Goal: Task Accomplishment & Management: Use online tool/utility

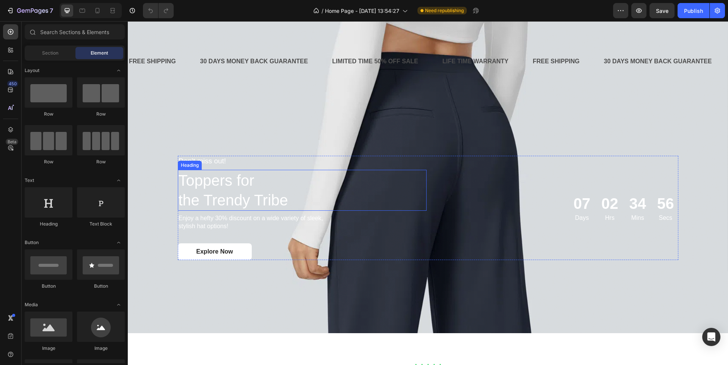
scroll to position [759, 0]
click at [390, 60] on div "LIMITED TIME 50% OFF SALE" at bounding box center [376, 62] width 88 height 13
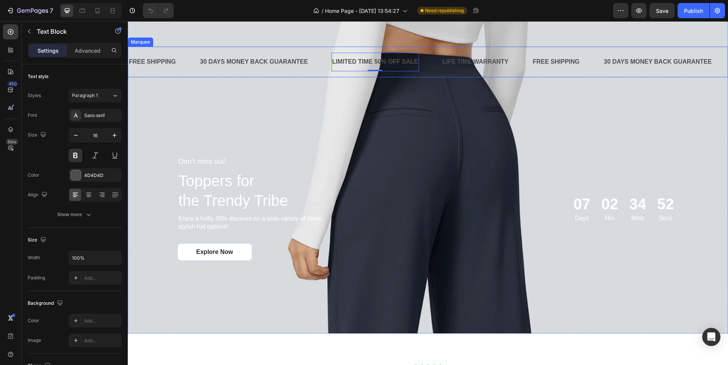
click at [192, 71] on div "FREE SHIPPING Text Block" at bounding box center [163, 62] width 71 height 19
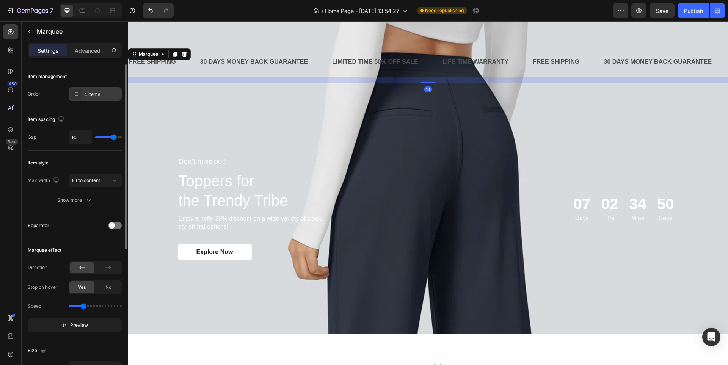
click at [98, 96] on div "4 items" at bounding box center [102, 94] width 36 height 7
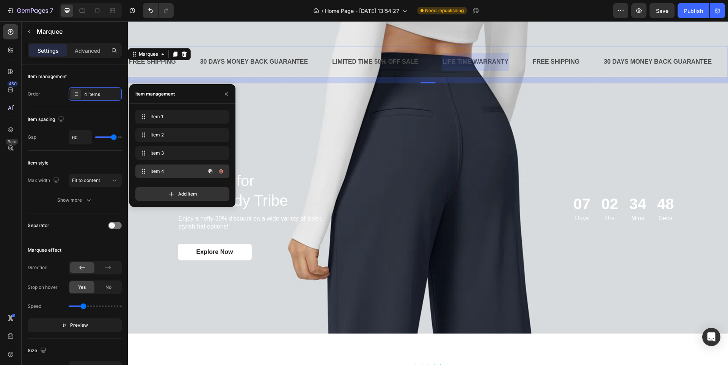
click at [220, 172] on icon "button" at bounding box center [221, 171] width 6 height 6
click at [220, 172] on div "Delete" at bounding box center [216, 171] width 14 height 7
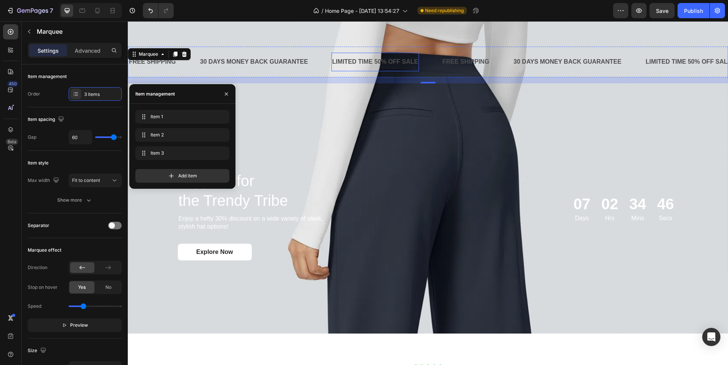
click at [373, 63] on div "LIMITED TIME 50% OFF SALE" at bounding box center [376, 62] width 88 height 13
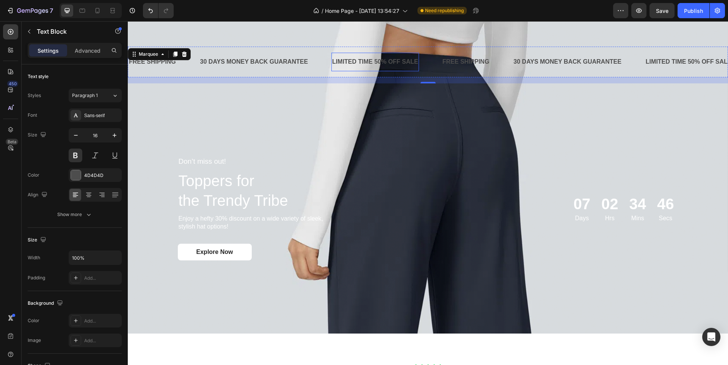
click at [373, 63] on div "LIMITED TIME 50% OFF SALE" at bounding box center [376, 62] width 88 height 13
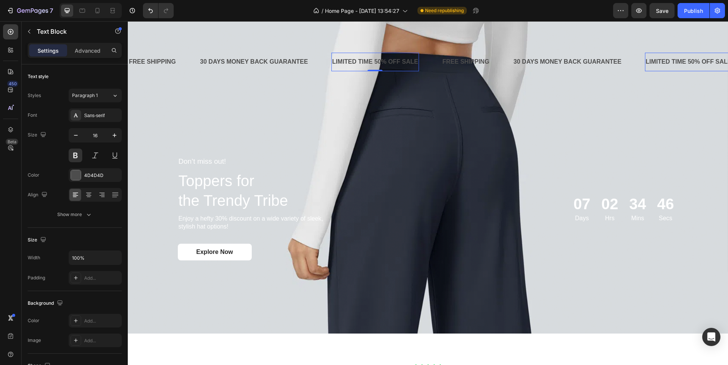
click at [373, 63] on p "LIMITED TIME 50% OFF SALE" at bounding box center [375, 62] width 86 height 11
click at [401, 61] on p "ENVÍOS A TODO EL [GEOGRAPHIC_DATA]" at bounding box center [394, 62] width 124 height 11
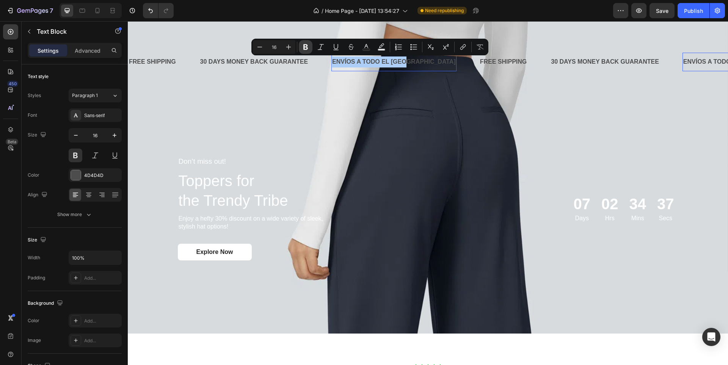
click at [308, 48] on icon "Editor contextual toolbar" at bounding box center [306, 47] width 8 height 8
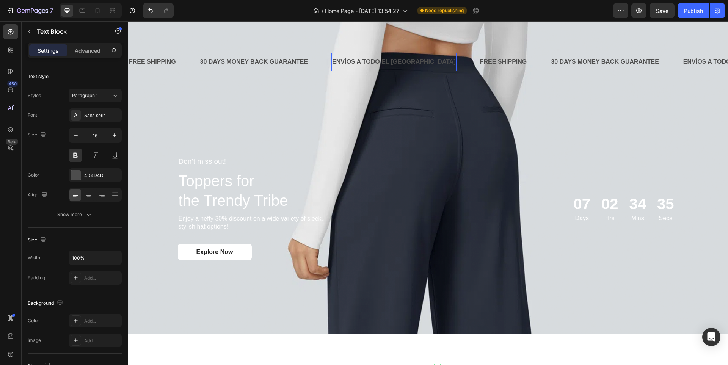
click at [354, 63] on strong "ENVÍOS A TODO EL [GEOGRAPHIC_DATA]" at bounding box center [394, 61] width 124 height 6
click at [93, 176] on div "4D4D4D" at bounding box center [95, 175] width 22 height 7
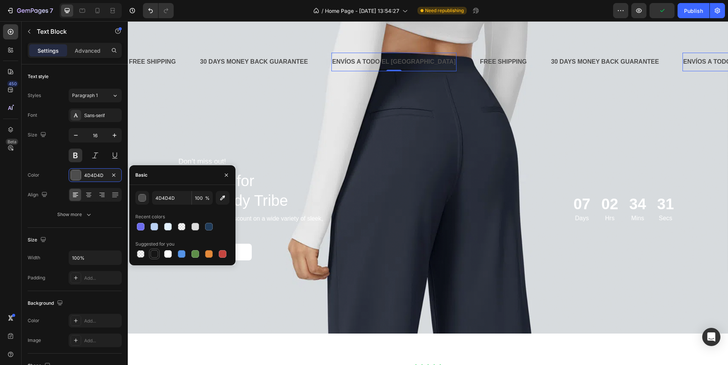
click at [157, 256] on div at bounding box center [155, 254] width 8 height 8
type input "4D4D4D"
click at [105, 121] on div "Sans-serif" at bounding box center [95, 116] width 53 height 14
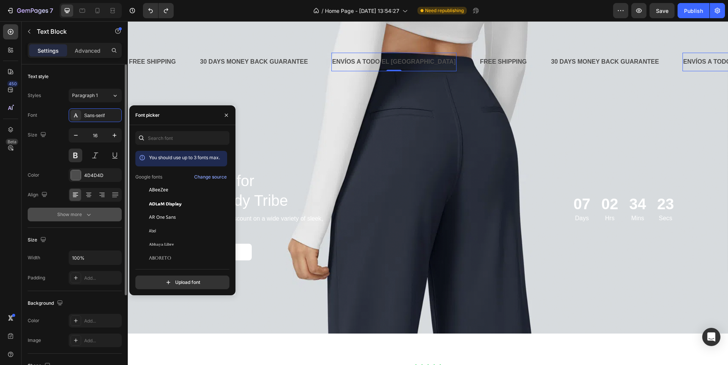
click at [85, 216] on icon "button" at bounding box center [89, 215] width 8 height 8
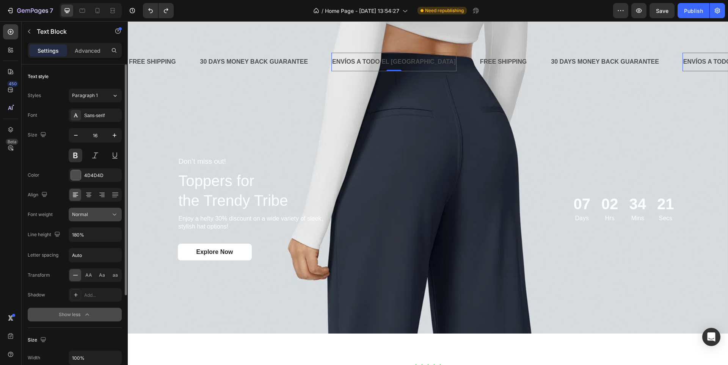
click at [92, 220] on button "Normal" at bounding box center [95, 215] width 53 height 14
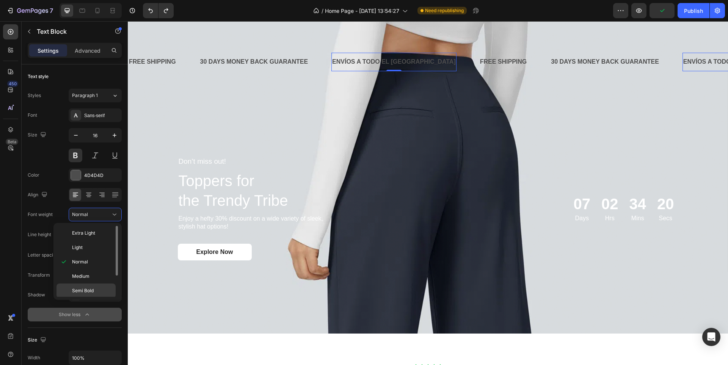
click at [98, 289] on p "Semi Bold" at bounding box center [92, 291] width 40 height 7
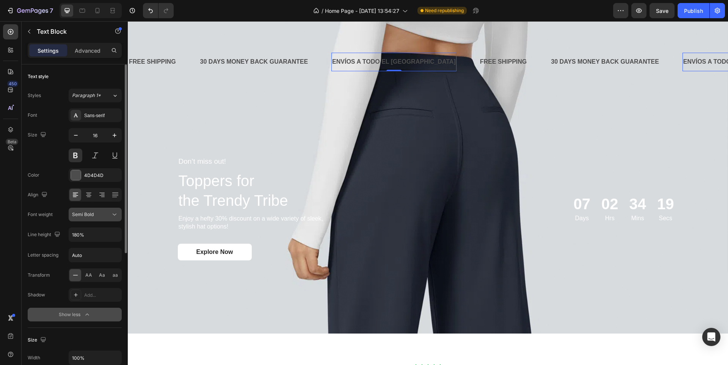
click at [102, 218] on div "Semi Bold" at bounding box center [95, 215] width 46 height 8
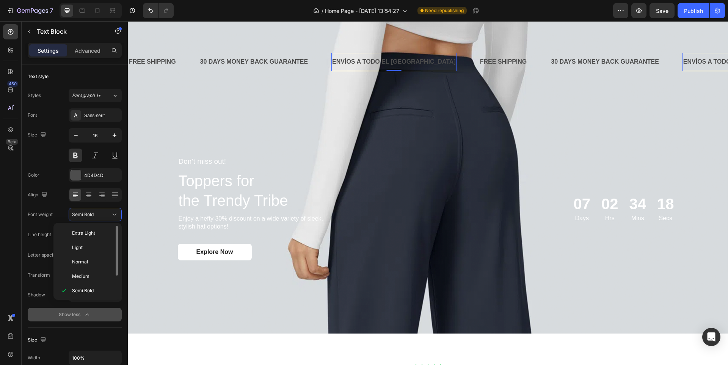
scroll to position [30, 0]
click at [92, 275] on p "Bold" at bounding box center [92, 275] width 40 height 7
click at [322, 66] on div "30 DAYS MONEY BACK GUARANTEE Text Block" at bounding box center [266, 62] width 132 height 19
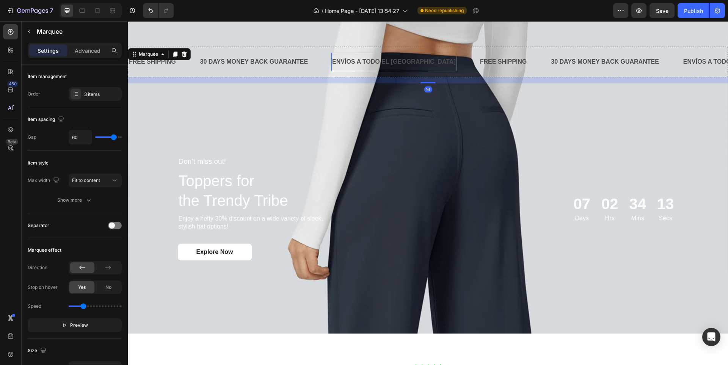
click at [365, 58] on p "ENVÍOS A TODO EL [GEOGRAPHIC_DATA]" at bounding box center [394, 62] width 124 height 11
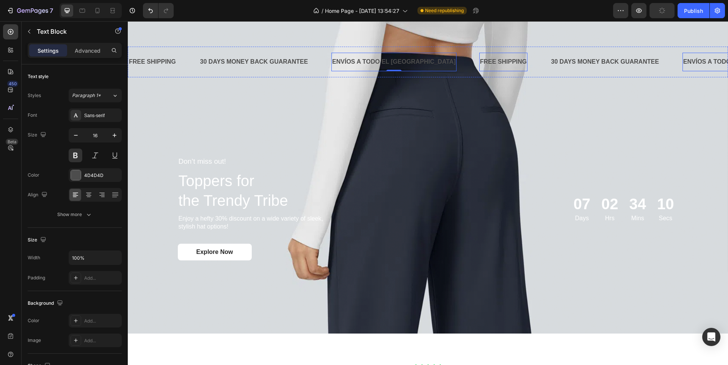
click at [480, 59] on div "FREE SHIPPING" at bounding box center [504, 62] width 49 height 13
click at [388, 60] on strong "ENVÍOS A TODO EL [GEOGRAPHIC_DATA]" at bounding box center [394, 61] width 124 height 6
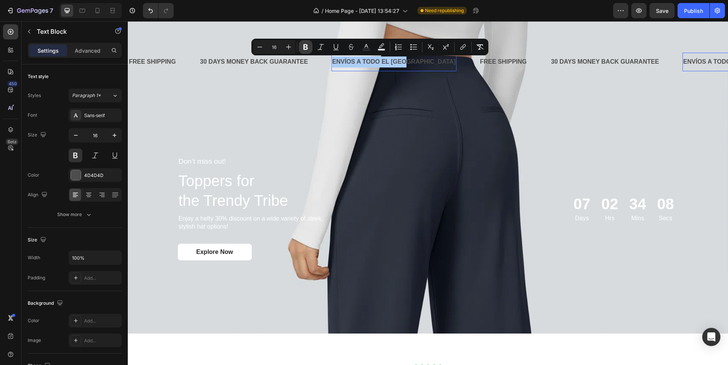
click at [308, 48] on icon "Editor contextual toolbar" at bounding box center [306, 47] width 8 height 8
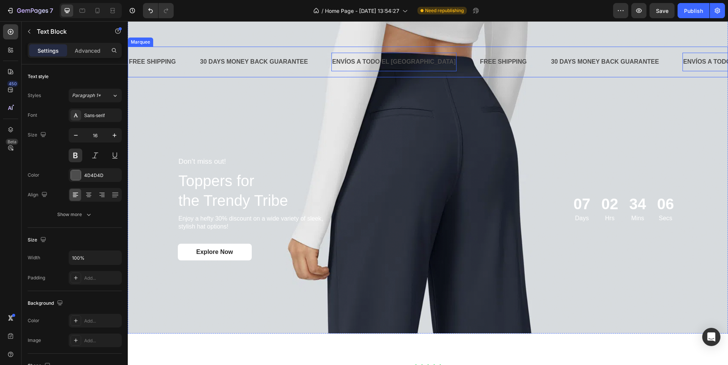
click at [318, 67] on div "30 DAYS MONEY BACK GUARANTEE Text Block" at bounding box center [266, 62] width 132 height 19
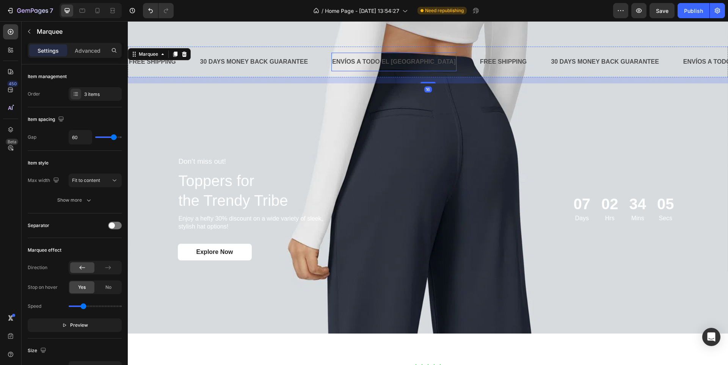
click at [342, 65] on p "ENVÍOS A TODO EL [GEOGRAPHIC_DATA]" at bounding box center [394, 62] width 124 height 11
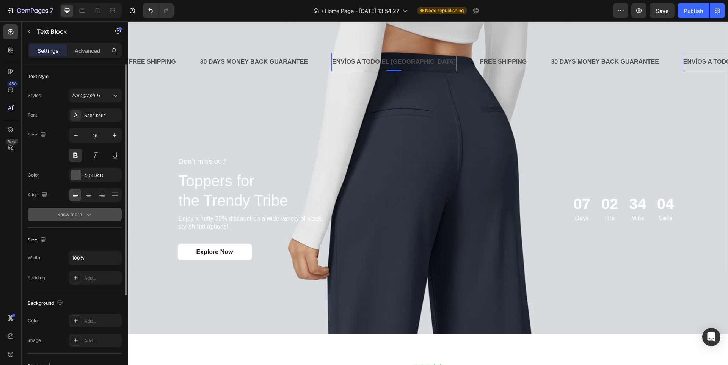
click at [92, 213] on icon "button" at bounding box center [89, 215] width 8 height 8
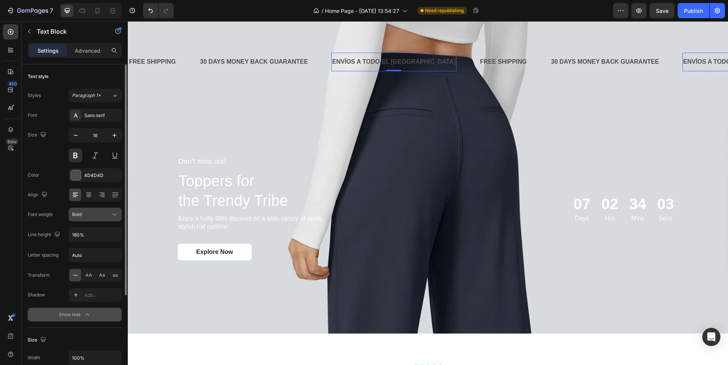
click at [94, 214] on div "Bold" at bounding box center [91, 214] width 39 height 7
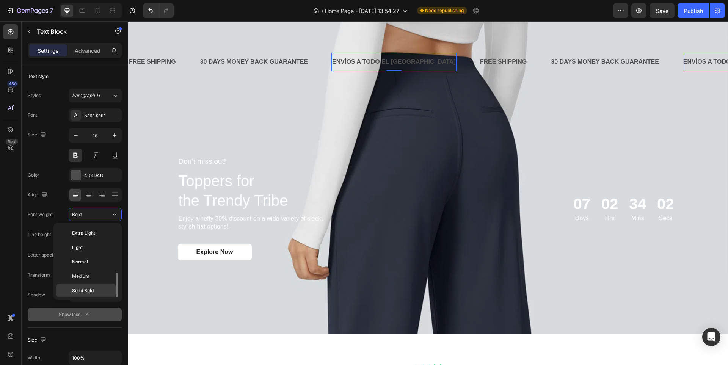
scroll to position [27, 0]
click at [93, 292] on span "Extra Bold" at bounding box center [83, 292] width 22 height 7
click at [285, 61] on div "30 DAYS MONEY BACK GUARANTEE" at bounding box center [255, 62] width 110 height 13
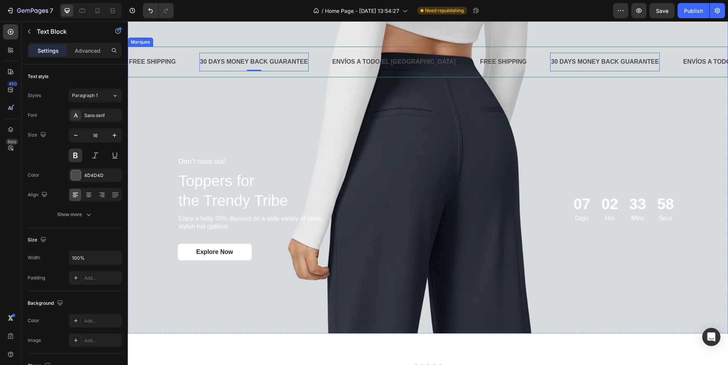
click at [189, 61] on div "FREE SHIPPING Text Block" at bounding box center [163, 62] width 71 height 19
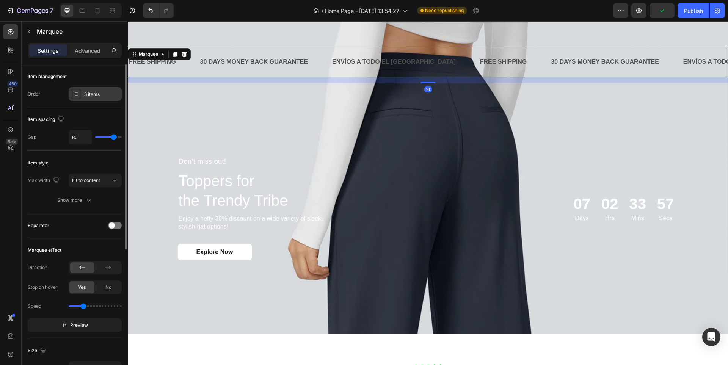
click at [115, 90] on div "3 items" at bounding box center [95, 94] width 53 height 14
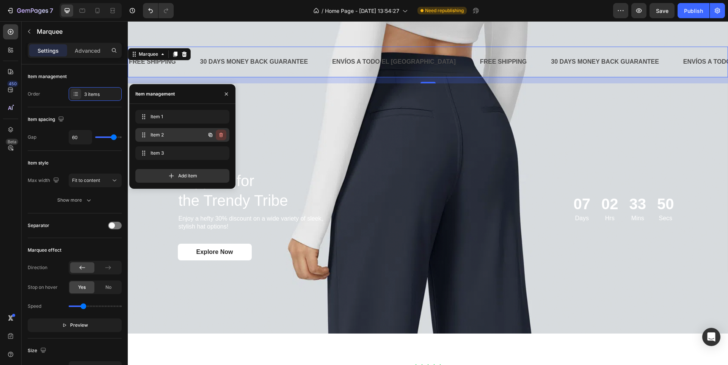
click at [224, 134] on button "button" at bounding box center [221, 135] width 11 height 11
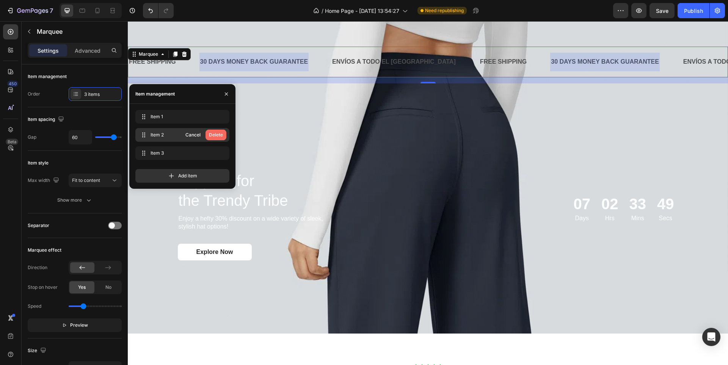
click at [216, 136] on div "Delete" at bounding box center [216, 135] width 14 height 7
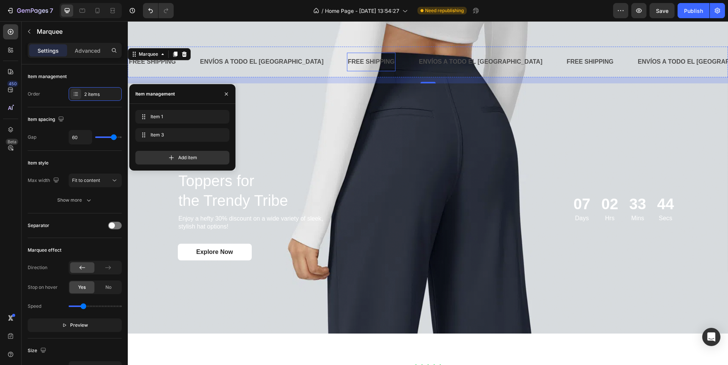
click at [347, 61] on div "FREE SHIPPING" at bounding box center [371, 62] width 49 height 13
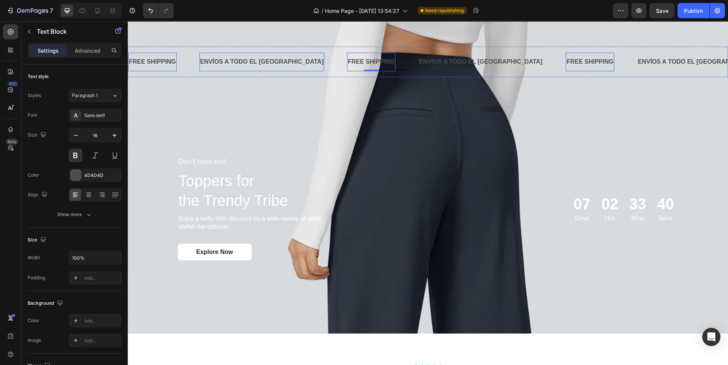
click at [285, 63] on div "ENVÍOS A TODO EL PERÚ Text Block" at bounding box center [274, 62] width 148 height 19
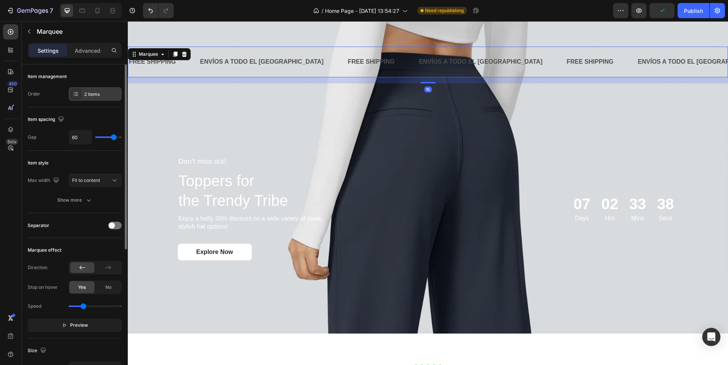
click at [113, 96] on div "2 items" at bounding box center [102, 94] width 36 height 7
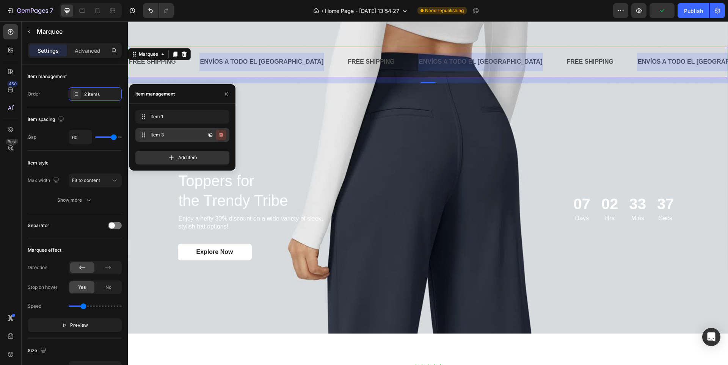
click at [220, 134] on icon "button" at bounding box center [221, 135] width 6 height 6
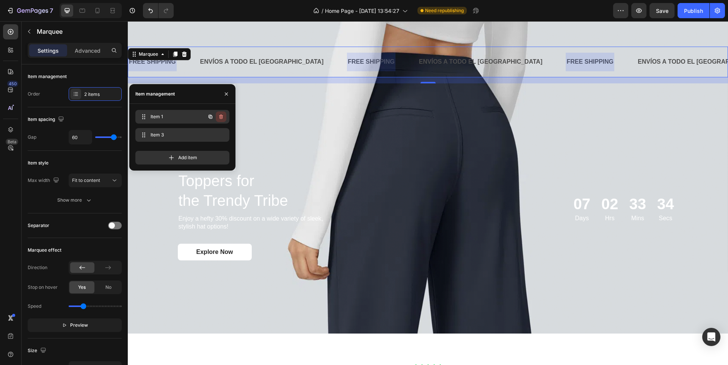
click at [221, 117] on icon "button" at bounding box center [221, 117] width 6 height 6
click at [218, 119] on div "Delete" at bounding box center [216, 116] width 14 height 7
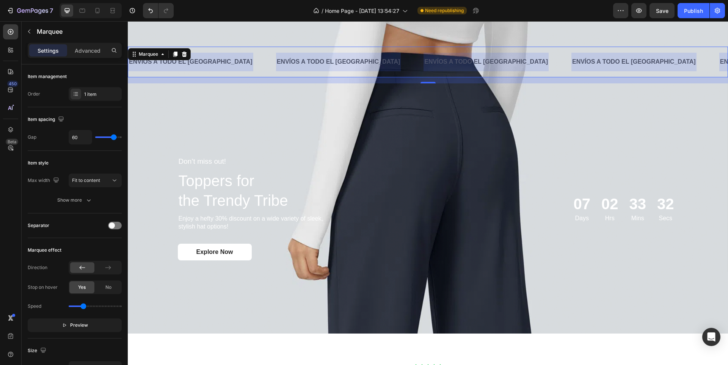
click at [321, 61] on div "ENVÍOS A TODO EL PERÚ Text Block" at bounding box center [350, 62] width 148 height 19
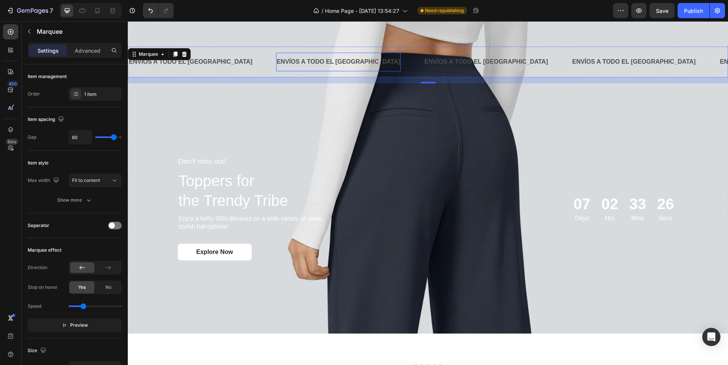
click at [277, 64] on p "ENVÍOS A TODO EL [GEOGRAPHIC_DATA]" at bounding box center [339, 62] width 124 height 11
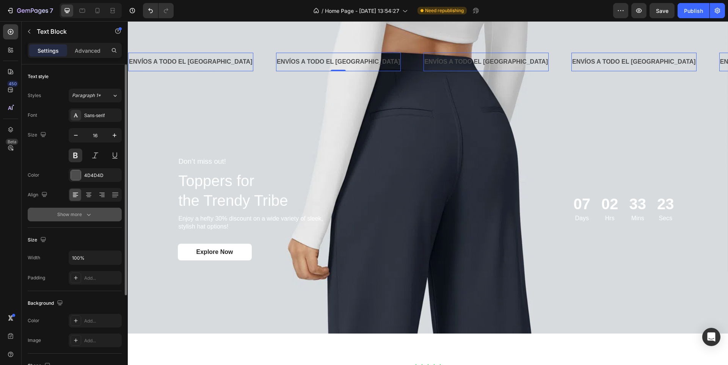
click at [79, 212] on div "Show more" at bounding box center [74, 215] width 35 height 8
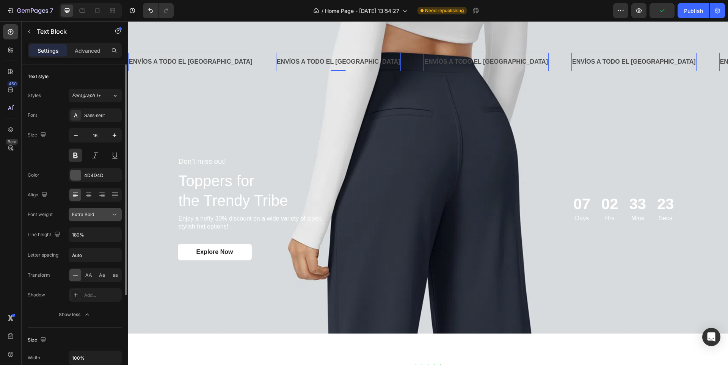
click at [96, 216] on div "Extra Bold" at bounding box center [91, 214] width 39 height 7
click at [118, 136] on icon "button" at bounding box center [115, 136] width 8 height 8
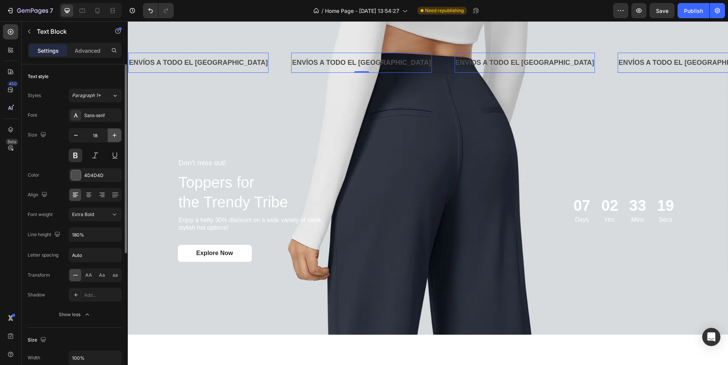
click at [118, 136] on icon "button" at bounding box center [115, 136] width 8 height 8
type input "20"
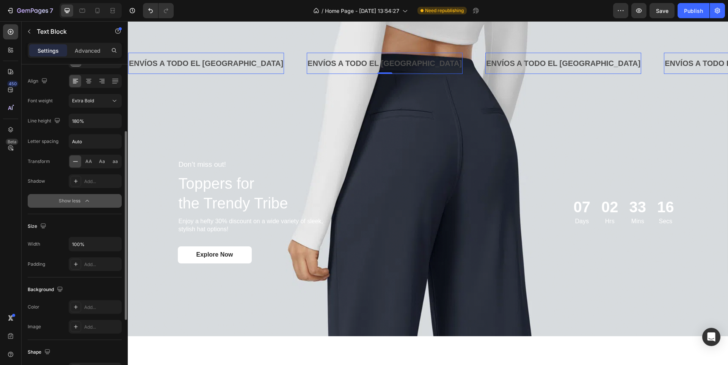
scroll to position [152, 0]
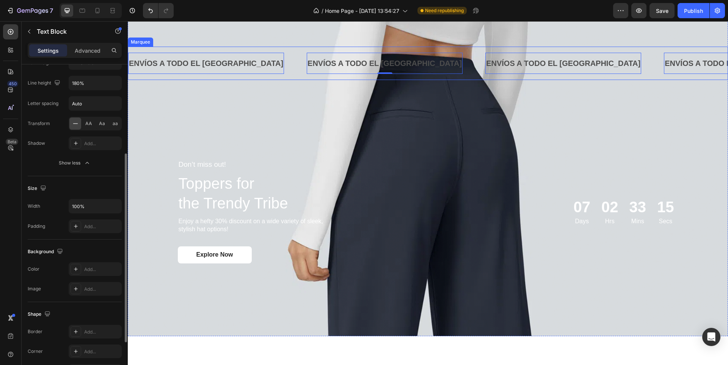
click at [235, 65] on div "ENVÍOS A TODO EL PERÚ Text Block 0" at bounding box center [217, 63] width 179 height 21
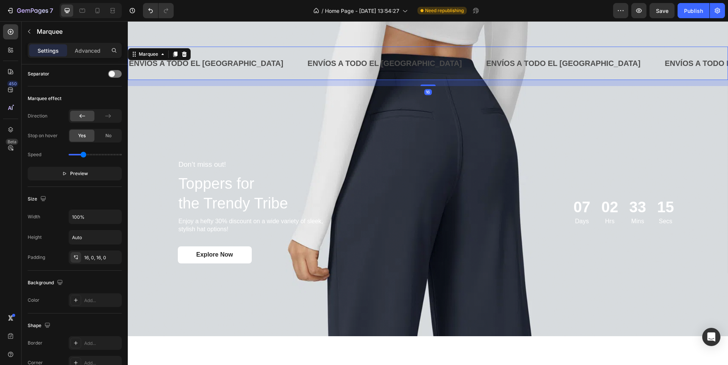
scroll to position [0, 0]
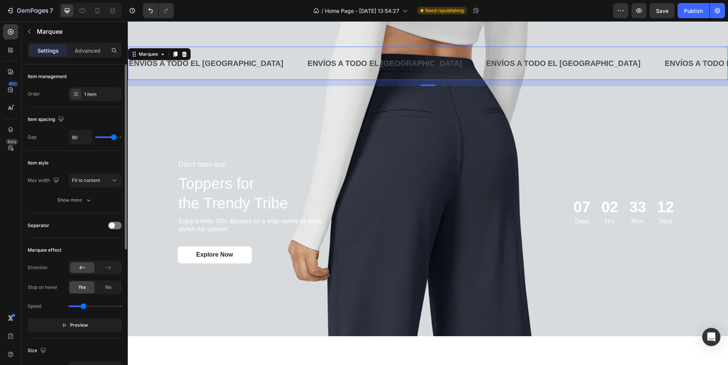
click at [92, 309] on div "Speed" at bounding box center [75, 306] width 94 height 12
click at [91, 305] on div "Speed" at bounding box center [75, 306] width 94 height 12
click at [72, 306] on div "Speed" at bounding box center [75, 306] width 94 height 12
click at [75, 308] on div "Speed" at bounding box center [75, 306] width 94 height 12
drag, startPoint x: 81, startPoint y: 306, endPoint x: 76, endPoint y: 308, distance: 5.3
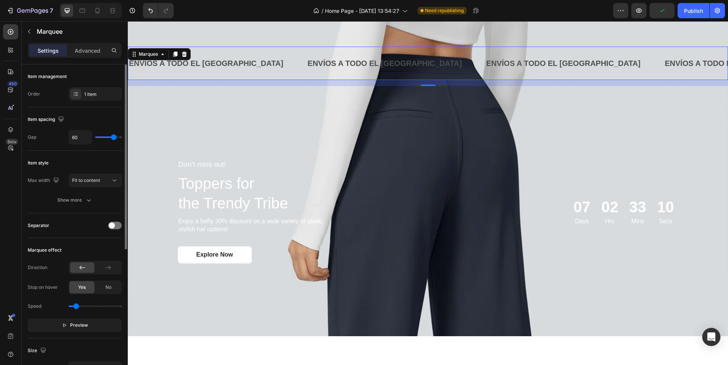
type input "0.4"
click at [76, 307] on input "range" at bounding box center [95, 307] width 53 height 2
click at [391, 291] on div "Background Image" at bounding box center [428, 211] width 601 height 250
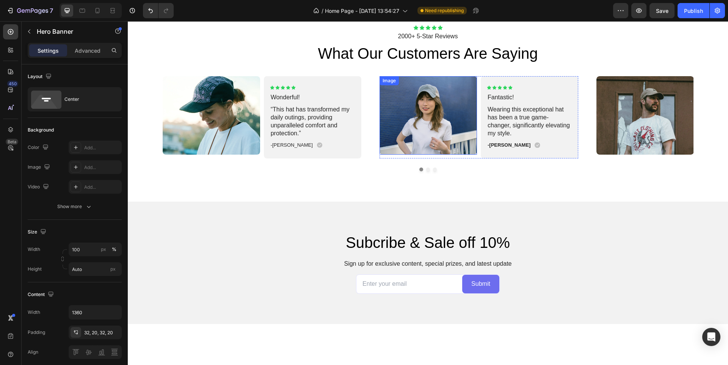
scroll to position [1024, 0]
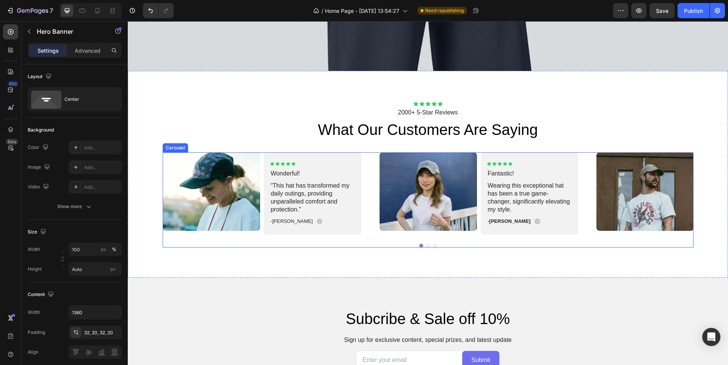
click at [426, 244] on button "Dot" at bounding box center [428, 246] width 4 height 4
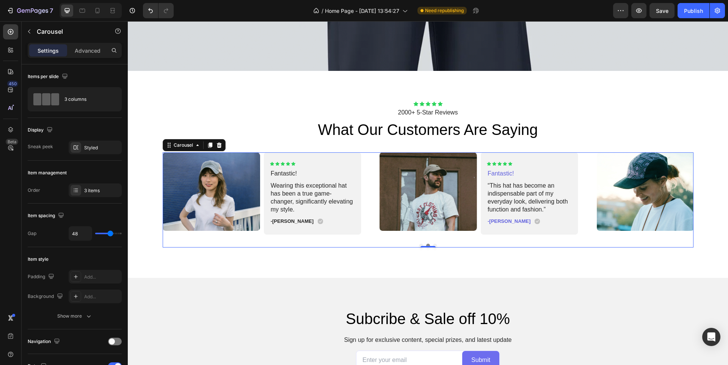
click at [420, 244] on button "Dot" at bounding box center [422, 246] width 4 height 4
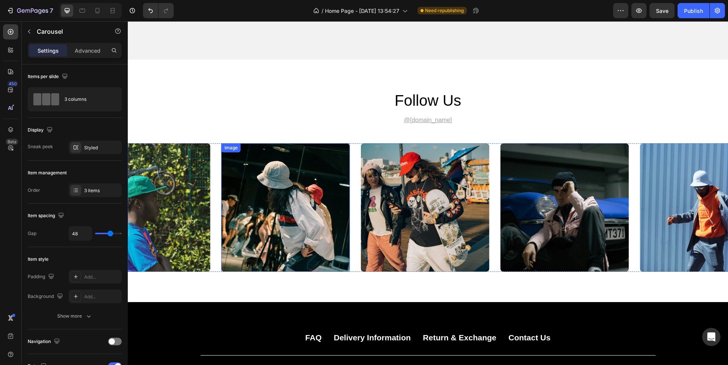
scroll to position [1404, 0]
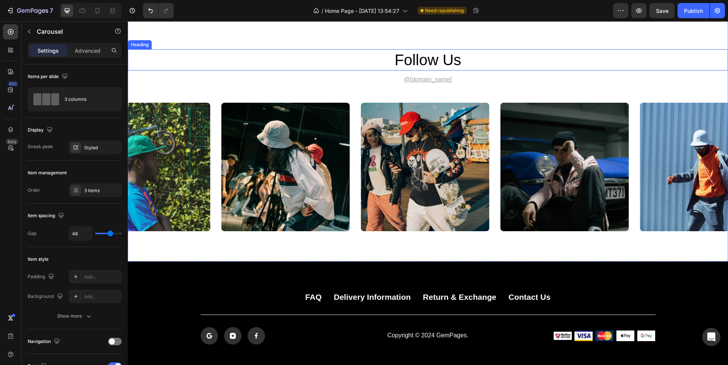
click at [486, 57] on h2 "follow us" at bounding box center [428, 59] width 455 height 21
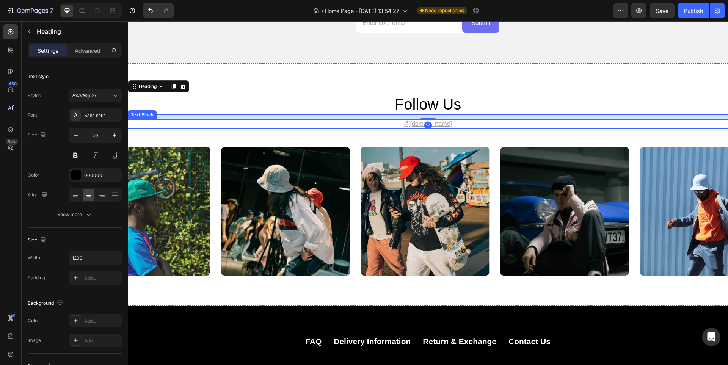
scroll to position [1328, 0]
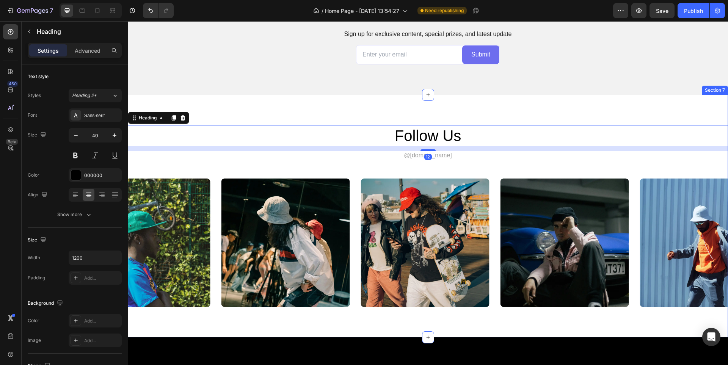
click at [432, 107] on div "follow us Heading 12 @[DOMAIN_NAME] Text Block Image Image Image Image Image Ca…" at bounding box center [428, 216] width 601 height 243
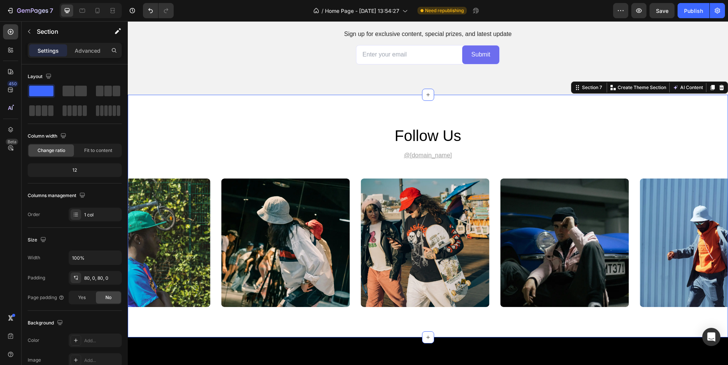
click at [721, 86] on div "Section 7 You can create reusable sections Create Theme Section AI Content Writ…" at bounding box center [649, 88] width 157 height 12
click at [719, 89] on icon at bounding box center [722, 88] width 6 height 6
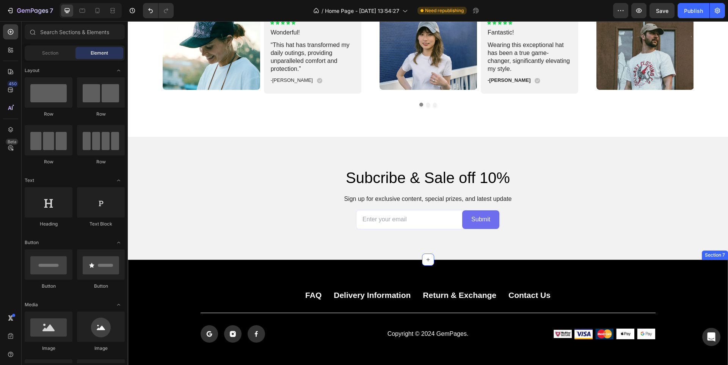
scroll to position [1148, 0]
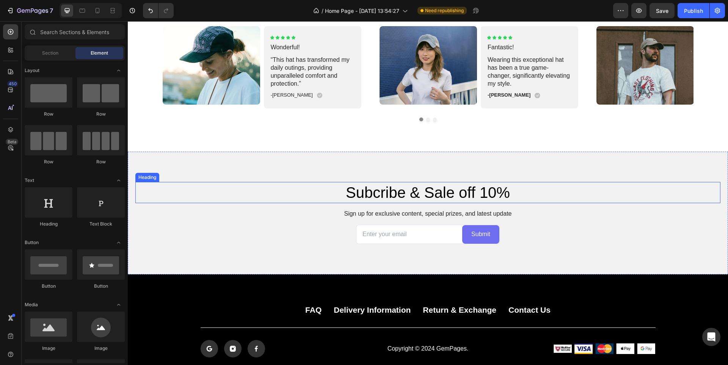
click at [557, 200] on h2 "Subcribe & Sale off 10%" at bounding box center [428, 192] width 455 height 21
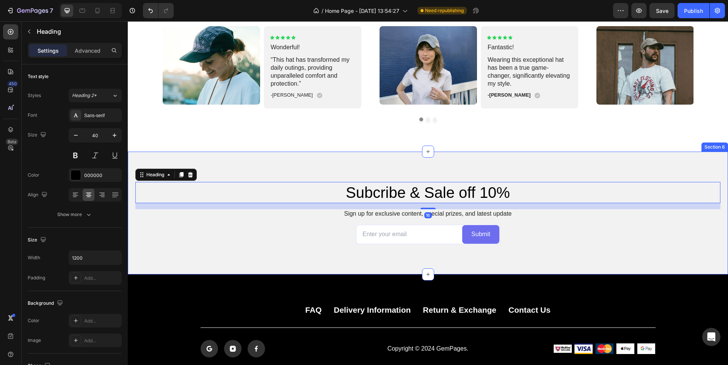
click at [556, 222] on div "Subcribe & Sale off 10% Heading 16 Sign up for exclusive content, special prize…" at bounding box center [427, 213] width 585 height 62
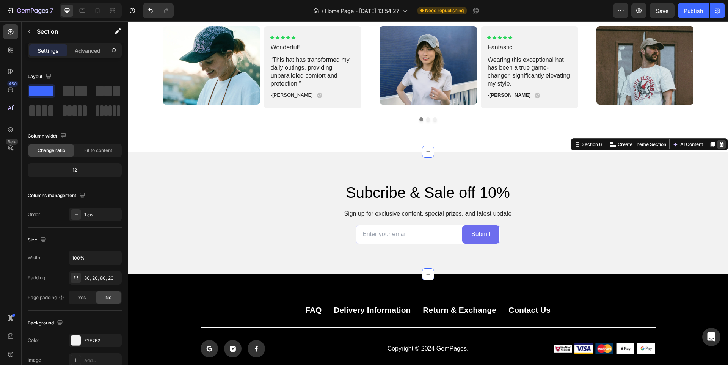
click at [719, 143] on icon at bounding box center [722, 145] width 6 height 6
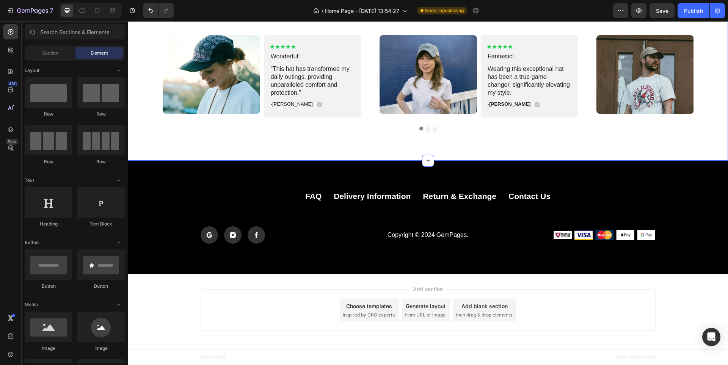
scroll to position [1139, 0]
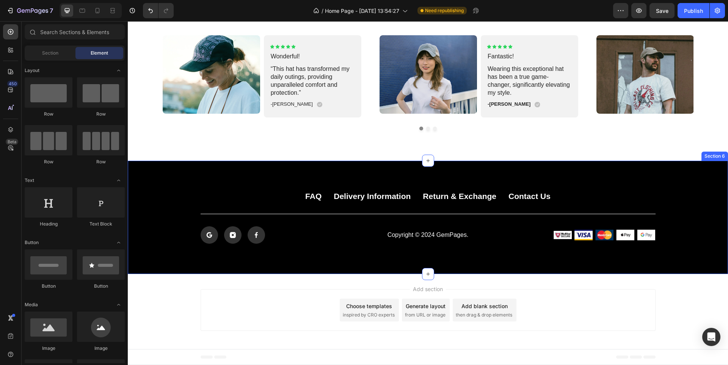
click at [463, 263] on div "FAQ Button Delivery Information Button Return & Exchange Button Contact Us Butt…" at bounding box center [428, 217] width 601 height 113
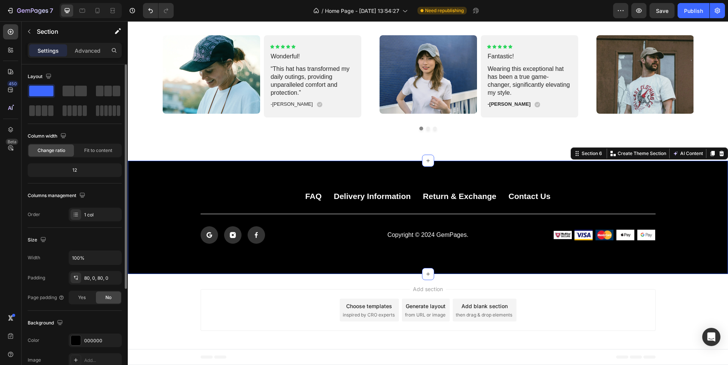
click at [92, 334] on div "Background The changes might be hidden by the video. Color 000000 Image Add... …" at bounding box center [75, 352] width 94 height 82
click at [96, 338] on div "000000" at bounding box center [95, 341] width 22 height 7
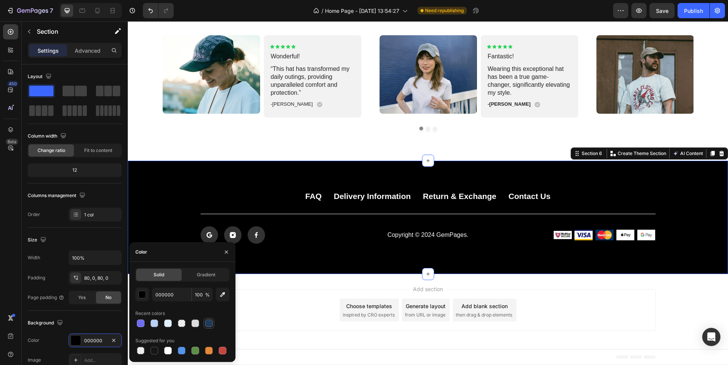
click at [208, 324] on div at bounding box center [209, 324] width 8 height 8
type input "203B59"
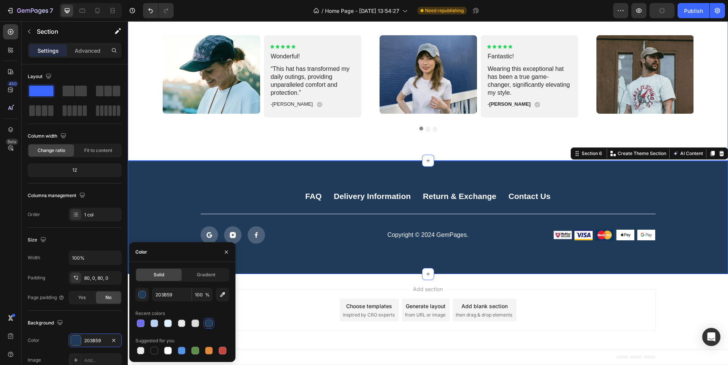
click at [315, 145] on div "Icon Icon Icon Icon Icon Icon List 2000+ 5-Star Reviews Text Block what our cus…" at bounding box center [428, 57] width 601 height 207
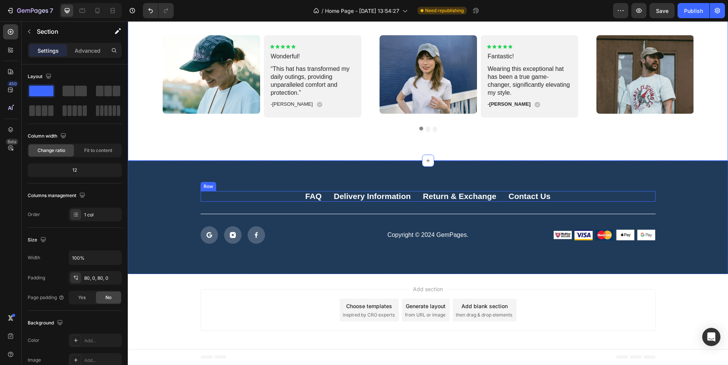
click at [411, 198] on div "FAQ Button Delivery Information Button Return & Exchange Button Contact Us Butt…" at bounding box center [428, 196] width 455 height 11
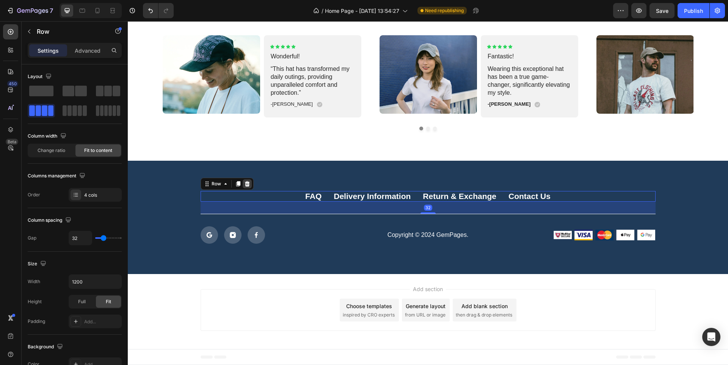
click at [245, 186] on icon at bounding box center [247, 183] width 5 height 5
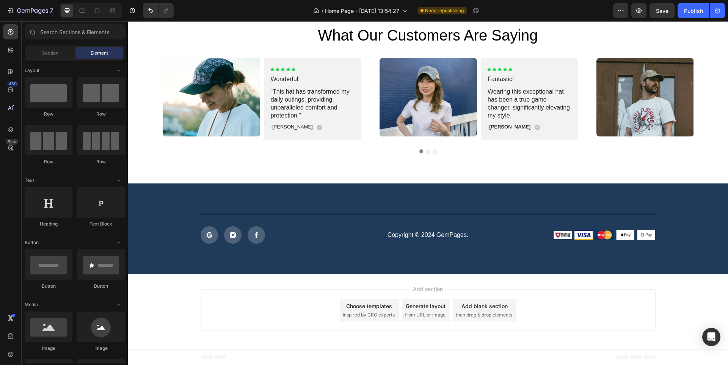
scroll to position [1116, 0]
click at [423, 236] on p "Copyright © 2024 GemPages." at bounding box center [428, 235] width 148 height 8
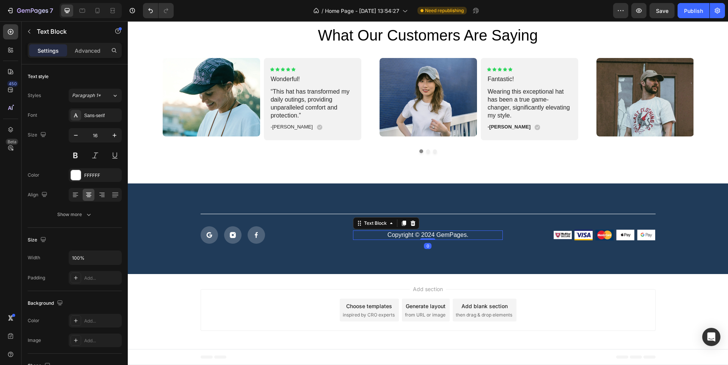
click at [436, 234] on p "Copyright © 2024 GemPages." at bounding box center [428, 235] width 148 height 8
drag, startPoint x: 434, startPoint y: 235, endPoint x: 467, endPoint y: 237, distance: 33.1
click at [467, 237] on p "Copyright © 2024 GemPages." at bounding box center [428, 235] width 148 height 8
click at [464, 251] on div "Title Line Icon Icon Icon Row Copyright © 2024 Evana Club Text Block 0 Image Im…" at bounding box center [428, 229] width 601 height 91
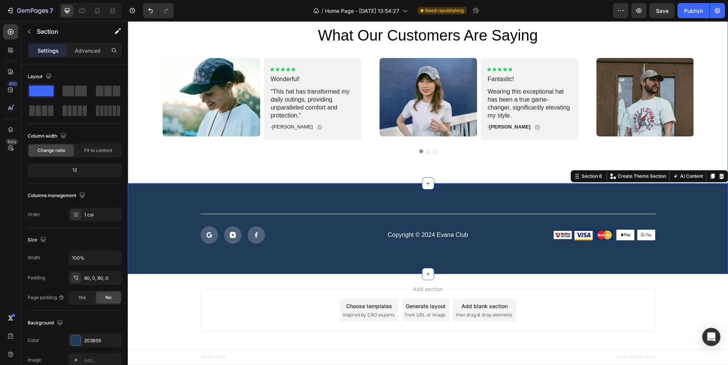
click at [447, 167] on div "Icon Icon Icon Icon Icon Icon List 2000+ 5-Star Reviews Text Block what our cus…" at bounding box center [428, 80] width 601 height 207
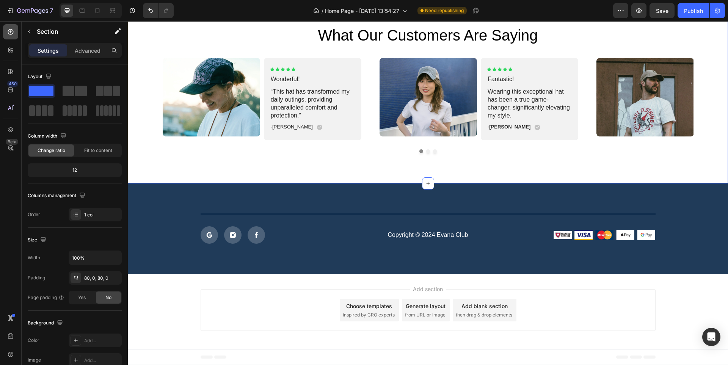
click at [9, 34] on icon at bounding box center [11, 32] width 6 height 6
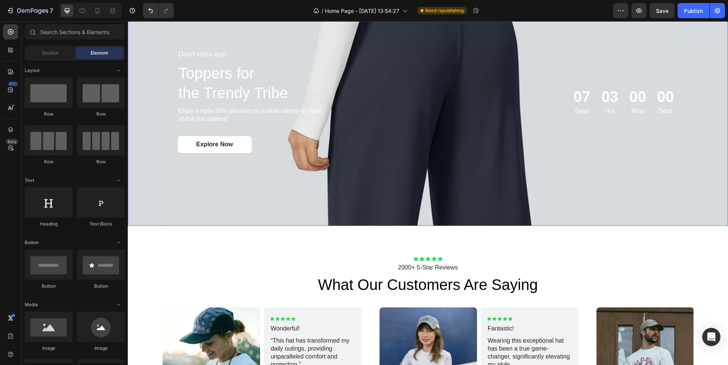
scroll to position [851, 0]
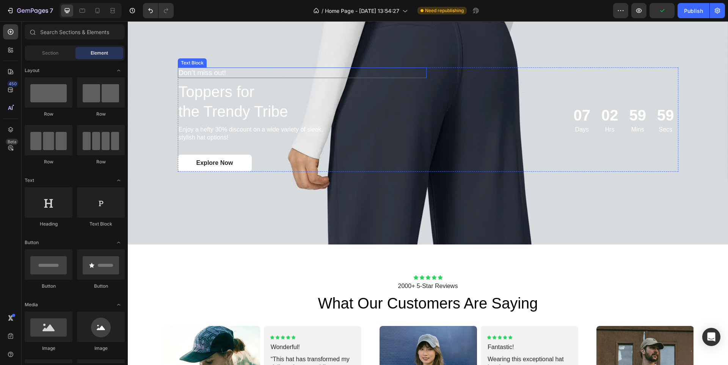
click at [220, 72] on p "Don’t miss out!" at bounding box center [258, 72] width 158 height 9
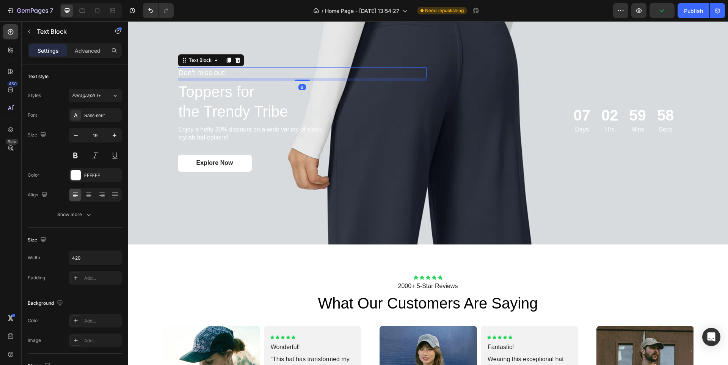
click at [222, 72] on p "Don’t miss out!" at bounding box center [258, 72] width 158 height 9
click at [210, 98] on h2 "Toppers for the Trendy Tribe" at bounding box center [302, 101] width 249 height 41
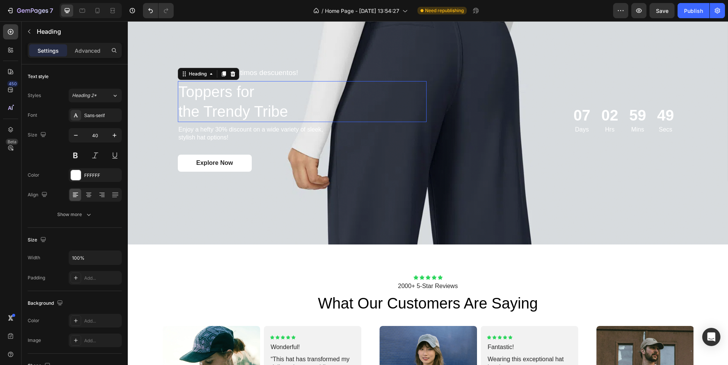
click at [210, 98] on h2 "Toppers for the Trendy Tribe" at bounding box center [302, 101] width 249 height 41
click at [210, 98] on p "Toppers for the Trendy Tribe" at bounding box center [302, 101] width 247 height 39
click at [293, 109] on p "Toppers for the Trendy Tribe" at bounding box center [302, 101] width 247 height 39
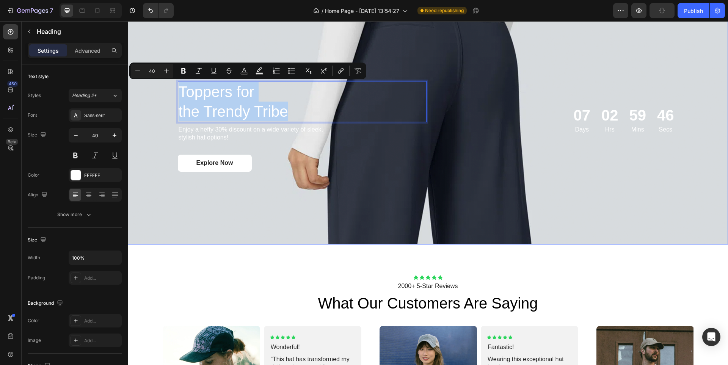
drag, startPoint x: 282, startPoint y: 117, endPoint x: 165, endPoint y: 91, distance: 119.8
click at [165, 91] on div "No te pierdas los últimos descuentos! Text Block Toppers for the Trendy Tribe H…" at bounding box center [428, 119] width 601 height 250
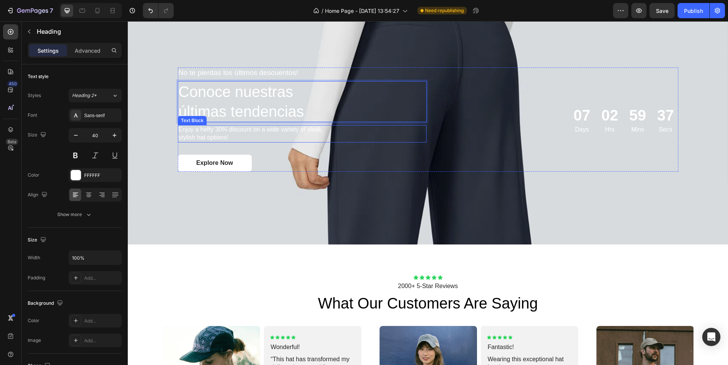
click at [235, 135] on p "Enjoy a hefty 30% discount on a wide variety of sleek, stylish hat options!" at bounding box center [258, 134] width 158 height 16
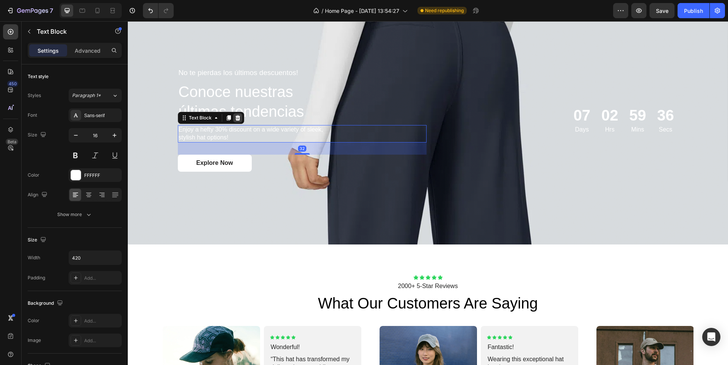
click at [236, 119] on icon at bounding box center [237, 117] width 5 height 5
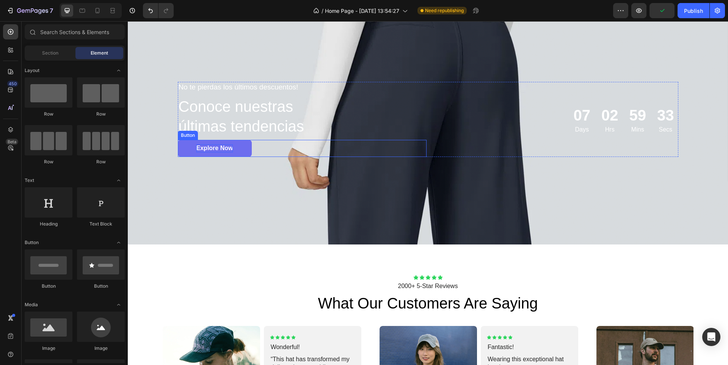
click at [217, 146] on p "Explore Now" at bounding box center [215, 149] width 37 height 8
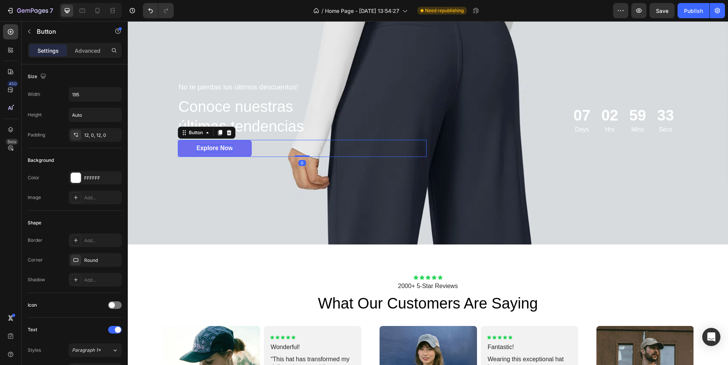
click at [217, 146] on p "Explore Now" at bounding box center [215, 149] width 37 height 8
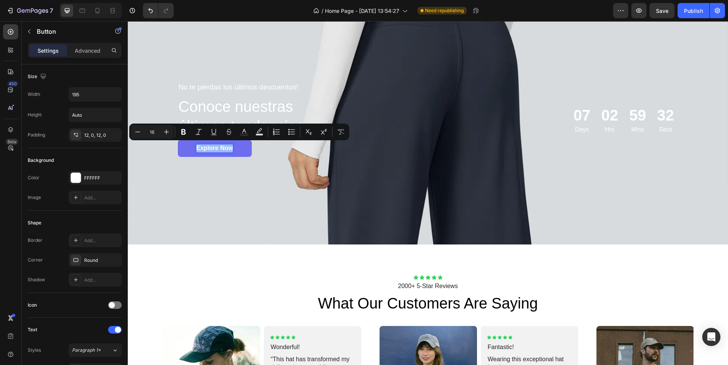
click at [217, 146] on p "Explore Now" at bounding box center [215, 149] width 37 height 8
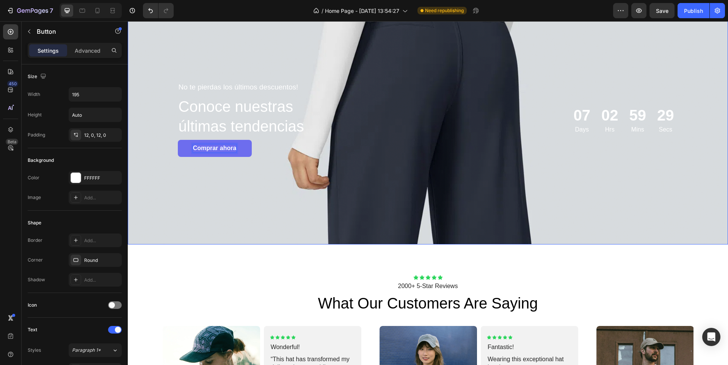
click at [274, 158] on div "No te pierdas los últimos descuentos! Text Block Conoce nuestras últimas tenden…" at bounding box center [428, 119] width 516 height 99
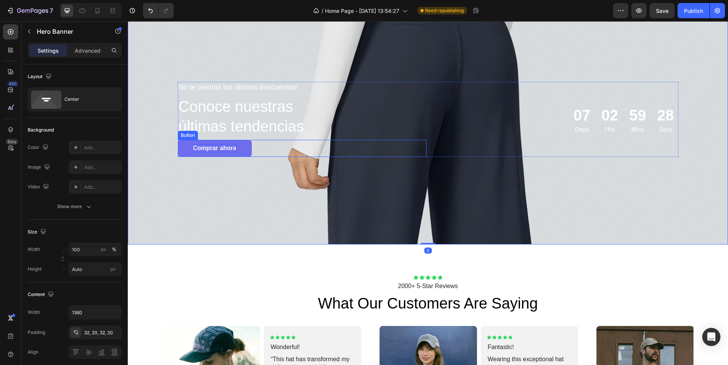
click at [246, 151] on link "Comprar ahora" at bounding box center [215, 148] width 74 height 17
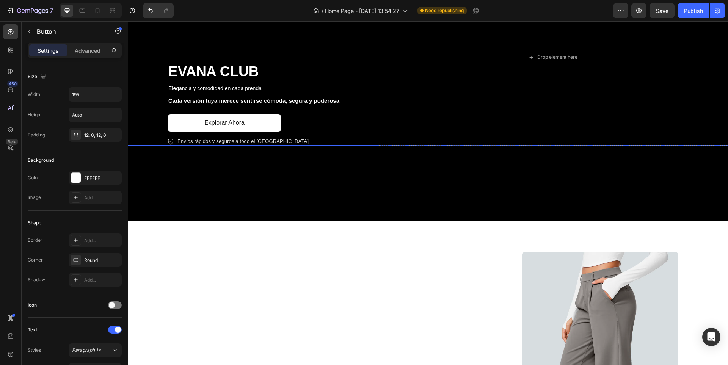
scroll to position [190, 0]
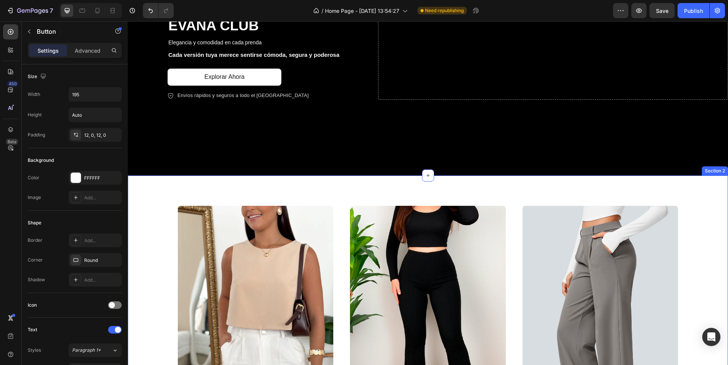
click at [165, 187] on div "Product Images blusa [PERSON_NAME] casual Product Title Row Product List Produc…" at bounding box center [428, 320] width 601 height 288
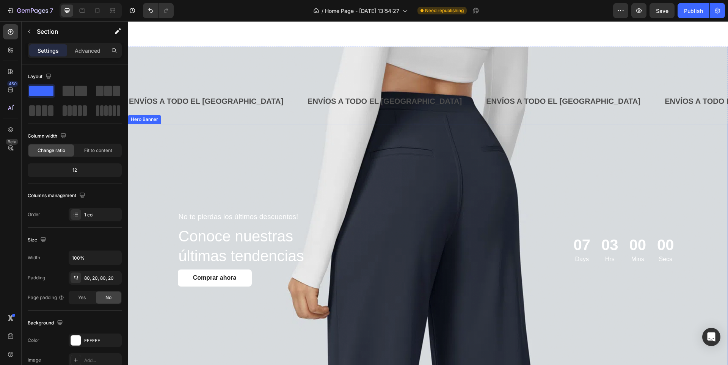
scroll to position [873, 0]
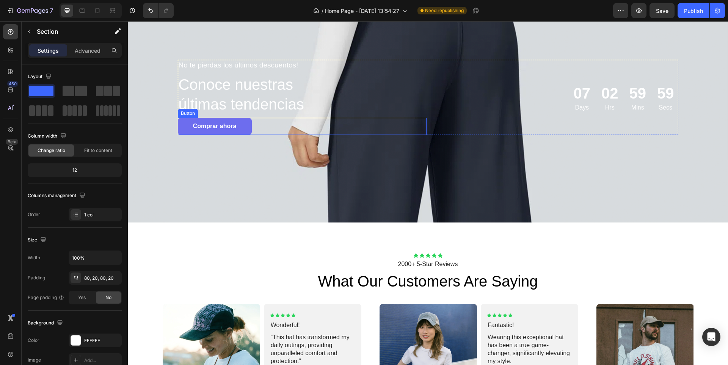
click at [247, 124] on link "Comprar ahora" at bounding box center [215, 126] width 74 height 17
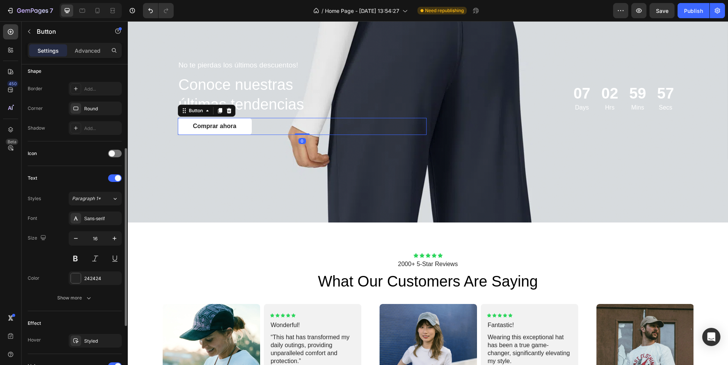
scroll to position [261, 0]
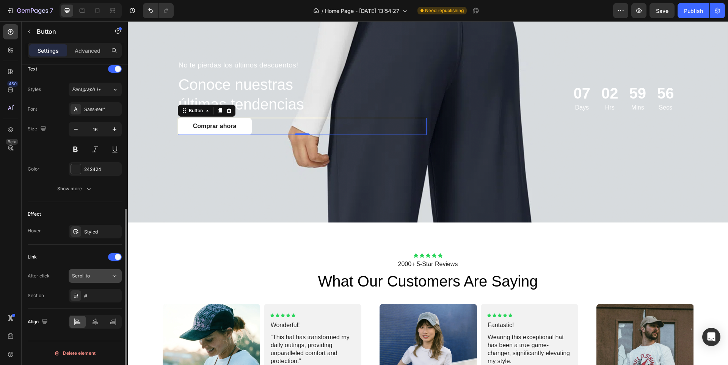
click at [100, 278] on div "Scroll to" at bounding box center [91, 276] width 39 height 7
click at [94, 261] on div "Link" at bounding box center [75, 257] width 94 height 12
click at [102, 301] on div "#" at bounding box center [95, 296] width 53 height 14
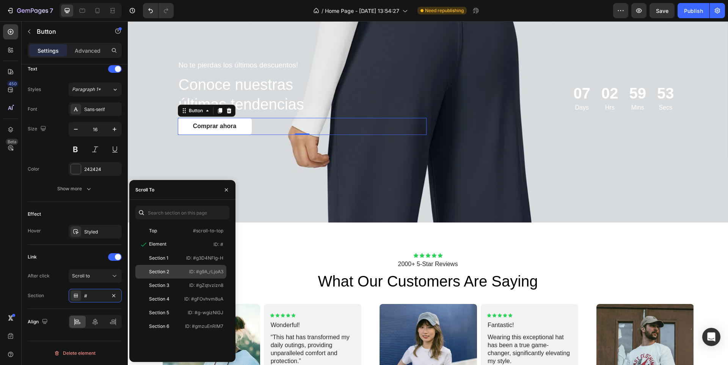
click at [186, 279] on div "Section 2 ID: #g9A_rLjoA3" at bounding box center [180, 286] width 91 height 14
click at [91, 208] on div "Effect" at bounding box center [75, 214] width 94 height 12
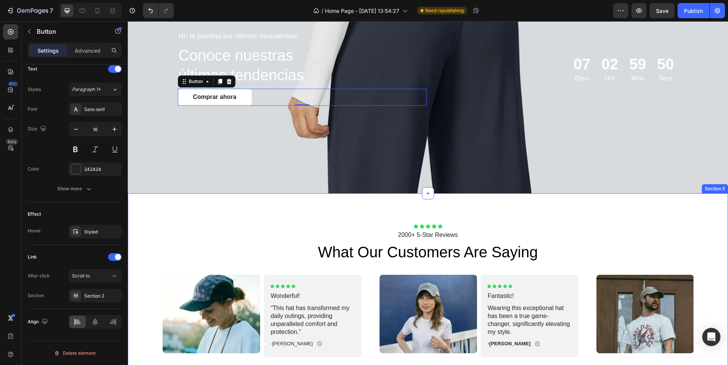
scroll to position [949, 0]
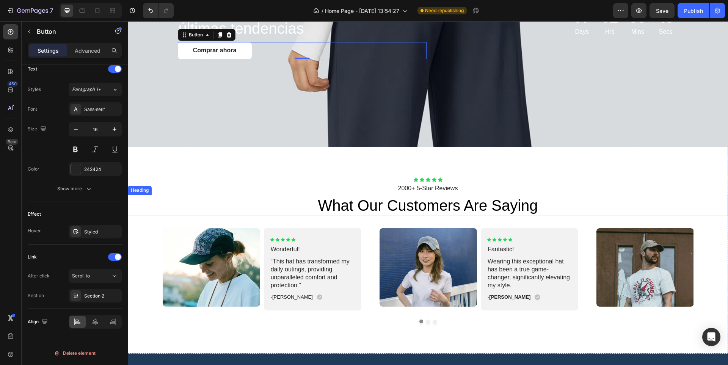
click at [425, 208] on h2 "what our customers are saying" at bounding box center [428, 205] width 601 height 21
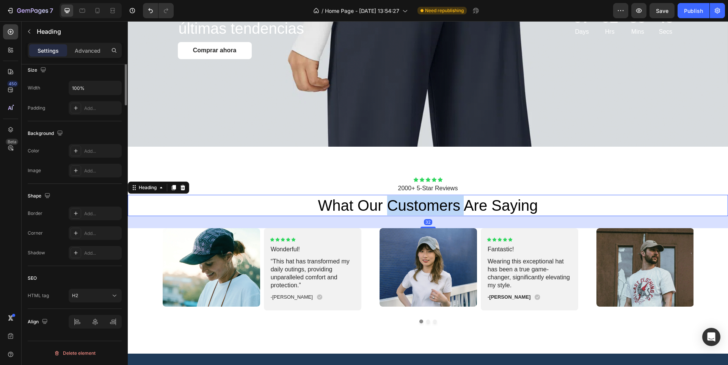
scroll to position [0, 0]
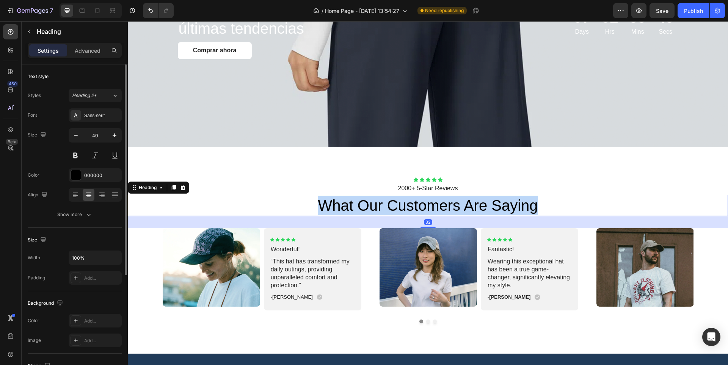
click at [425, 208] on p "what our customers are saying" at bounding box center [428, 206] width 599 height 20
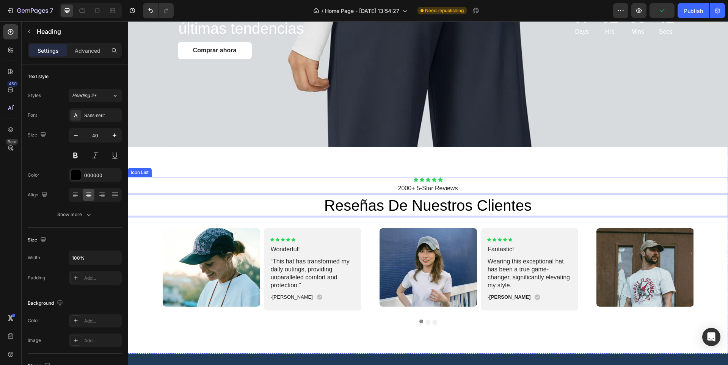
click at [478, 156] on div "Icon Icon Icon Icon Icon Icon List 2000+ 5-Star Reviews Text Block Reseñas de n…" at bounding box center [428, 250] width 601 height 207
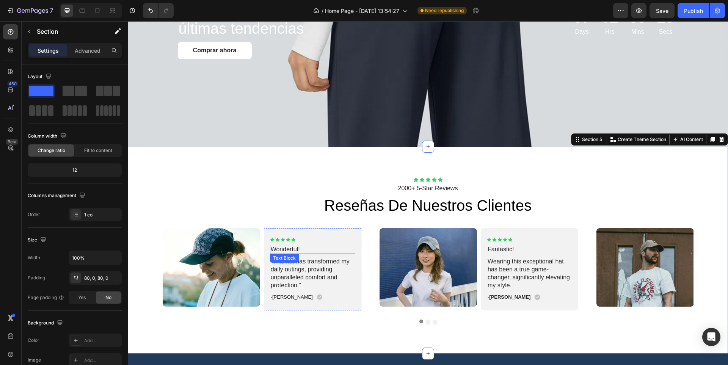
click at [302, 249] on p "Wonderful!" at bounding box center [313, 250] width 84 height 8
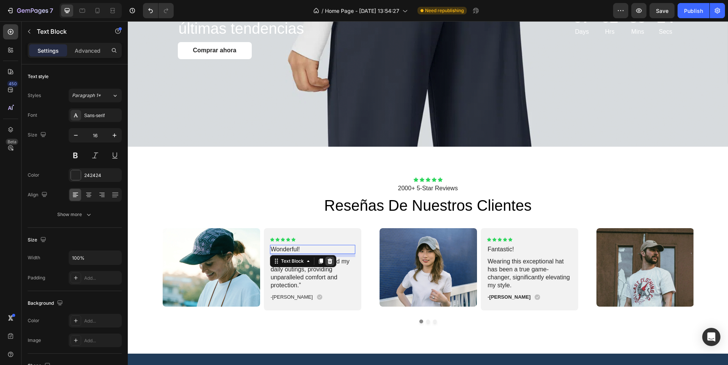
click at [327, 260] on icon at bounding box center [329, 261] width 5 height 5
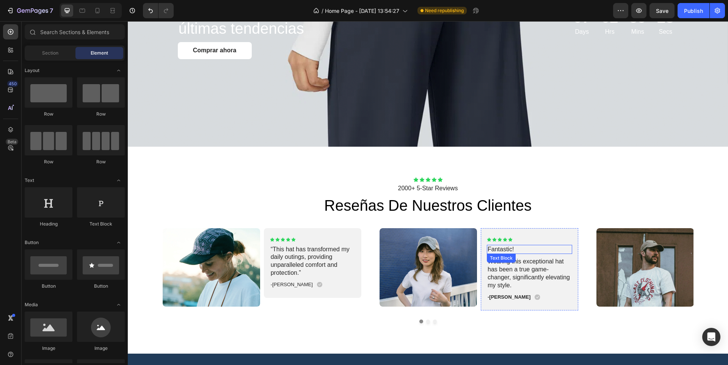
click at [533, 246] on p "Fantastic!" at bounding box center [530, 250] width 84 height 8
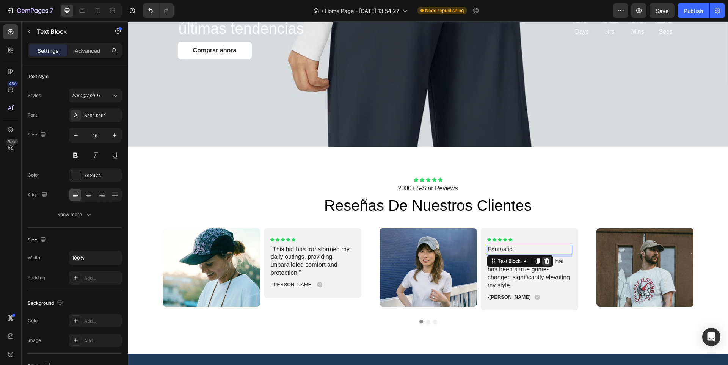
click at [545, 260] on icon at bounding box center [547, 261] width 6 height 6
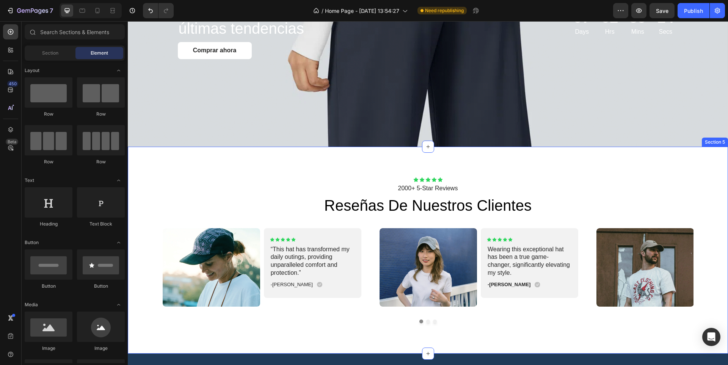
click at [348, 153] on div "Icon Icon Icon Icon Icon Icon List 2000+ 5-Star Reviews Text Block Reseñas de n…" at bounding box center [428, 250] width 601 height 207
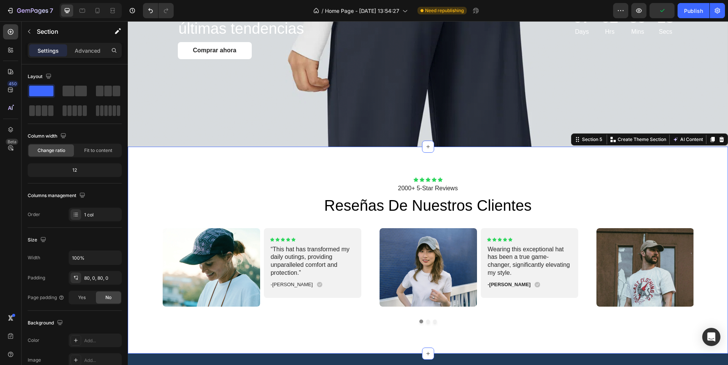
click at [721, 137] on div "Section 5 You can create reusable sections Create Theme Section AI Content Writ…" at bounding box center [649, 140] width 157 height 12
click at [719, 137] on icon at bounding box center [722, 140] width 6 height 6
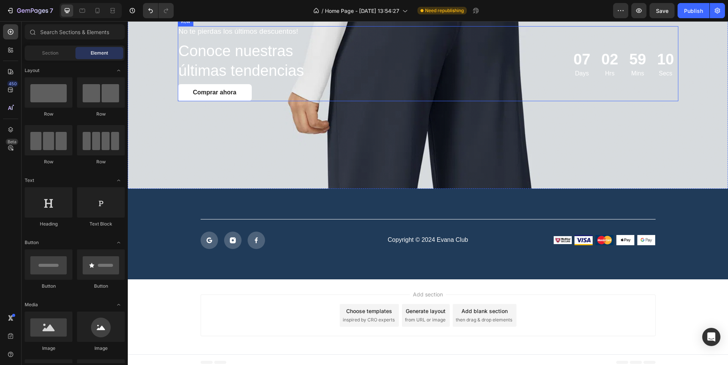
scroll to position [687, 0]
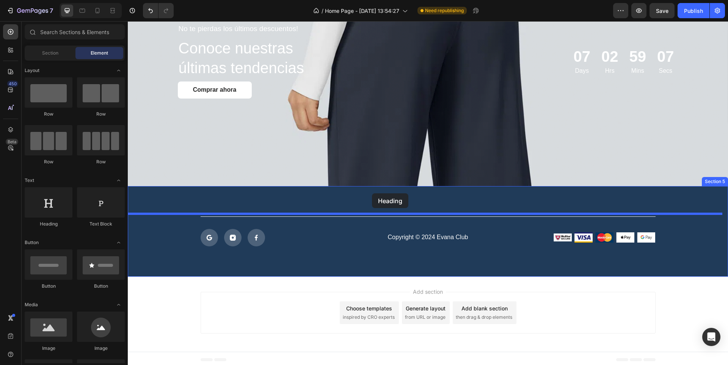
drag, startPoint x: 176, startPoint y: 225, endPoint x: 385, endPoint y: 195, distance: 210.4
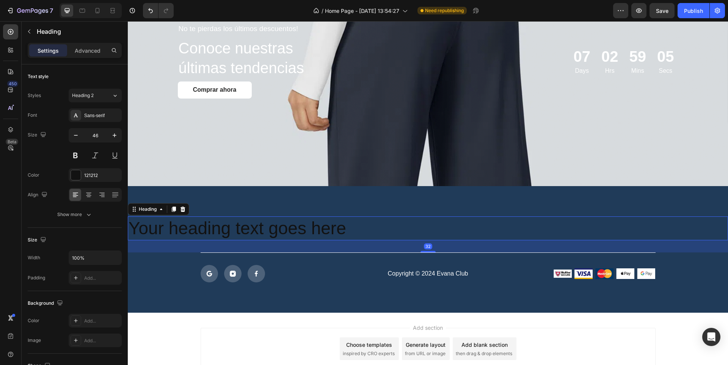
click at [189, 228] on h2 "Your heading text goes here" at bounding box center [428, 229] width 601 height 24
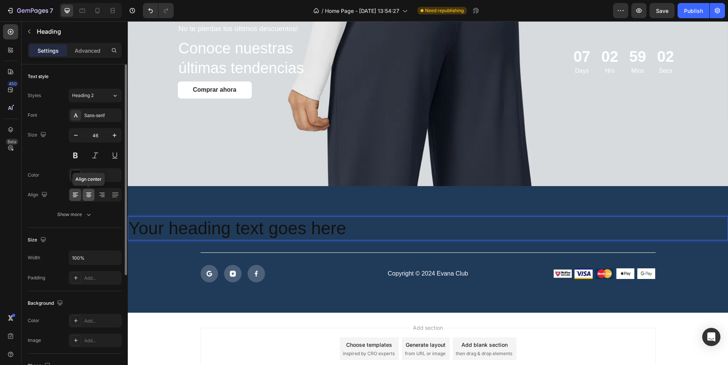
click at [89, 197] on icon at bounding box center [89, 197] width 4 height 1
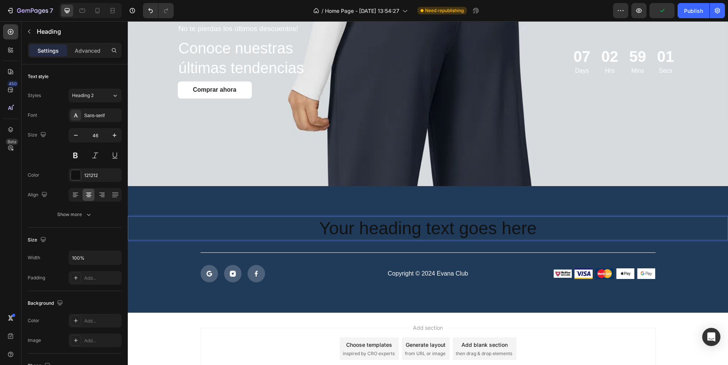
click at [410, 226] on p "Your heading text goes here" at bounding box center [428, 228] width 599 height 23
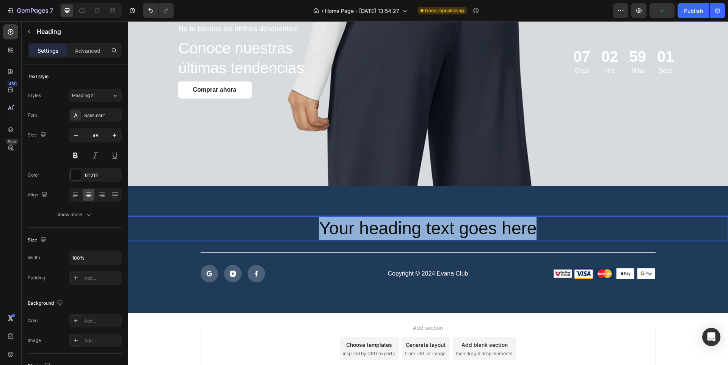
click at [410, 226] on p "Your heading text goes here" at bounding box center [428, 228] width 599 height 23
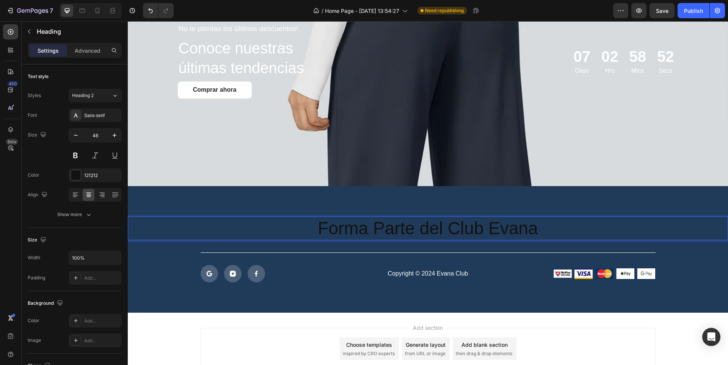
click at [410, 226] on p "Forma Parte del Club Evana" at bounding box center [428, 228] width 599 height 23
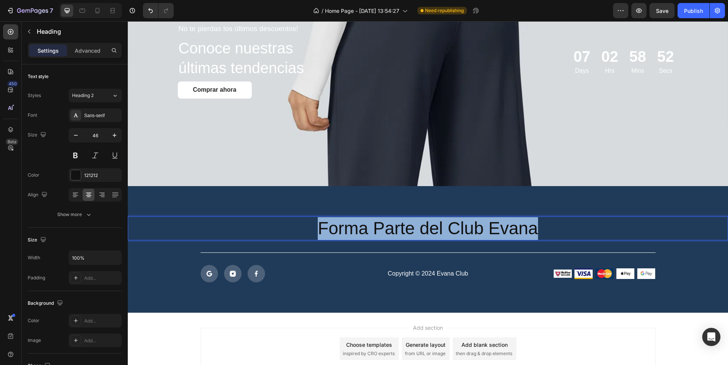
click at [410, 226] on p "Forma Parte del Club Evana" at bounding box center [428, 228] width 599 height 23
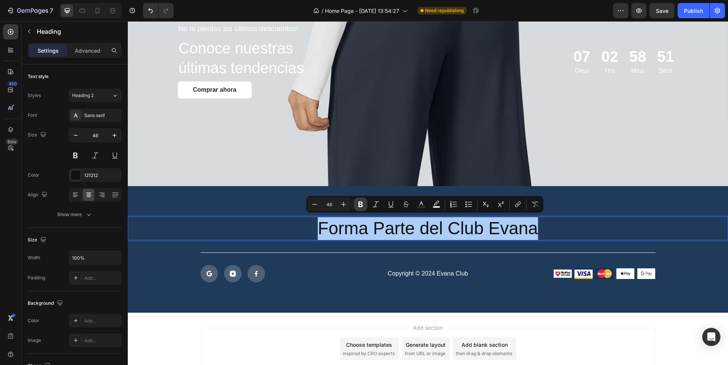
click at [365, 204] on button "Bold" at bounding box center [361, 205] width 14 height 14
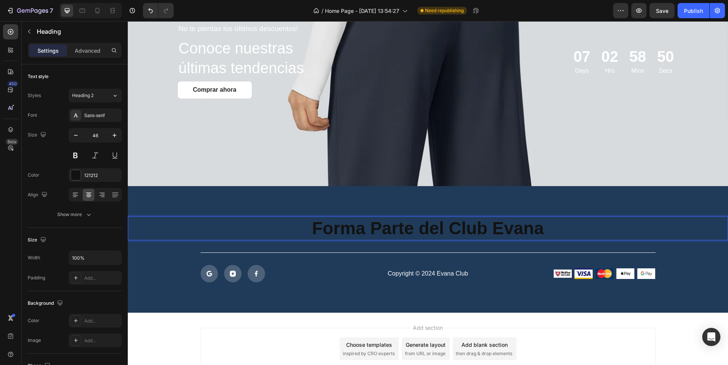
click at [434, 232] on strong "Forma Parte del Club Evana" at bounding box center [428, 229] width 232 height 20
click at [433, 230] on strong "Forma Parte del Club Evana" at bounding box center [428, 229] width 232 height 20
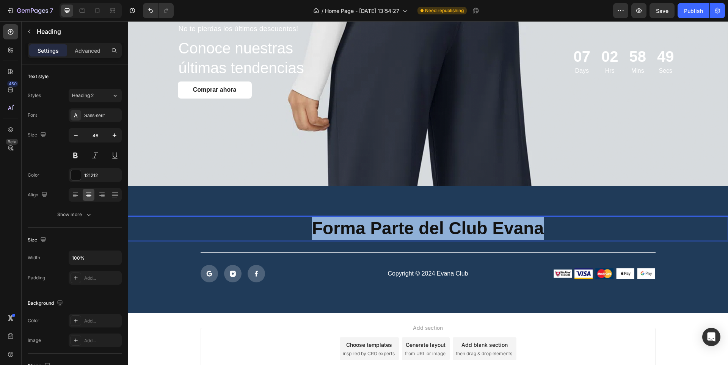
click at [433, 230] on strong "Forma Parte del Club Evana" at bounding box center [428, 229] width 232 height 20
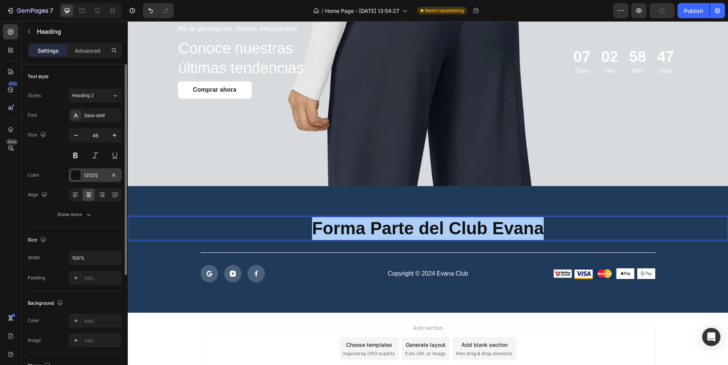
click at [89, 172] on div "121212" at bounding box center [95, 175] width 22 height 7
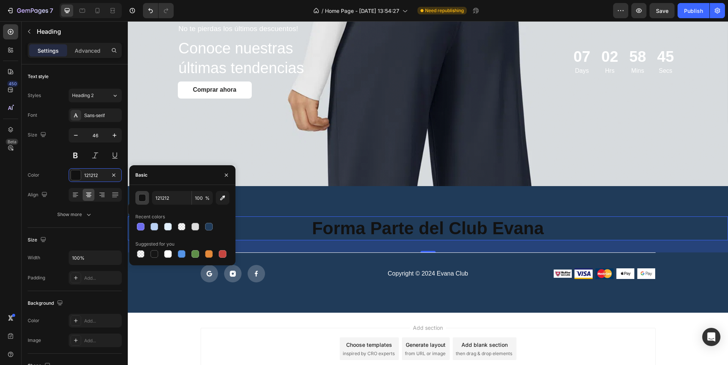
click at [145, 200] on div "button" at bounding box center [143, 199] width 8 height 8
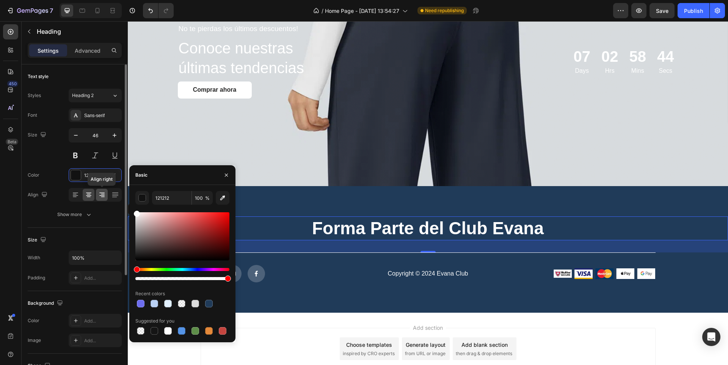
drag, startPoint x: 148, startPoint y: 234, endPoint x: 105, endPoint y: 192, distance: 60.1
click at [105, 192] on div "450 Beta Sections(18) Elements(83) Section Element Hero Section Product Detail …" at bounding box center [64, 193] width 128 height 344
type input "FFFFFF"
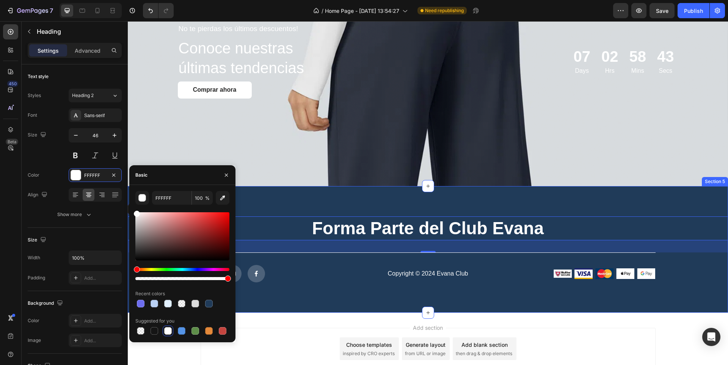
click at [356, 203] on div "⁠⁠⁠⁠⁠⁠⁠ Forma Parte del Club Evana Heading 32 Title Line Icon Icon Icon Row Cop…" at bounding box center [428, 249] width 601 height 127
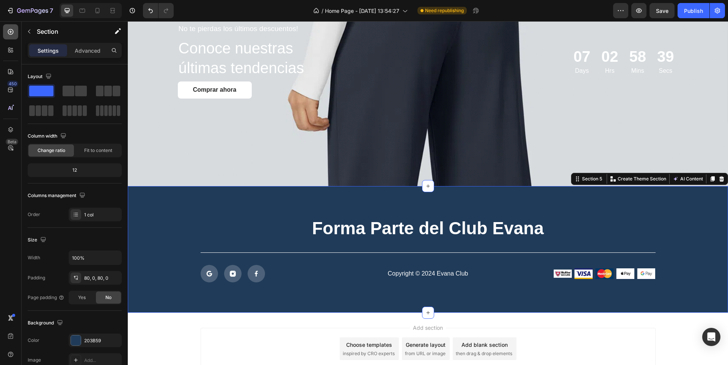
click at [9, 33] on icon at bounding box center [11, 32] width 8 height 8
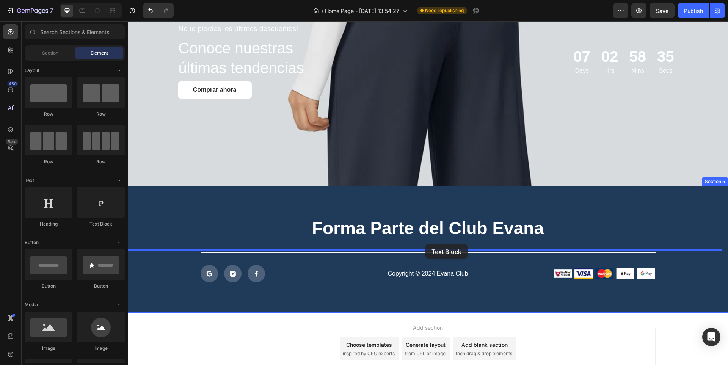
drag, startPoint x: 223, startPoint y: 231, endPoint x: 426, endPoint y: 244, distance: 203.4
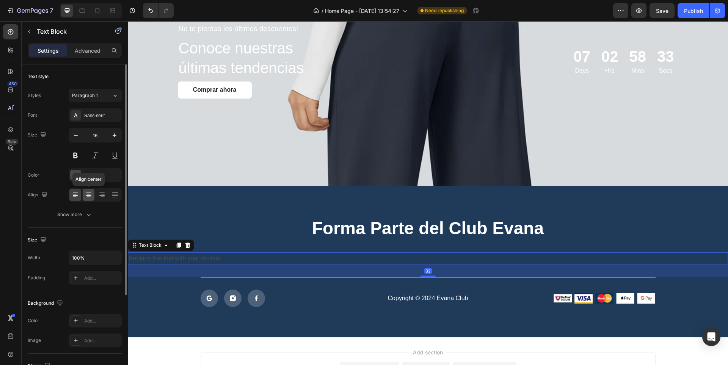
click at [90, 195] on icon at bounding box center [89, 195] width 8 height 8
click at [417, 257] on div "Replace this text with your content" at bounding box center [428, 259] width 601 height 13
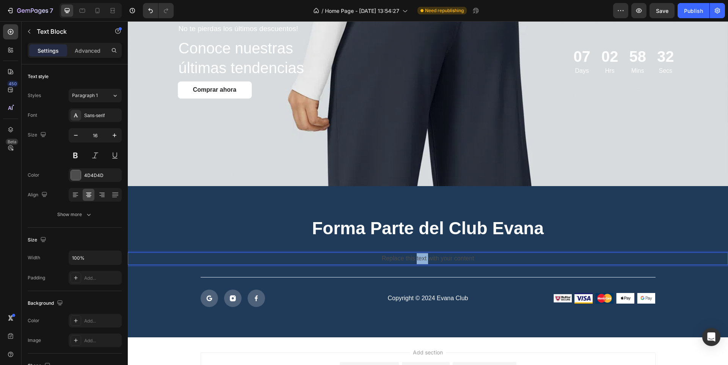
click at [417, 257] on p "Replace this text with your content" at bounding box center [428, 258] width 599 height 11
click at [417, 257] on p "Y disfruta de miles de descuentos en nuestras prendas" at bounding box center [428, 258] width 599 height 11
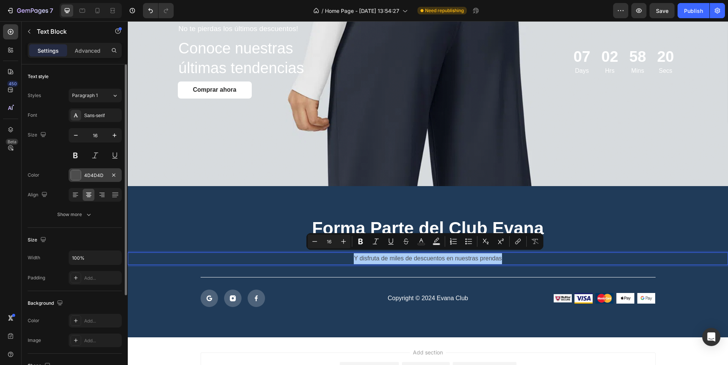
click at [82, 178] on div "4D4D4D" at bounding box center [95, 175] width 53 height 14
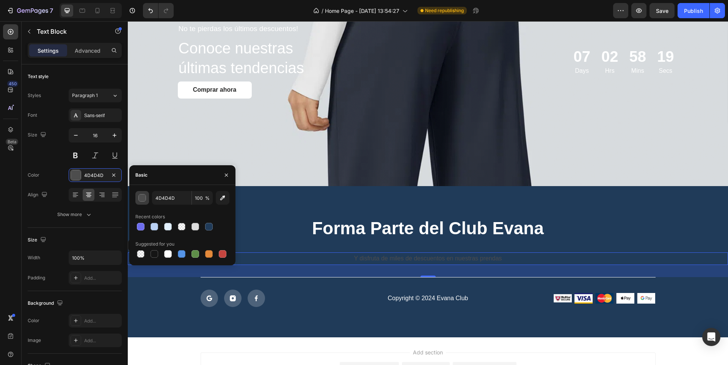
click at [143, 200] on div "button" at bounding box center [143, 199] width 8 height 8
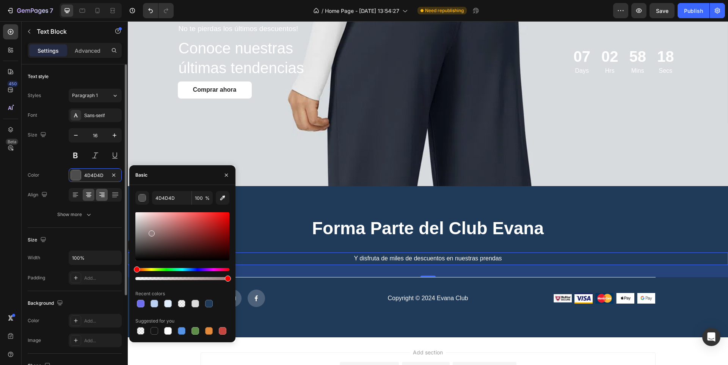
drag, startPoint x: 151, startPoint y: 232, endPoint x: 102, endPoint y: 190, distance: 64.0
click at [102, 190] on div "450 Beta Sections(18) Elements(83) Section Element Hero Section Product Detail …" at bounding box center [64, 193] width 128 height 344
type input "FFFFFF"
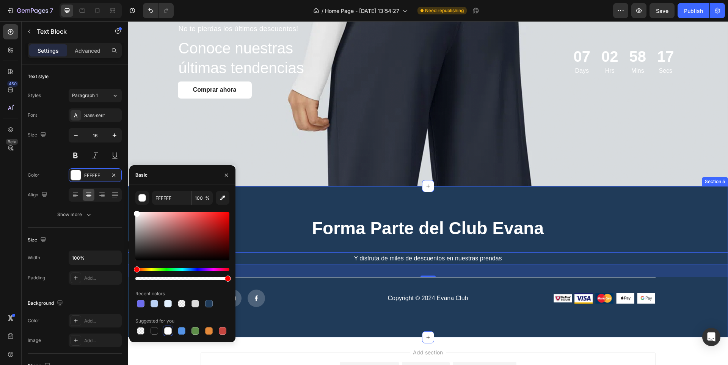
click at [373, 193] on div "⁠⁠⁠⁠⁠⁠⁠ Forma Parte del Club Evana Heading Y disfruta de miles de descuentos en…" at bounding box center [428, 262] width 601 height 152
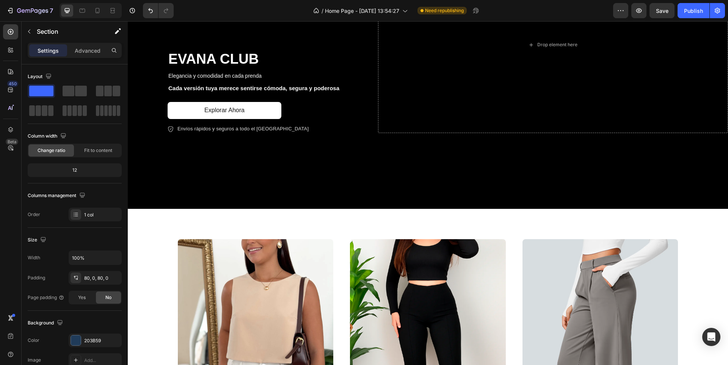
scroll to position [0, 0]
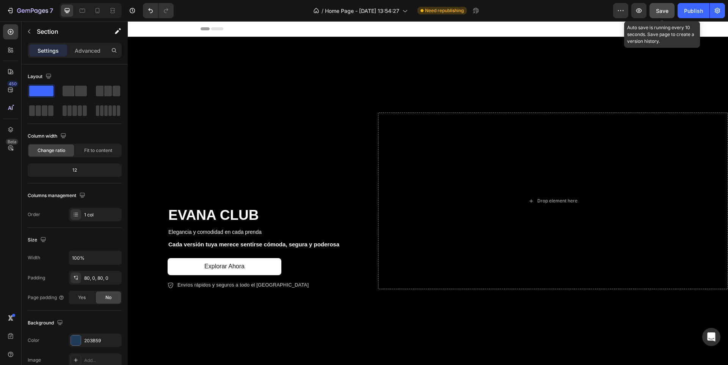
click at [664, 12] on span "Save" at bounding box center [662, 11] width 13 height 6
click at [101, 7] on icon at bounding box center [98, 11] width 8 height 8
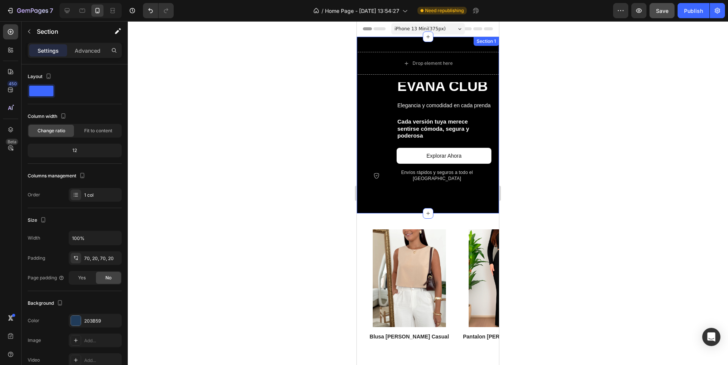
click at [395, 42] on div at bounding box center [428, 125] width 142 height 177
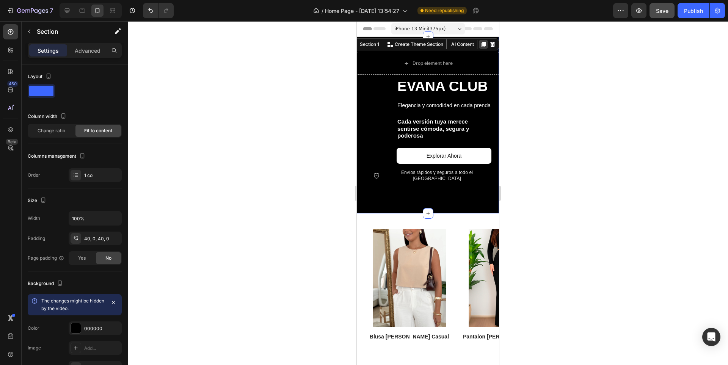
click at [482, 44] on icon at bounding box center [484, 44] width 4 height 5
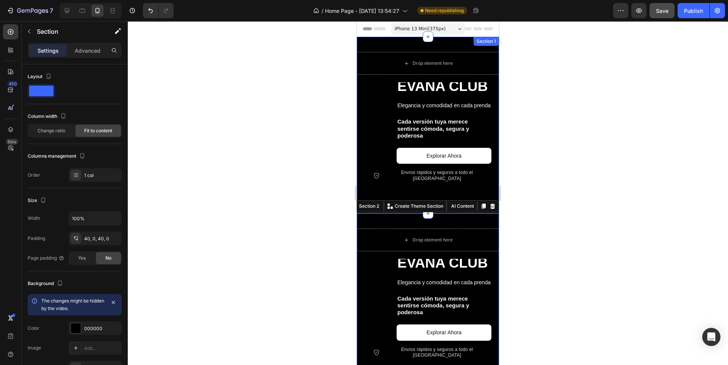
click at [384, 44] on div at bounding box center [428, 125] width 142 height 177
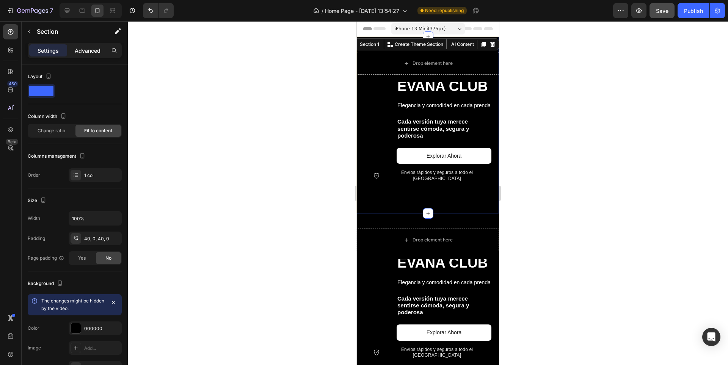
click at [94, 49] on p "Advanced" at bounding box center [88, 51] width 26 height 8
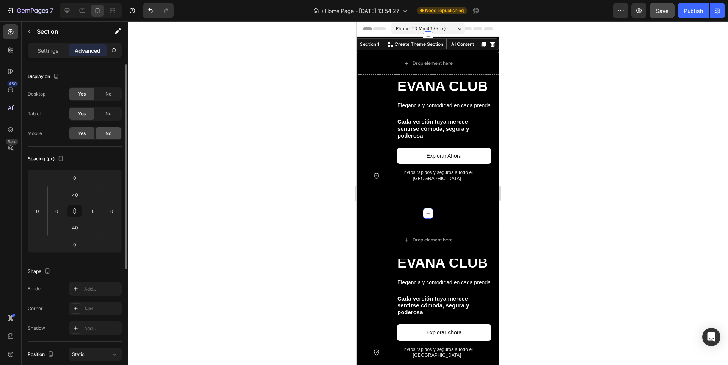
click at [109, 131] on span "No" at bounding box center [108, 133] width 6 height 7
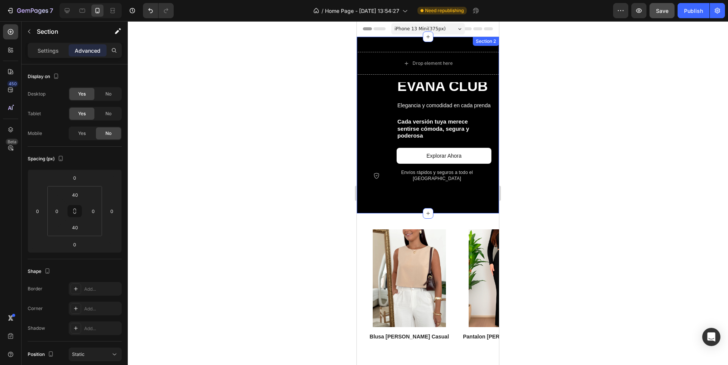
click at [368, 214] on div at bounding box center [428, 125] width 142 height 177
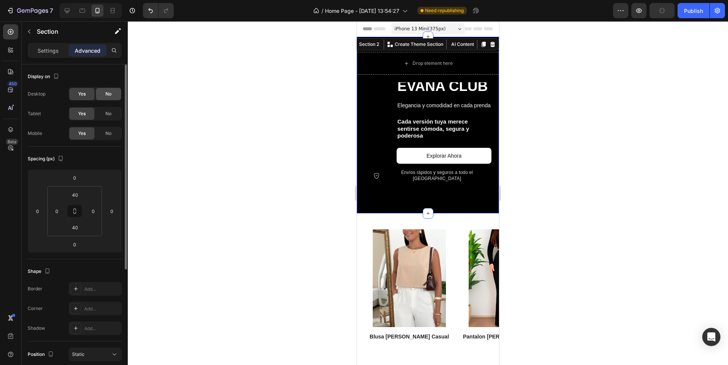
click at [109, 97] on span "No" at bounding box center [108, 94] width 6 height 7
click at [114, 114] on div "No" at bounding box center [108, 114] width 25 height 12
click at [565, 193] on div at bounding box center [428, 193] width 601 height 344
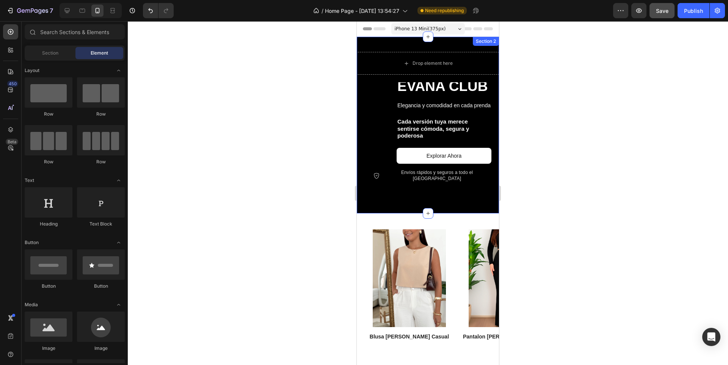
click at [387, 39] on div at bounding box center [428, 125] width 142 height 177
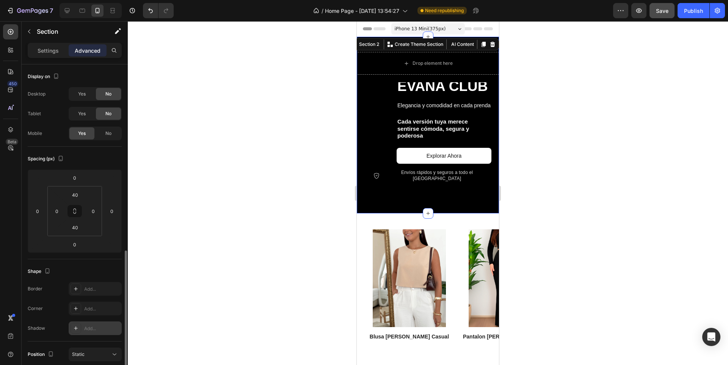
scroll to position [114, 0]
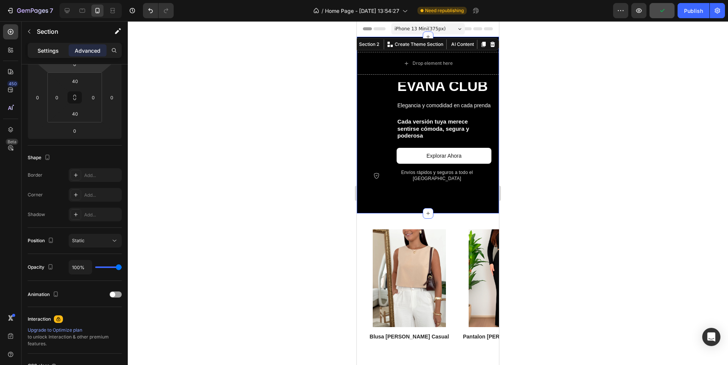
click at [47, 48] on p "Settings" at bounding box center [48, 51] width 21 height 8
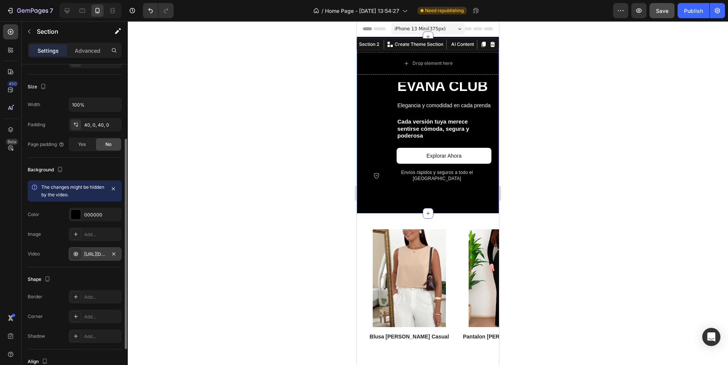
click at [100, 255] on div "[URL][DOMAIN_NAME]" at bounding box center [95, 254] width 22 height 7
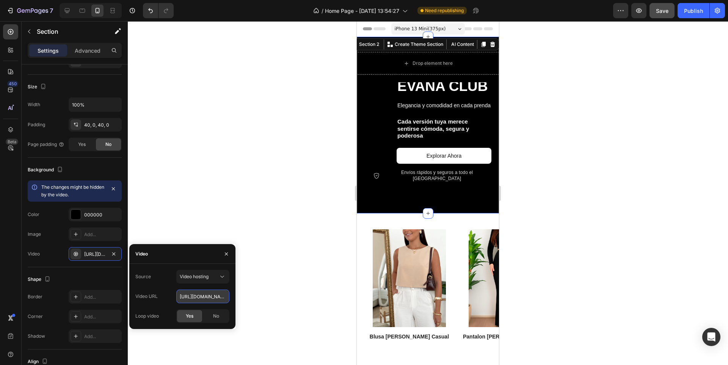
click at [211, 295] on input "[URL][DOMAIN_NAME]" at bounding box center [202, 297] width 53 height 14
paste input "723b51b862fb440e8c13aceaf16f54b0"
type input "[URL][DOMAIN_NAME]"
click at [94, 171] on div "Background" at bounding box center [75, 170] width 94 height 12
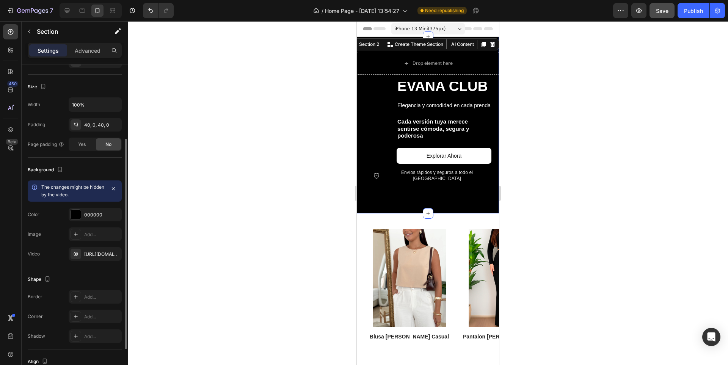
scroll to position [0, 0]
click at [419, 198] on div "EVANA CLUB Text Block Elegancia y comodidad en cada prenda Text Block Cada vers…" at bounding box center [428, 137] width 142 height 124
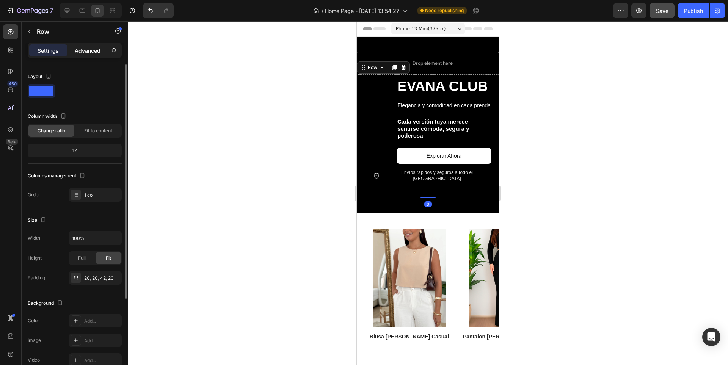
click at [93, 45] on div "Advanced" at bounding box center [88, 50] width 38 height 12
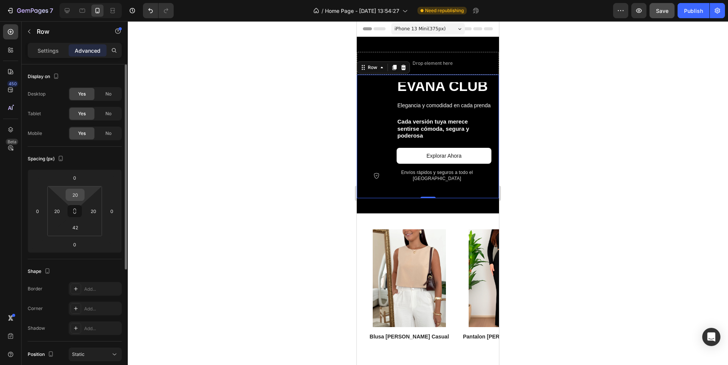
click at [79, 194] on input "20" at bounding box center [75, 194] width 15 height 11
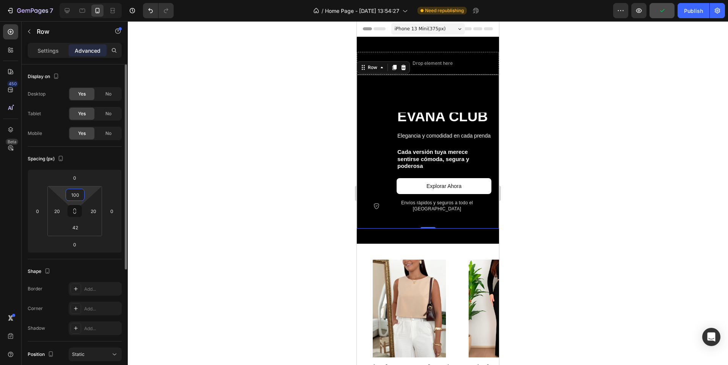
click at [82, 199] on input "100" at bounding box center [75, 194] width 15 height 11
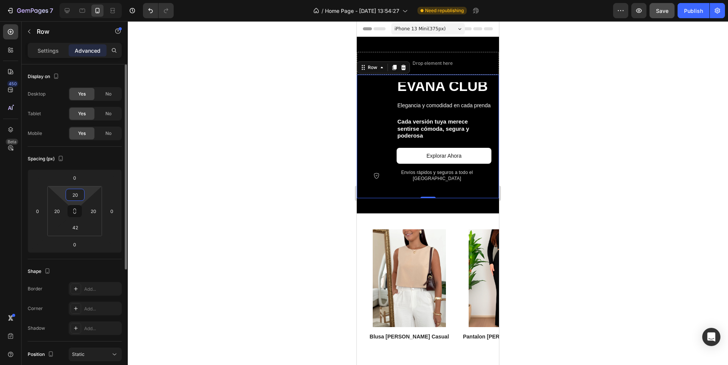
type input "200"
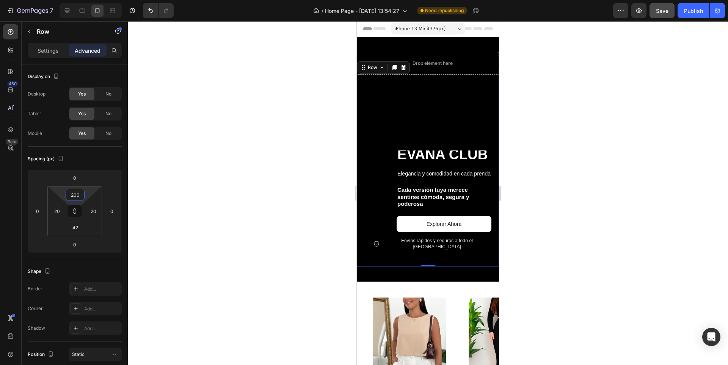
click at [560, 183] on div at bounding box center [428, 193] width 601 height 344
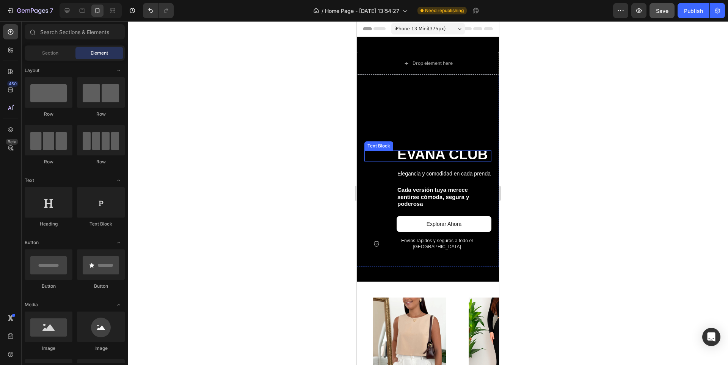
click at [444, 161] on p "EVANA CLUB" at bounding box center [444, 155] width 93 height 9
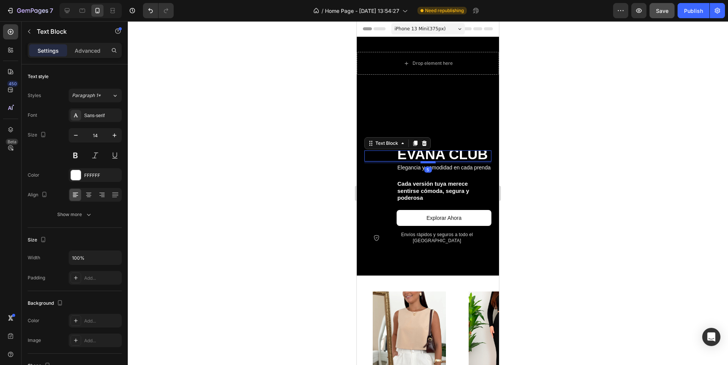
drag, startPoint x: 425, startPoint y: 178, endPoint x: 424, endPoint y: 172, distance: 6.3
click at [424, 164] on div at bounding box center [428, 162] width 15 height 2
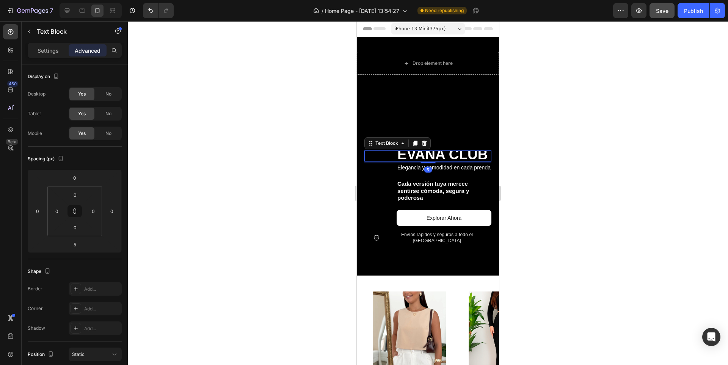
click at [435, 161] on span "EVANA CLUB" at bounding box center [443, 155] width 90 height 16
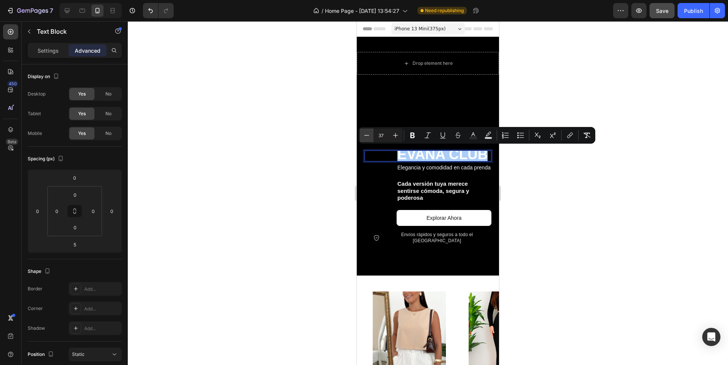
click at [367, 132] on icon "Editor contextual toolbar" at bounding box center [367, 136] width 8 height 8
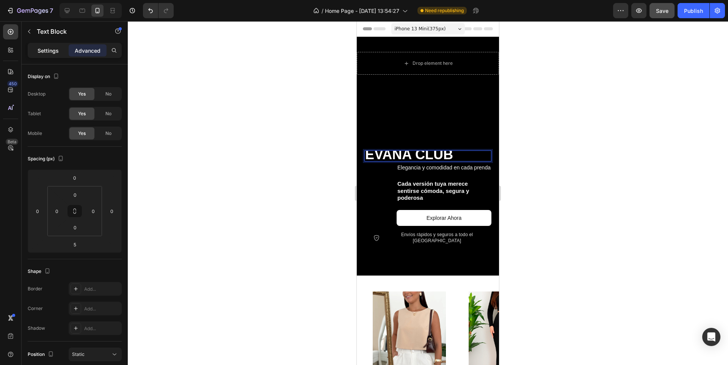
click at [53, 52] on p "Settings" at bounding box center [48, 51] width 21 height 8
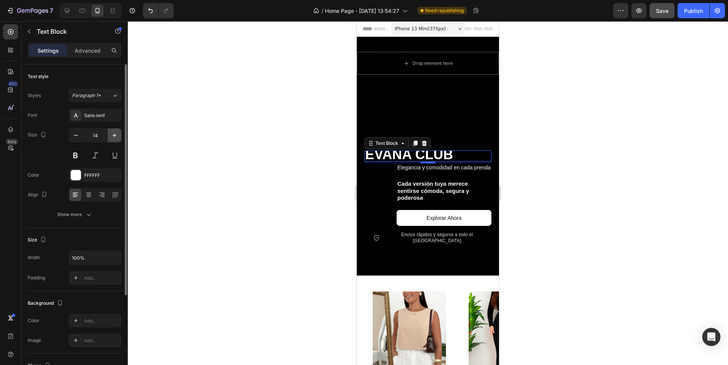
click at [113, 135] on icon "button" at bounding box center [115, 136] width 8 height 8
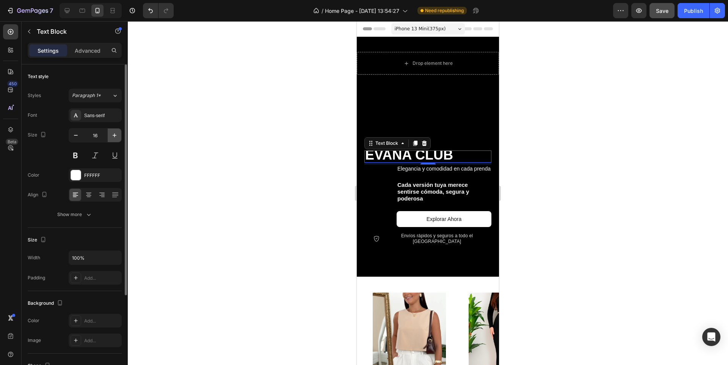
click at [113, 135] on icon "button" at bounding box center [115, 136] width 8 height 8
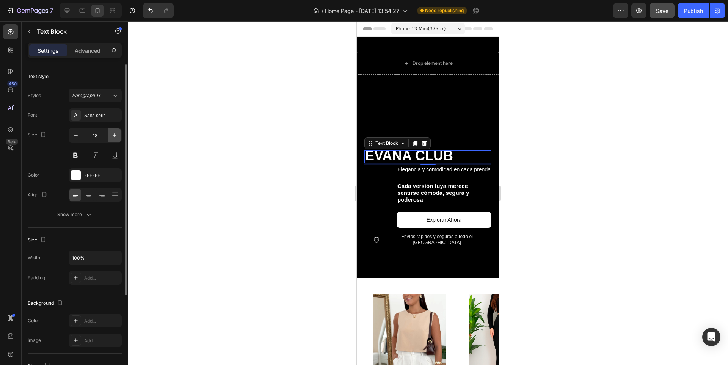
click at [113, 135] on icon "button" at bounding box center [115, 136] width 8 height 8
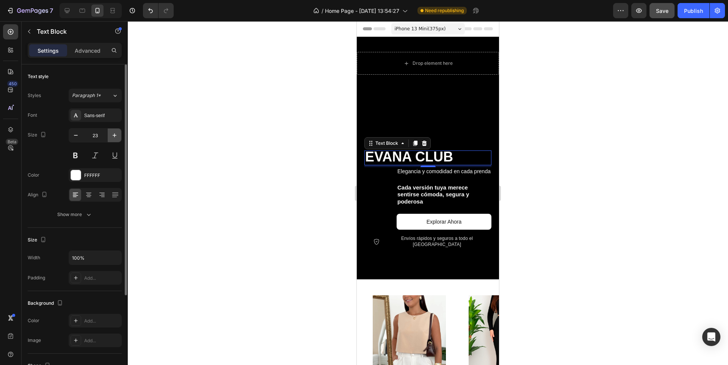
click at [113, 135] on icon "button" at bounding box center [115, 136] width 8 height 8
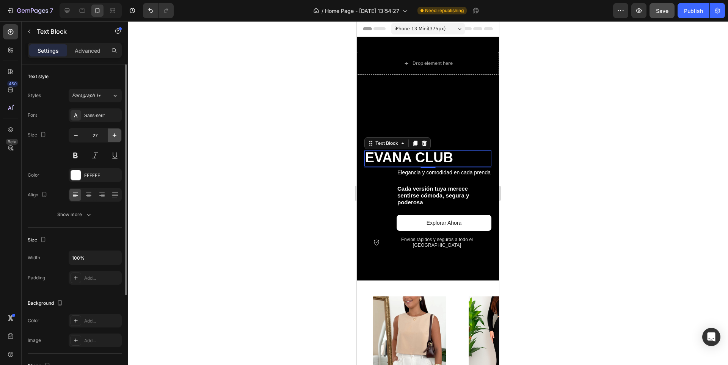
click at [113, 135] on icon "button" at bounding box center [115, 136] width 8 height 8
type input "28"
click at [88, 52] on p "Advanced" at bounding box center [88, 51] width 26 height 8
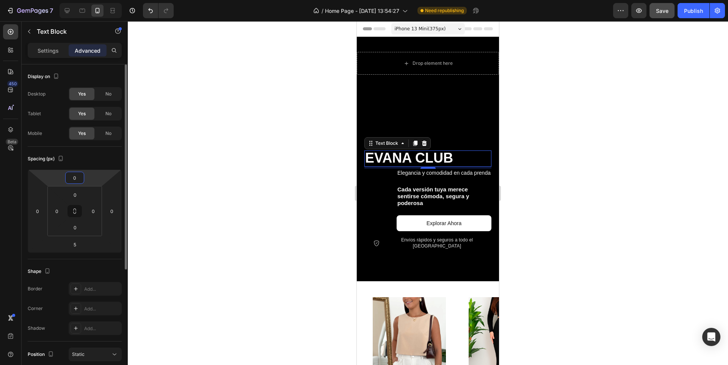
click at [73, 176] on input "0" at bounding box center [74, 177] width 15 height 11
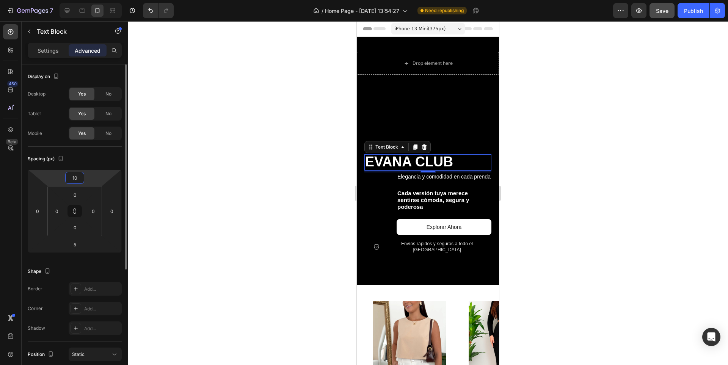
type input "100"
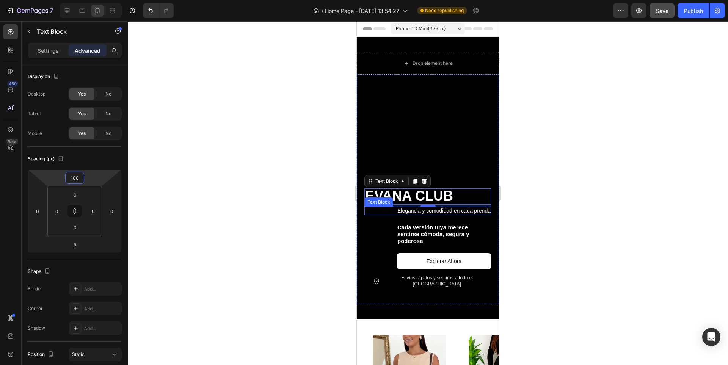
click at [439, 214] on p "Elegancia y comodidad en cada prenda" at bounding box center [444, 211] width 93 height 7
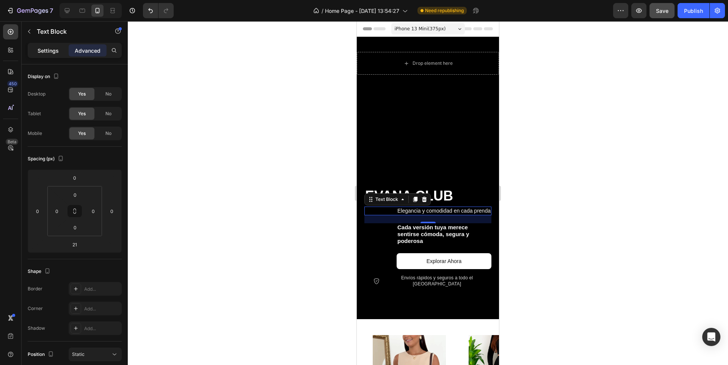
click at [47, 53] on p "Settings" at bounding box center [48, 51] width 21 height 8
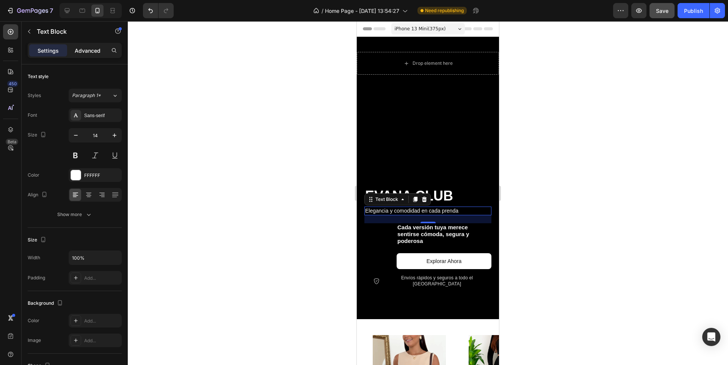
click at [79, 54] on p "Advanced" at bounding box center [88, 51] width 26 height 8
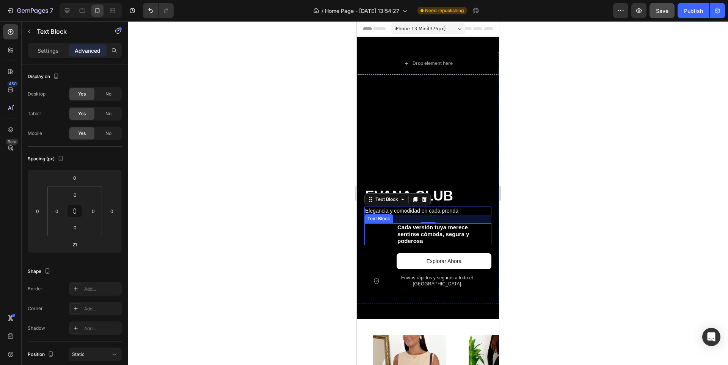
click at [408, 232] on strong "Cada versión tuya merece sentirse cómoda, segura y poderosa" at bounding box center [434, 234] width 72 height 20
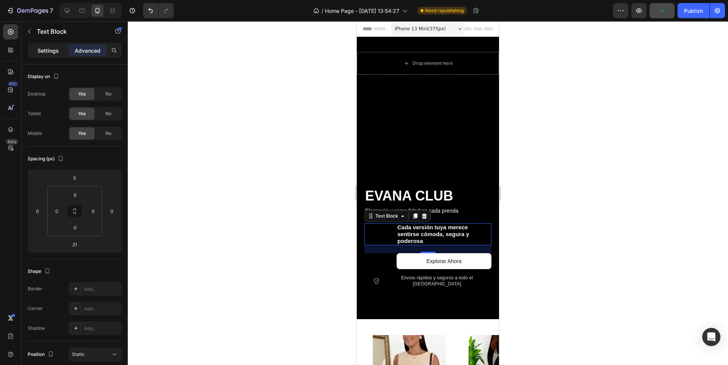
click at [42, 49] on p "Settings" at bounding box center [48, 51] width 21 height 8
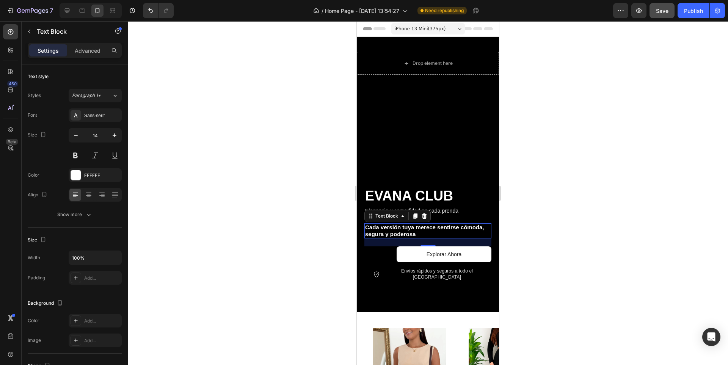
click at [565, 221] on div at bounding box center [428, 193] width 601 height 344
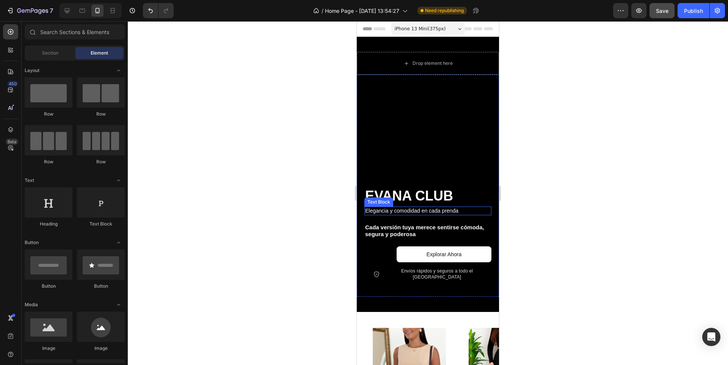
click at [410, 211] on span "Elegancia y comodidad en cada prenda" at bounding box center [411, 211] width 93 height 6
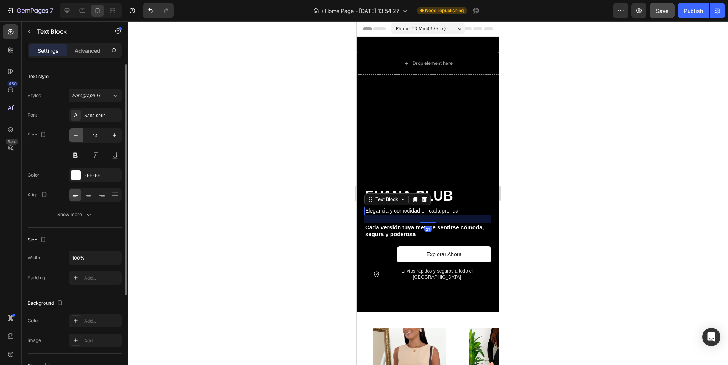
click at [75, 135] on icon "button" at bounding box center [76, 136] width 8 height 8
type input "11"
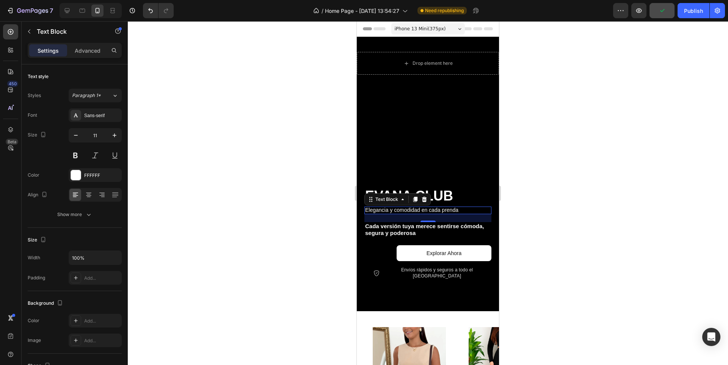
click at [427, 209] on span "Elegancia y comodidad en cada prenda" at bounding box center [411, 210] width 93 height 6
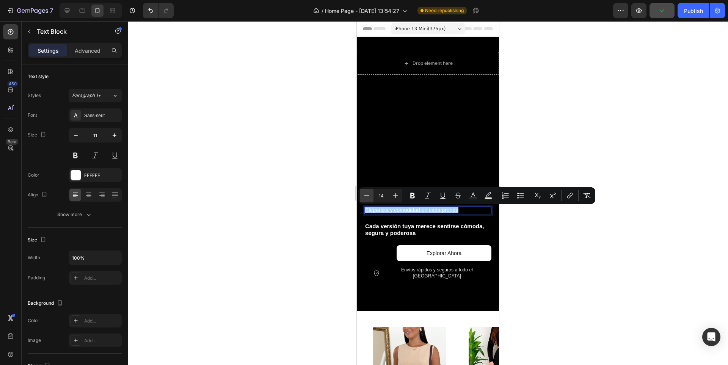
click at [369, 194] on icon "Editor contextual toolbar" at bounding box center [367, 196] width 8 height 8
type input "13"
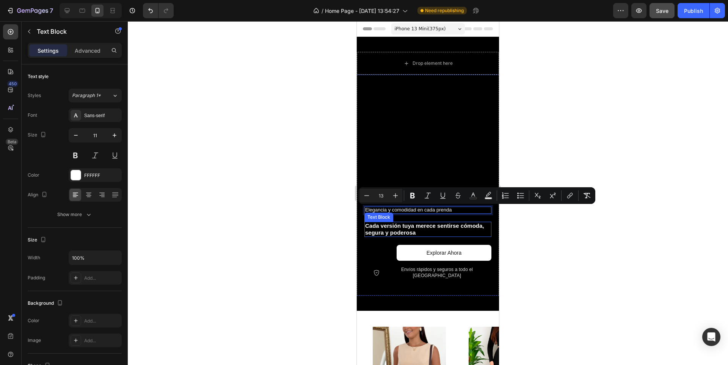
click at [410, 233] on strong "Cada versión tuya merece sentirse cómoda, segura y poderosa" at bounding box center [424, 229] width 119 height 13
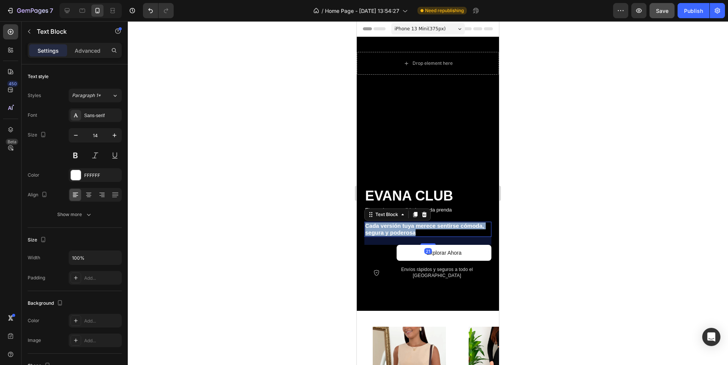
click at [410, 233] on strong "Cada versión tuya merece sentirse cómoda, segura y poderosa" at bounding box center [424, 229] width 119 height 13
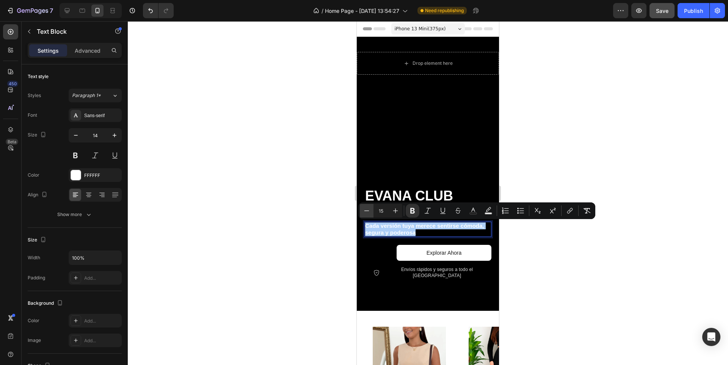
click at [365, 210] on icon "Editor contextual toolbar" at bounding box center [367, 211] width 8 height 8
click at [364, 210] on icon "Editor contextual toolbar" at bounding box center [367, 211] width 8 height 8
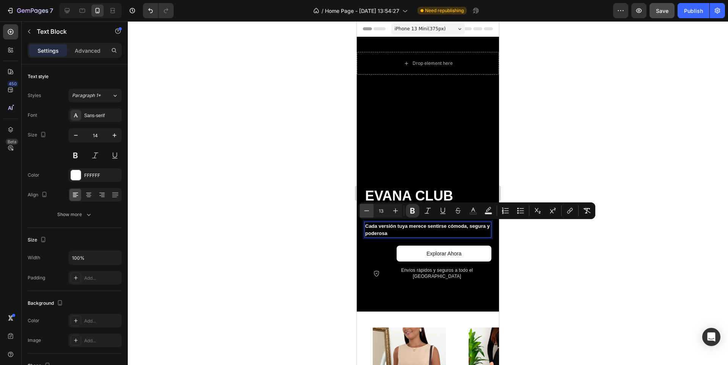
click at [364, 210] on icon "Editor contextual toolbar" at bounding box center [367, 211] width 8 height 8
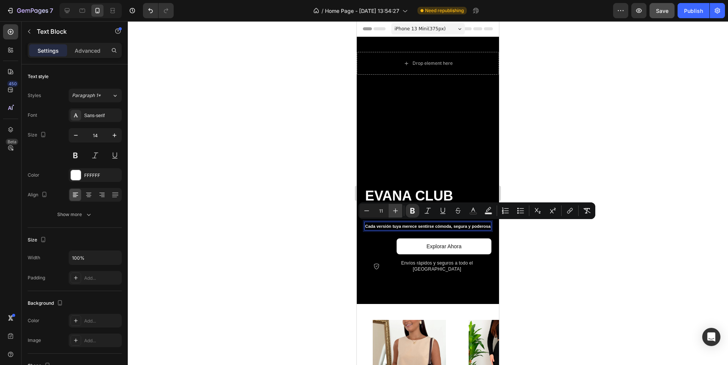
click at [395, 213] on icon "Editor contextual toolbar" at bounding box center [396, 211] width 8 height 8
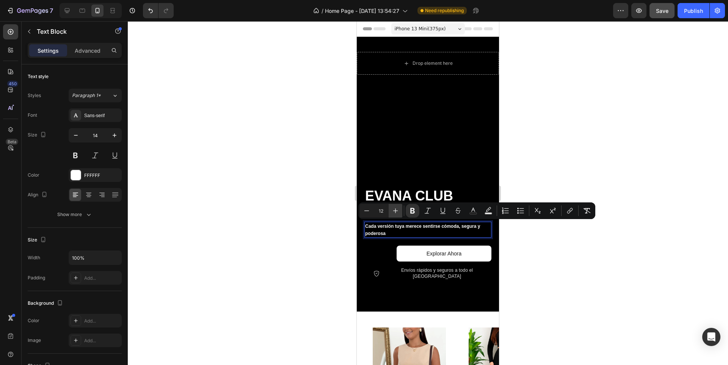
click at [395, 213] on icon "Editor contextual toolbar" at bounding box center [396, 211] width 8 height 8
type input "13"
click at [539, 260] on div at bounding box center [428, 193] width 601 height 344
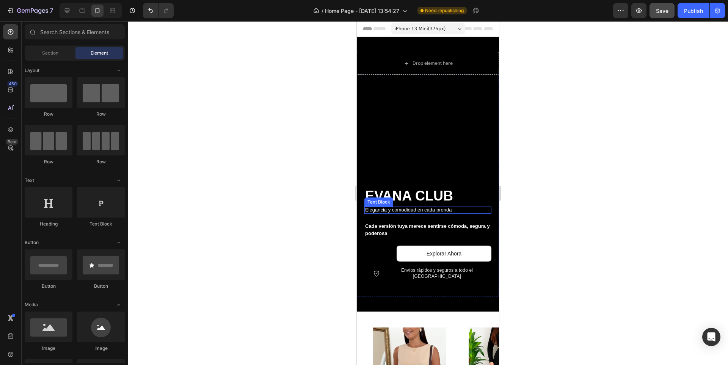
click at [410, 209] on span "Elegancia y comodidad en cada prenda" at bounding box center [408, 210] width 87 height 6
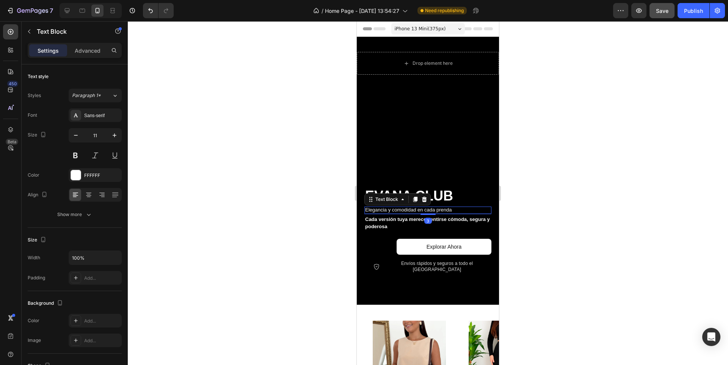
drag, startPoint x: 420, startPoint y: 221, endPoint x: 415, endPoint y: 214, distance: 8.4
click at [415, 214] on div "3" at bounding box center [428, 214] width 127 height 0
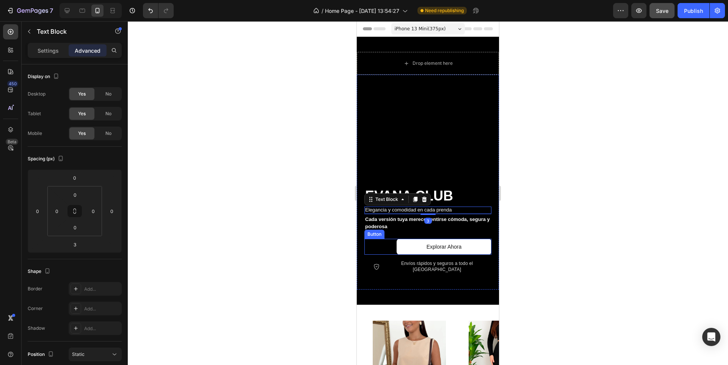
click at [386, 249] on div "Explorar ahora Button" at bounding box center [428, 247] width 127 height 16
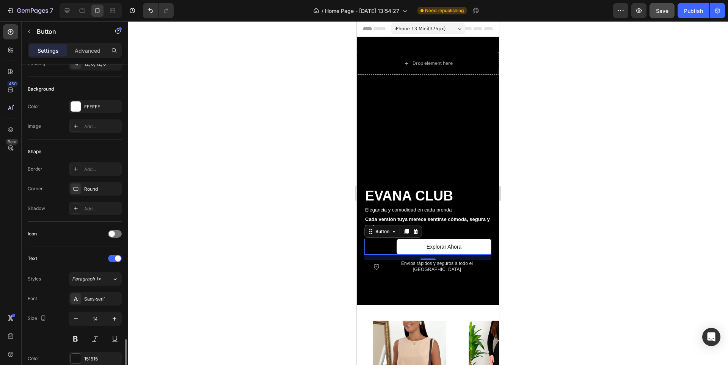
scroll to position [261, 0]
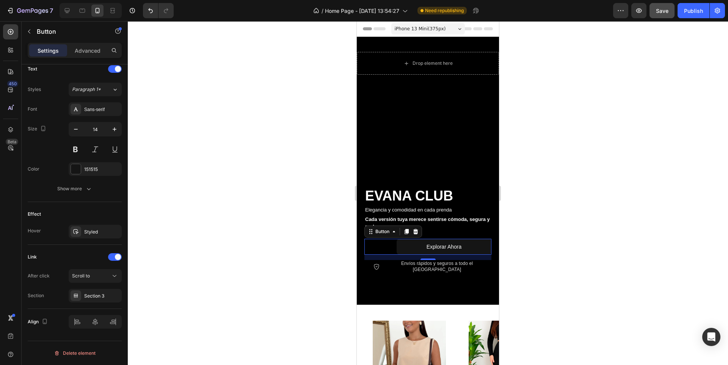
click at [410, 252] on link "Explorar ahora" at bounding box center [444, 247] width 95 height 16
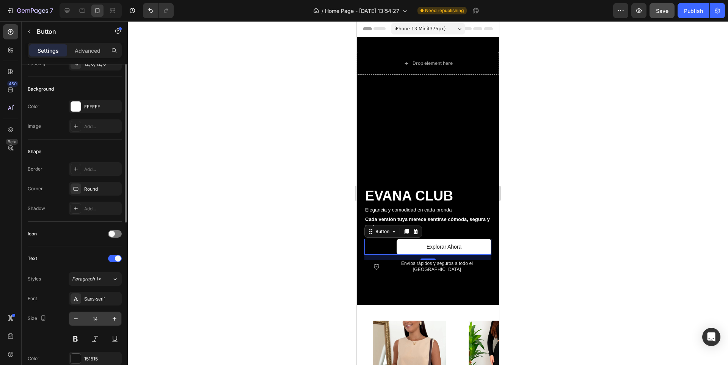
scroll to position [0, 0]
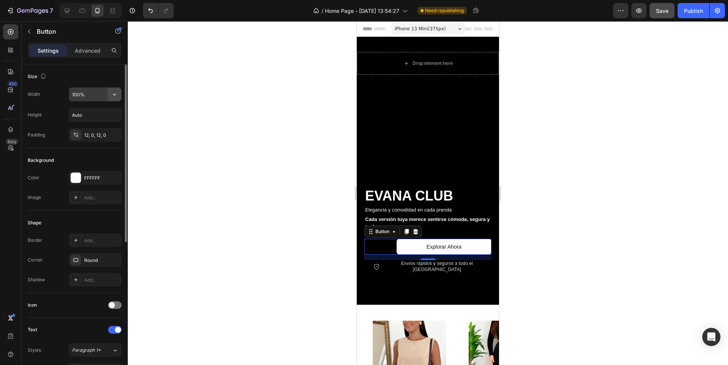
click at [110, 97] on button "button" at bounding box center [115, 95] width 14 height 14
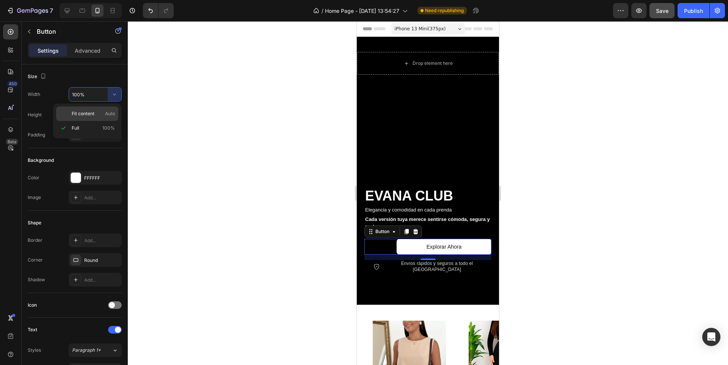
click at [93, 116] on span "Fit content" at bounding box center [83, 113] width 23 height 7
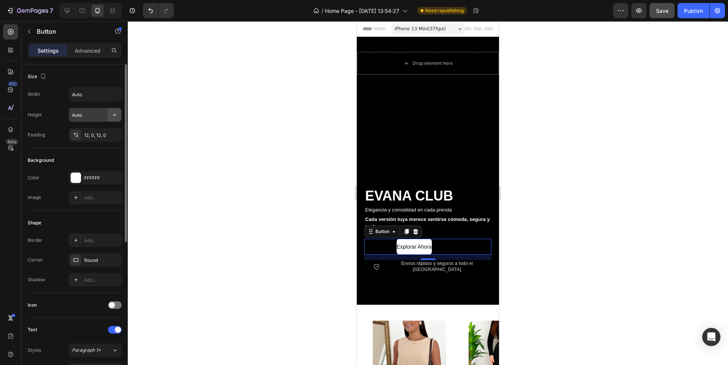
click at [111, 114] on icon "button" at bounding box center [115, 115] width 8 height 8
click at [112, 135] on span "Auto" at bounding box center [110, 134] width 10 height 7
type input "100%"
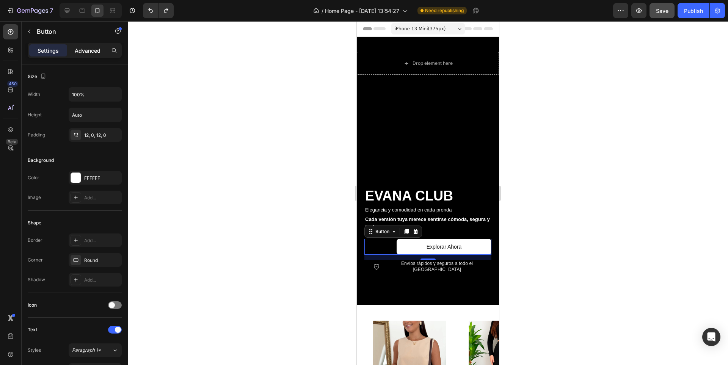
click at [91, 55] on div "Advanced" at bounding box center [88, 50] width 38 height 12
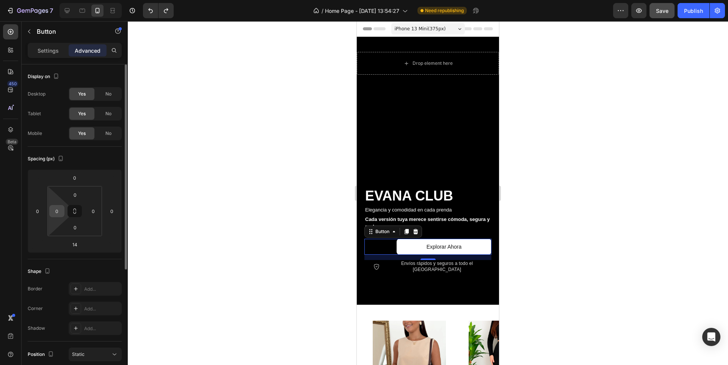
click at [61, 209] on input "0" at bounding box center [56, 211] width 11 height 11
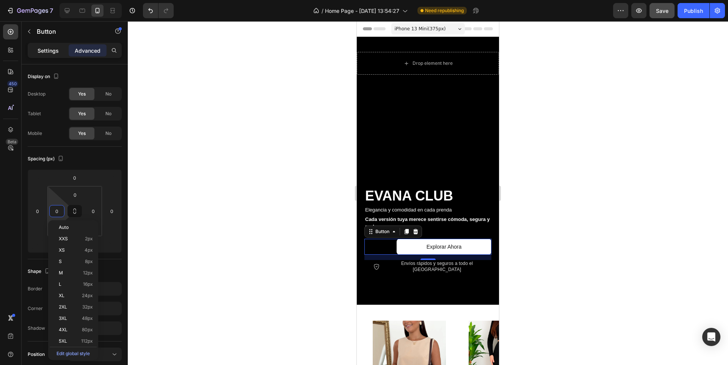
click at [46, 53] on p "Settings" at bounding box center [48, 51] width 21 height 8
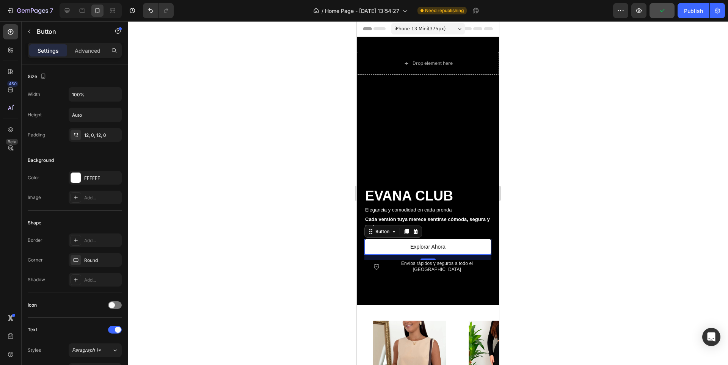
click at [546, 251] on div at bounding box center [428, 193] width 601 height 344
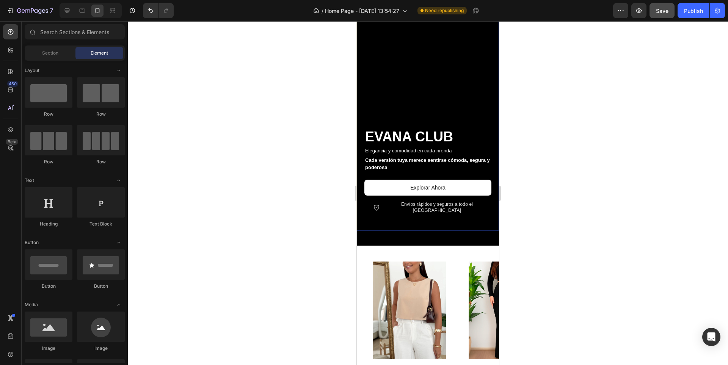
scroll to position [76, 0]
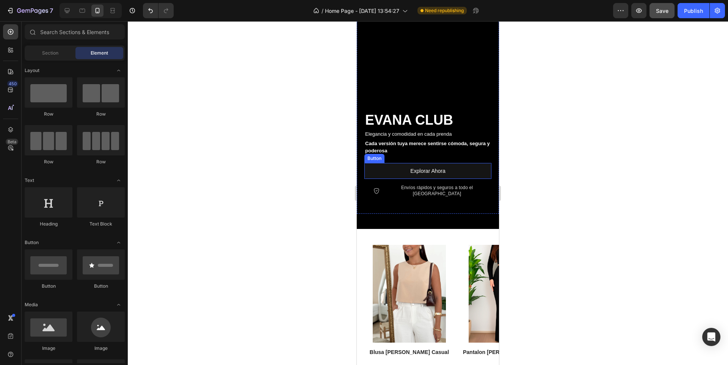
click at [474, 170] on link "Explorar ahora" at bounding box center [428, 171] width 127 height 16
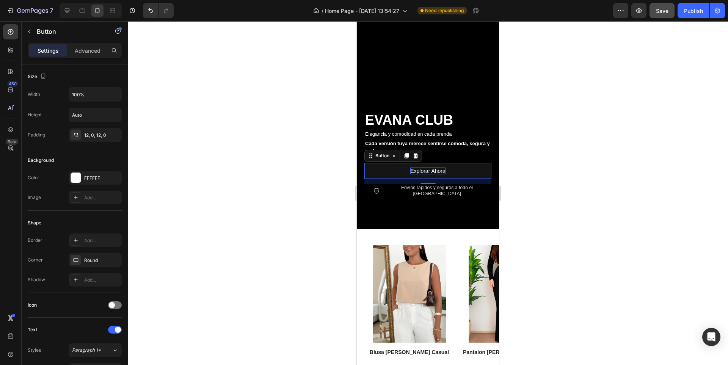
click at [433, 170] on p "Explorar ahora" at bounding box center [428, 171] width 35 height 7
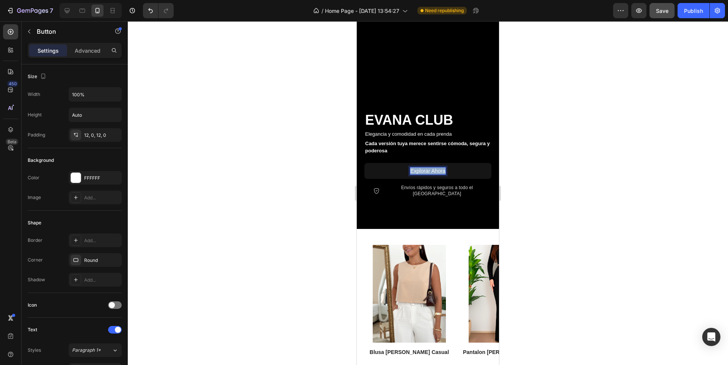
click at [433, 170] on p "Explorar ahora" at bounding box center [428, 171] width 35 height 7
click at [91, 116] on input "Auto" at bounding box center [95, 115] width 52 height 14
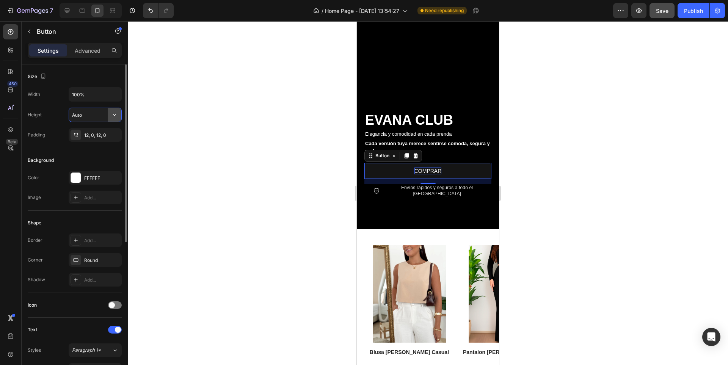
click at [117, 116] on icon "button" at bounding box center [115, 115] width 8 height 8
click at [115, 98] on icon "button" at bounding box center [115, 95] width 8 height 8
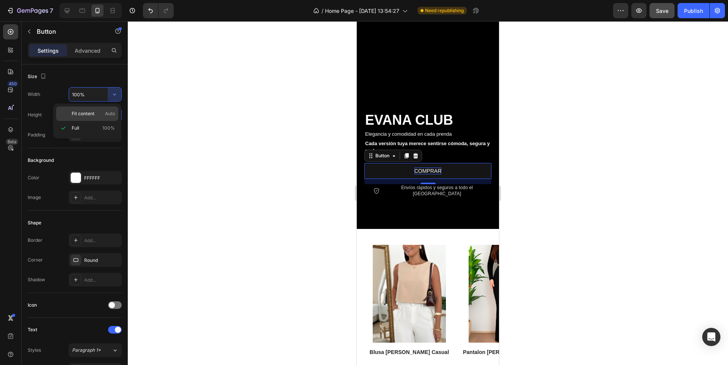
click at [110, 119] on div "Fit content Auto" at bounding box center [87, 114] width 62 height 14
type input "Auto"
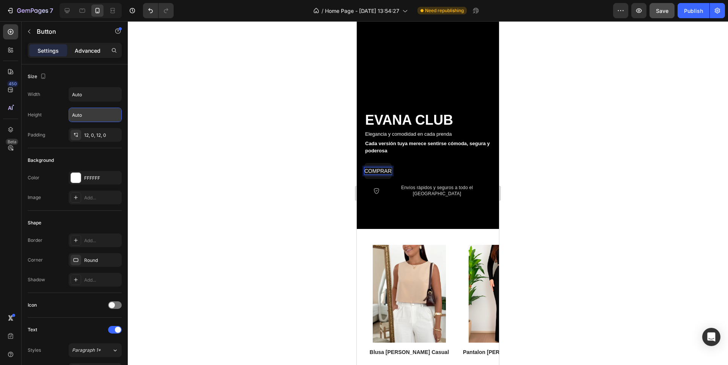
click at [96, 52] on p "Advanced" at bounding box center [88, 51] width 26 height 8
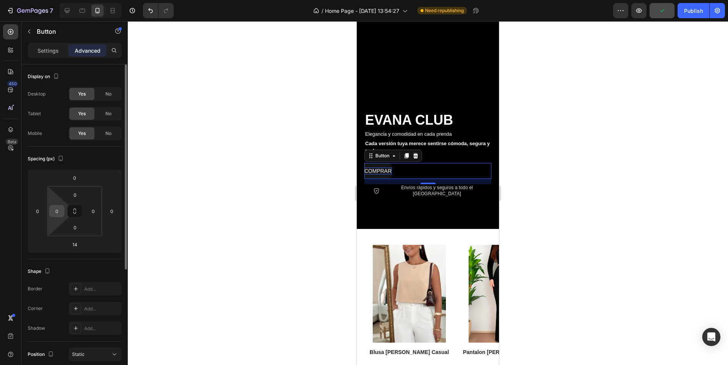
click at [60, 209] on input "0" at bounding box center [56, 211] width 11 height 11
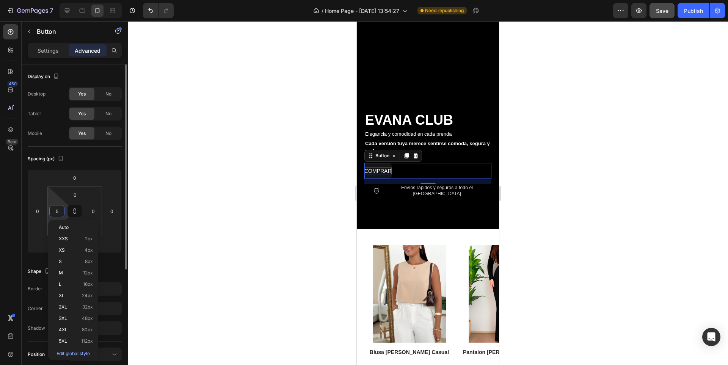
type input "50"
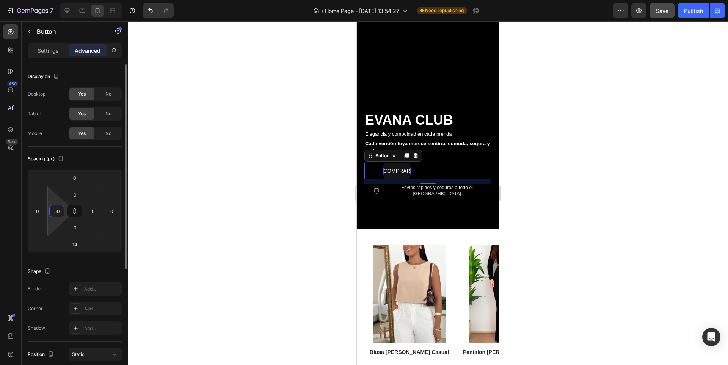
click at [58, 209] on input "50" at bounding box center [56, 211] width 11 height 11
click at [58, 210] on input "50" at bounding box center [56, 211] width 11 height 11
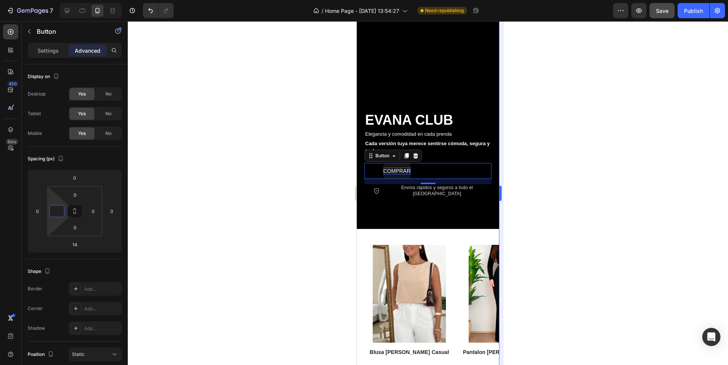
click at [535, 190] on div at bounding box center [428, 193] width 601 height 344
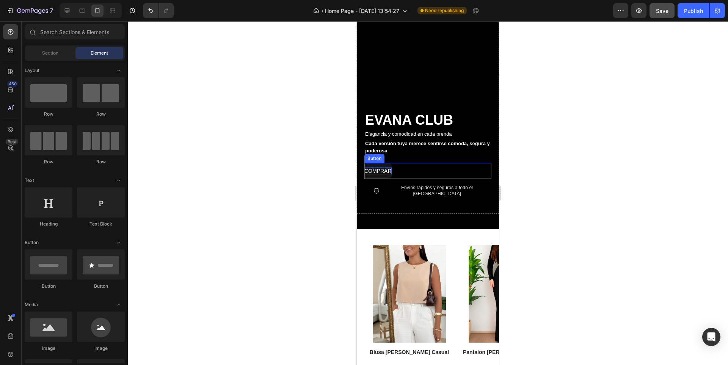
click at [379, 164] on link "cOMPRAR" at bounding box center [378, 171] width 27 height 16
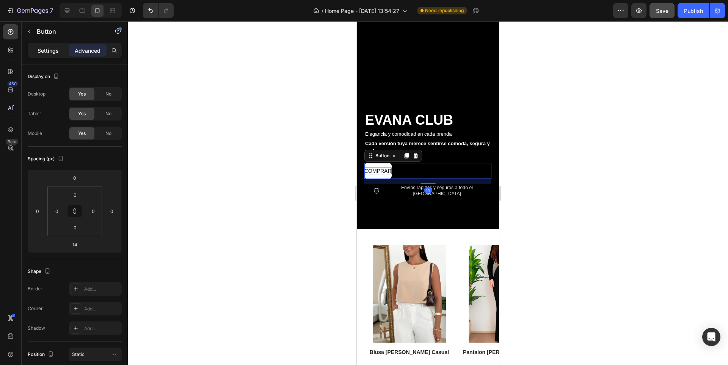
click at [45, 49] on p "Settings" at bounding box center [48, 51] width 21 height 8
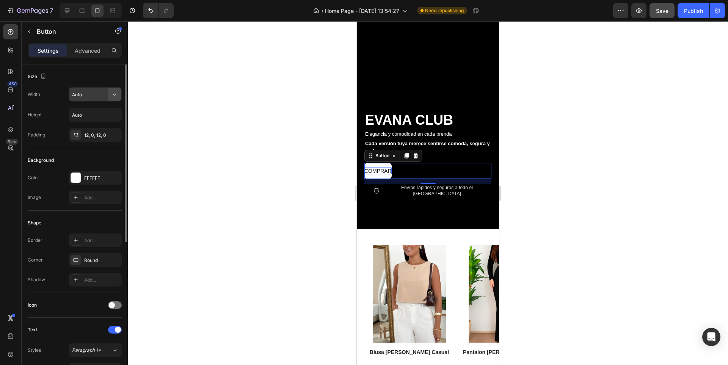
click at [113, 94] on icon "button" at bounding box center [115, 95] width 8 height 8
click at [95, 97] on input "Auto" at bounding box center [95, 95] width 52 height 14
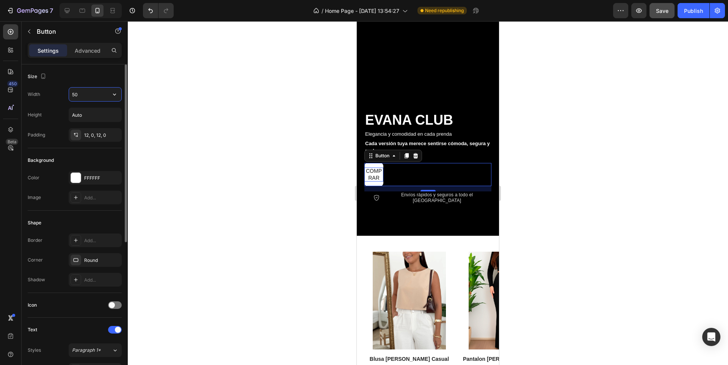
click at [95, 97] on input "50" at bounding box center [95, 95] width 52 height 14
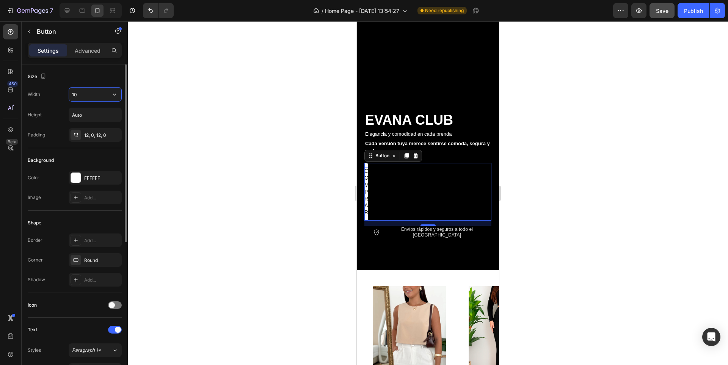
type input "100"
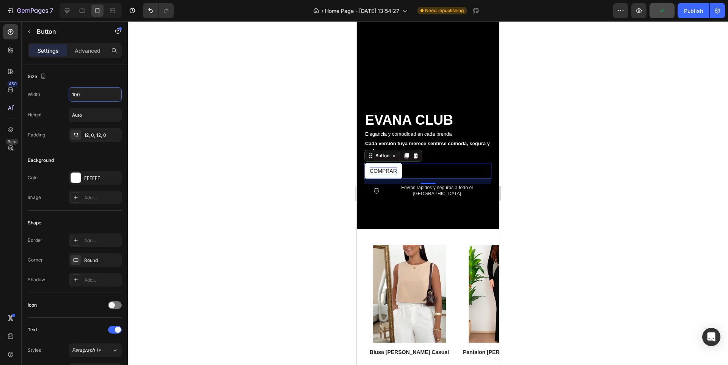
click at [552, 187] on div at bounding box center [428, 193] width 601 height 344
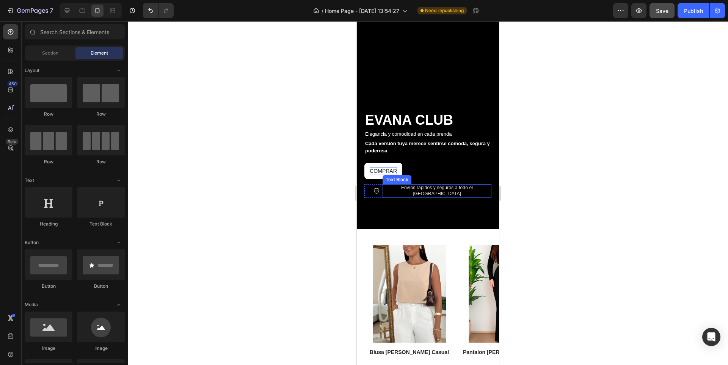
click at [444, 188] on p "Envíos rápidos y seguros a todo el [GEOGRAPHIC_DATA]" at bounding box center [437, 191] width 107 height 12
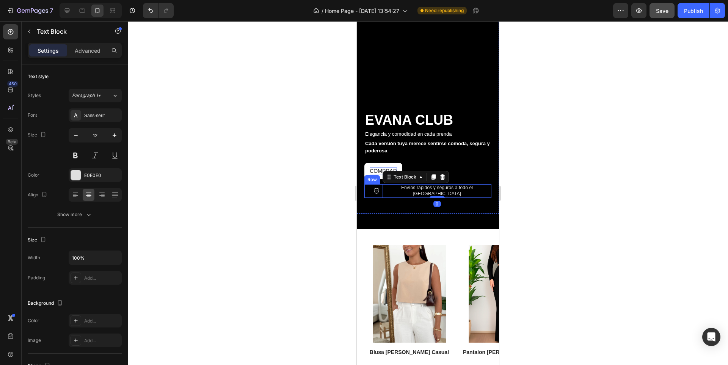
click at [369, 188] on div "Icon Envíos rápidos y seguros a todo el Perú Text Block 0 Row" at bounding box center [428, 190] width 127 height 13
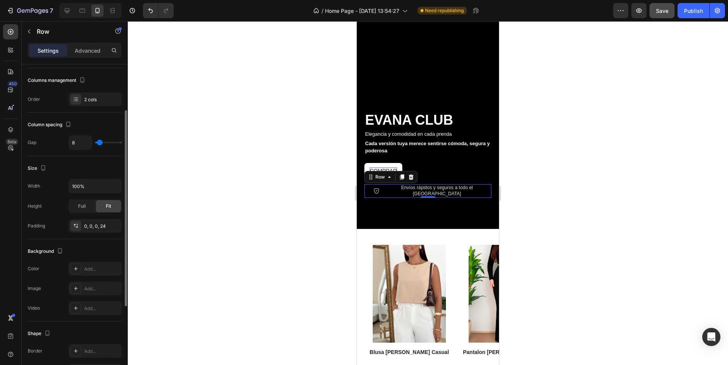
scroll to position [207, 0]
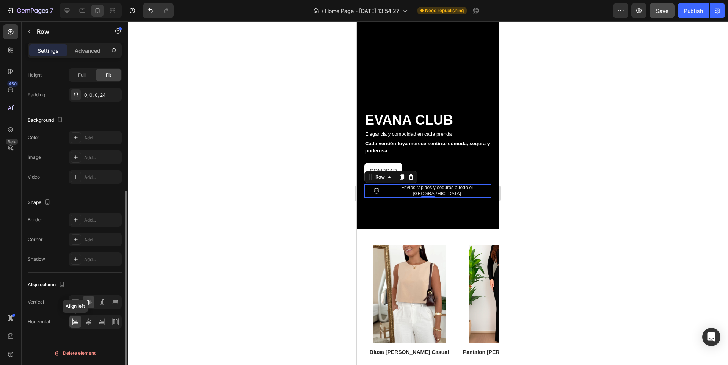
click at [76, 322] on icon at bounding box center [76, 322] width 8 height 8
click at [87, 324] on icon at bounding box center [89, 322] width 8 height 8
click at [78, 321] on icon at bounding box center [76, 322] width 8 height 8
click at [89, 49] on p "Advanced" at bounding box center [88, 51] width 26 height 8
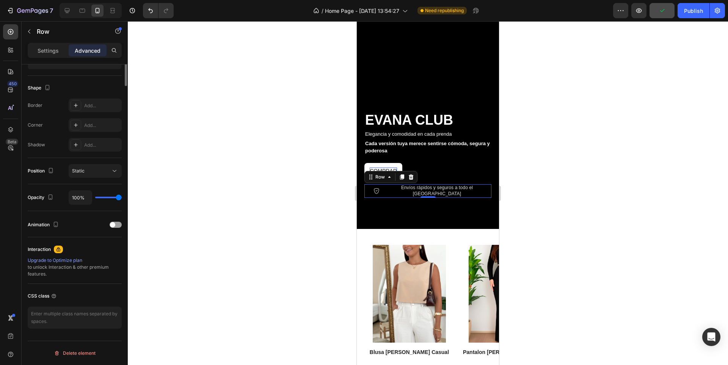
scroll to position [0, 0]
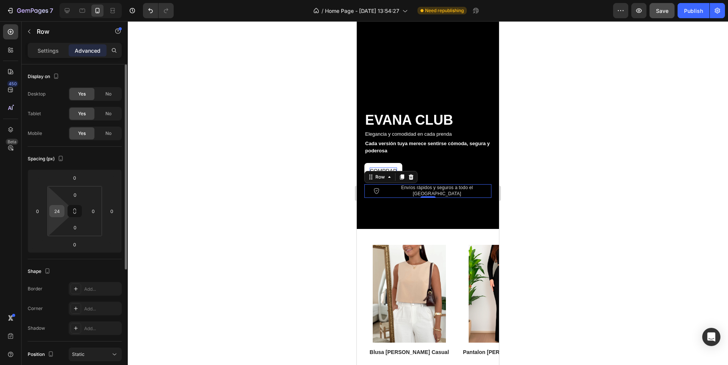
click at [60, 215] on input "24" at bounding box center [56, 211] width 11 height 11
type input "0"
click at [97, 164] on div "Spacing (px)" at bounding box center [75, 159] width 94 height 12
click at [565, 198] on div at bounding box center [428, 193] width 601 height 344
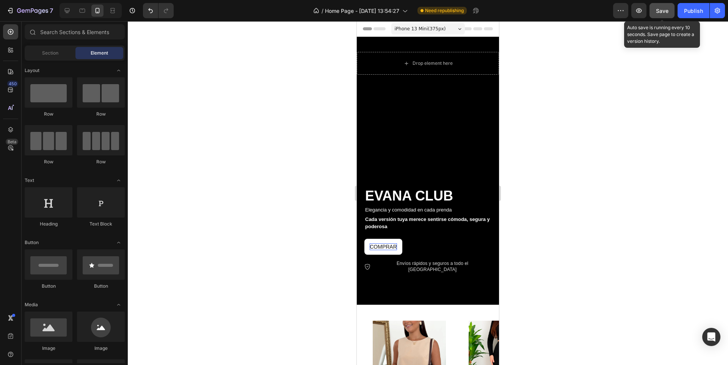
click at [665, 14] on div "Save" at bounding box center [662, 11] width 13 height 8
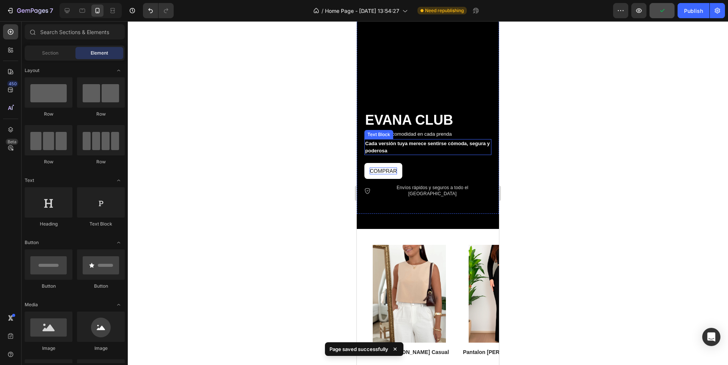
scroll to position [190, 0]
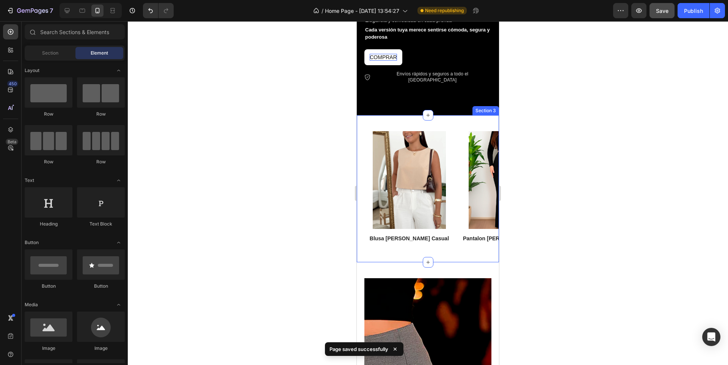
click at [456, 256] on div "Product Images blusa [PERSON_NAME] casual Product Title Row Product List Produc…" at bounding box center [428, 188] width 142 height 147
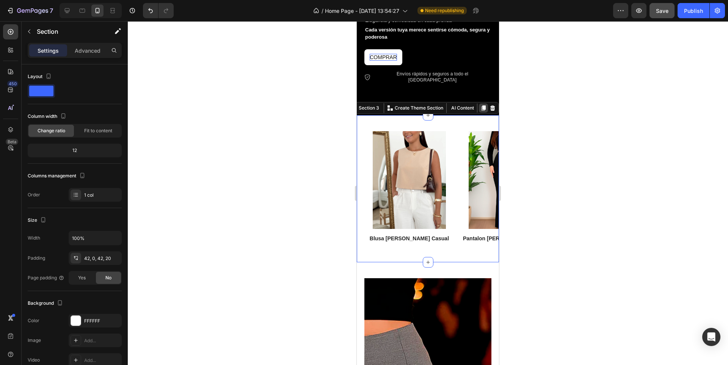
click at [480, 105] on div at bounding box center [483, 108] width 9 height 9
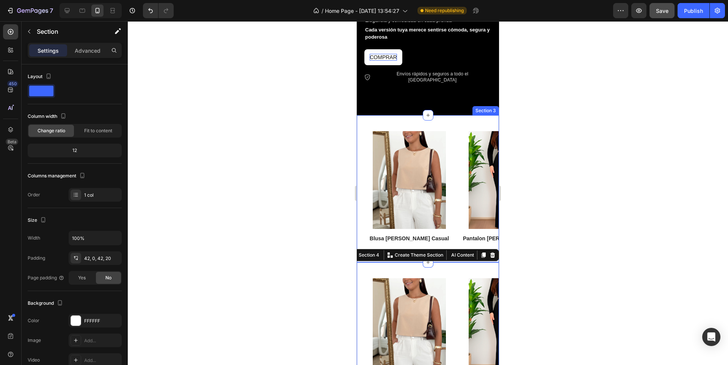
click at [454, 115] on div "Product Images blusa [PERSON_NAME] casual Product Title Row Product List Produc…" at bounding box center [428, 188] width 142 height 147
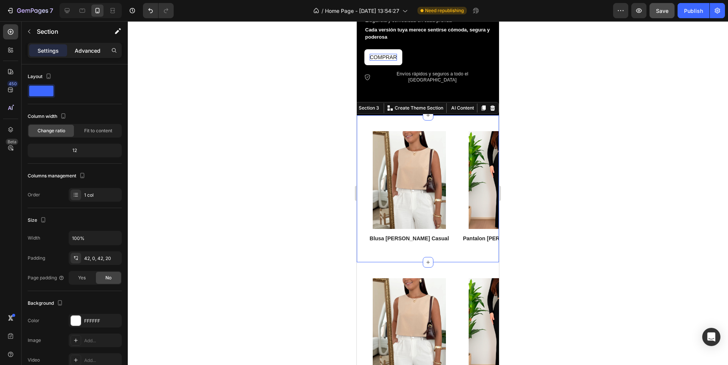
click at [89, 52] on p "Advanced" at bounding box center [88, 51] width 26 height 8
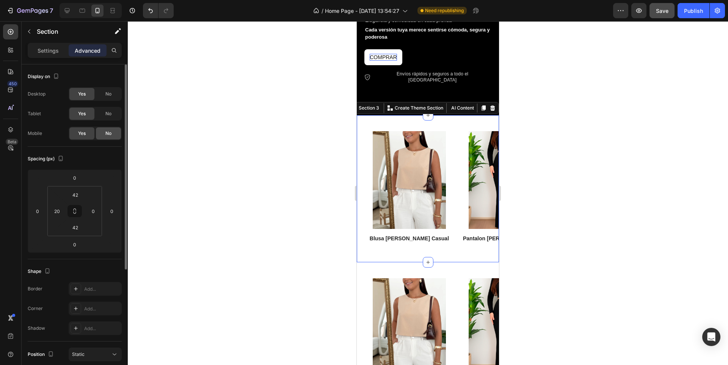
click at [109, 129] on div "No" at bounding box center [108, 133] width 25 height 12
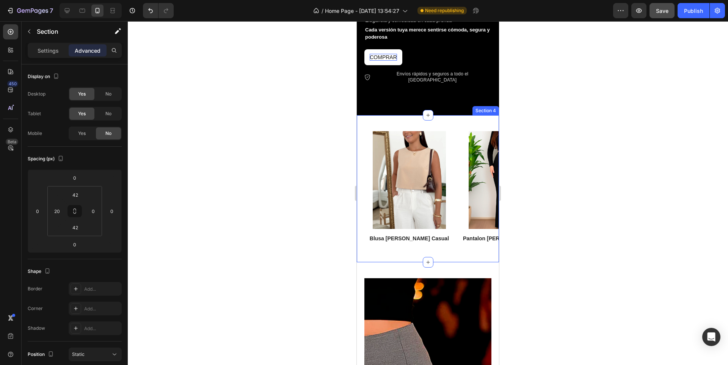
click at [372, 115] on div "Product Images blusa [PERSON_NAME] casual Product Title Row Product List Produc…" at bounding box center [428, 188] width 142 height 147
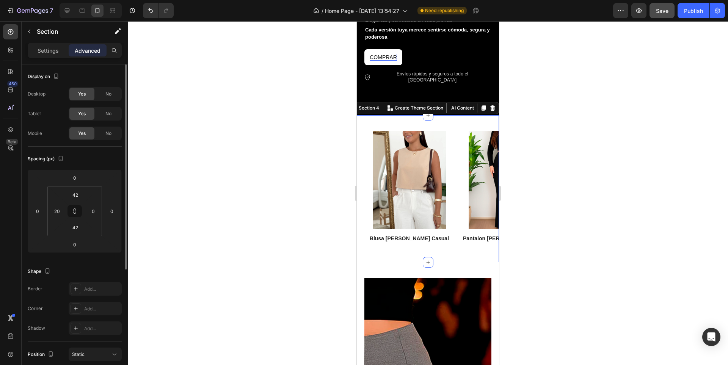
click at [105, 100] on div "Yes No" at bounding box center [95, 94] width 53 height 14
drag, startPoint x: 108, startPoint y: 97, endPoint x: 108, endPoint y: 105, distance: 8.7
click at [108, 99] on div "No" at bounding box center [108, 94] width 25 height 12
click at [108, 115] on span "No" at bounding box center [108, 113] width 6 height 7
click at [45, 44] on div "Settings" at bounding box center [48, 50] width 38 height 12
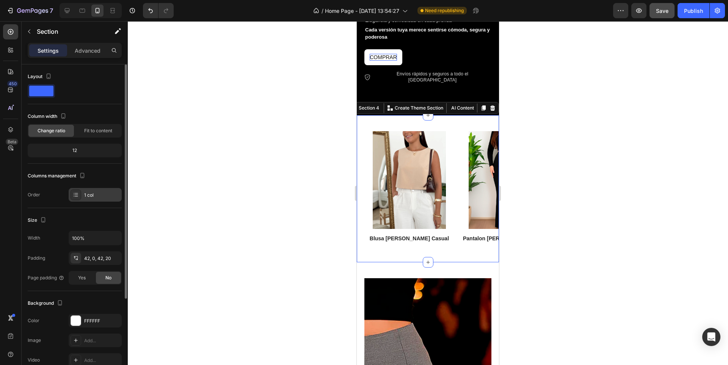
click at [91, 196] on div "1 col" at bounding box center [102, 195] width 36 height 7
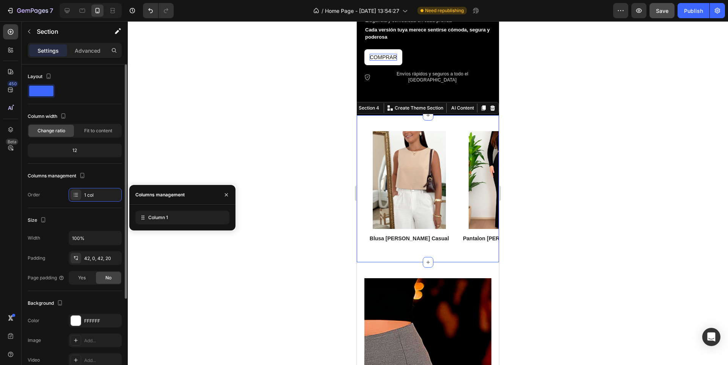
click at [106, 162] on div "Column width Change ratio Fit to content 12" at bounding box center [75, 136] width 94 height 53
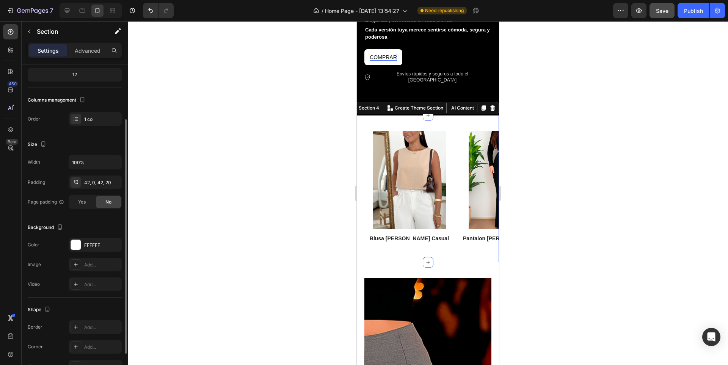
scroll to position [121, 0]
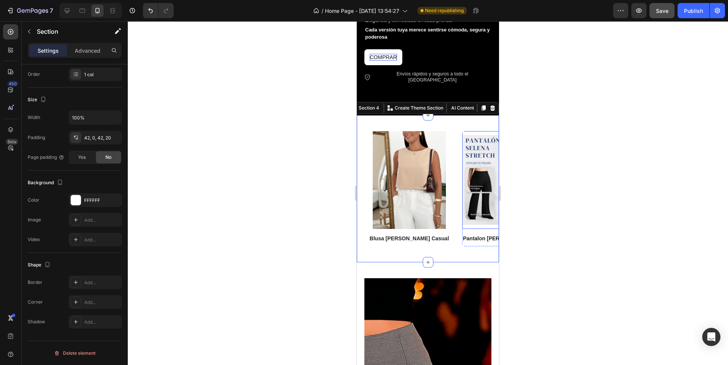
click at [474, 189] on img at bounding box center [508, 180] width 90 height 98
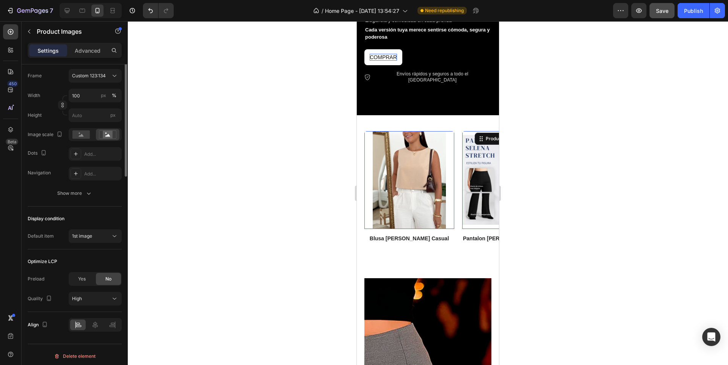
scroll to position [0, 0]
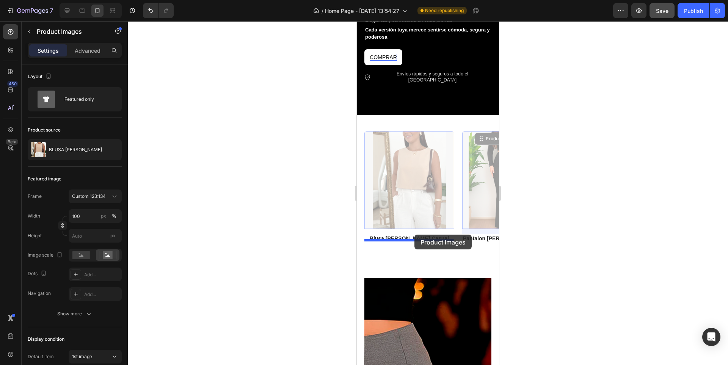
drag, startPoint x: 480, startPoint y: 131, endPoint x: 415, endPoint y: 235, distance: 122.4
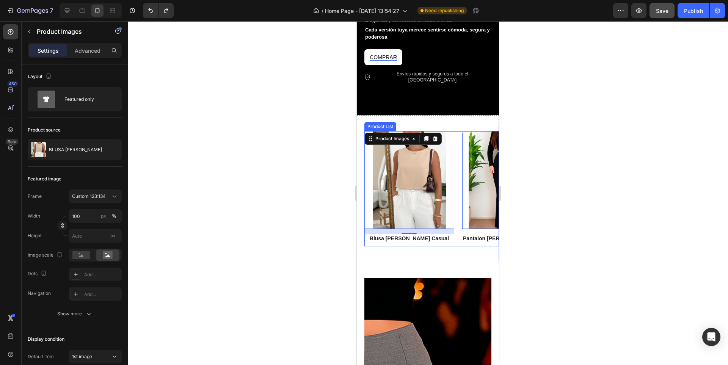
click at [457, 235] on div "Product Images 14 blusa [PERSON_NAME] casual Product Title Row Product List Pro…" at bounding box center [432, 188] width 135 height 115
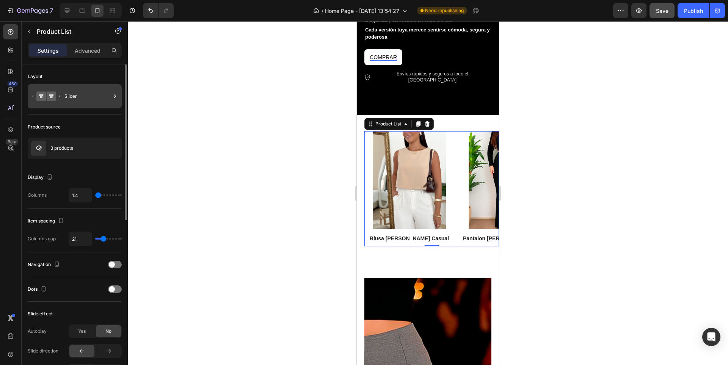
click at [75, 99] on div "Slider" at bounding box center [87, 96] width 46 height 17
click at [93, 74] on div "Layout" at bounding box center [75, 77] width 94 height 12
click at [74, 146] on div "3 products" at bounding box center [75, 148] width 94 height 21
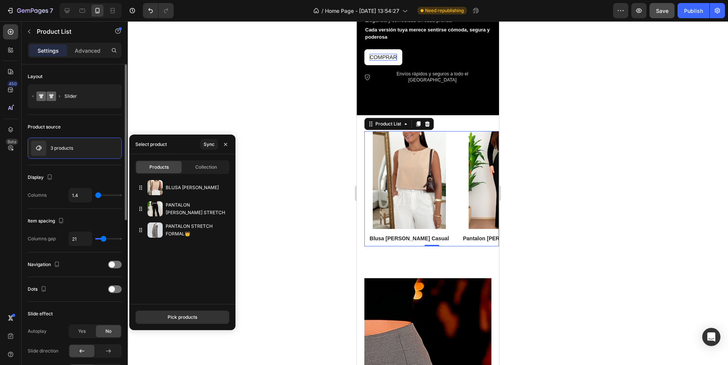
click at [89, 126] on div "Product source" at bounding box center [75, 127] width 94 height 12
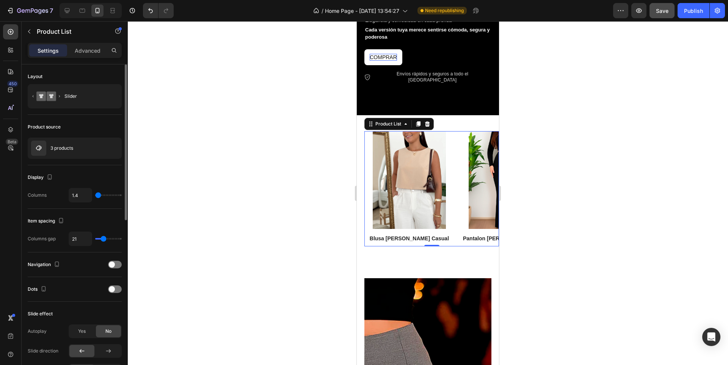
drag, startPoint x: 97, startPoint y: 196, endPoint x: 89, endPoint y: 197, distance: 7.7
click at [95, 196] on input "range" at bounding box center [108, 196] width 27 height 2
type input "2"
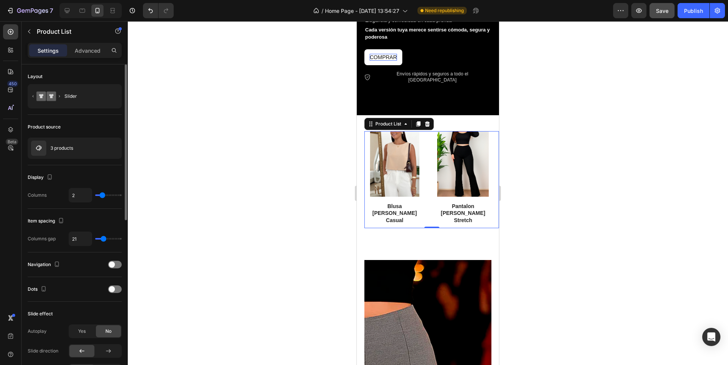
drag, startPoint x: 100, startPoint y: 195, endPoint x: 104, endPoint y: 196, distance: 4.2
type input "2"
click at [104, 196] on input "range" at bounding box center [108, 196] width 27 height 2
click at [581, 172] on div at bounding box center [428, 193] width 601 height 344
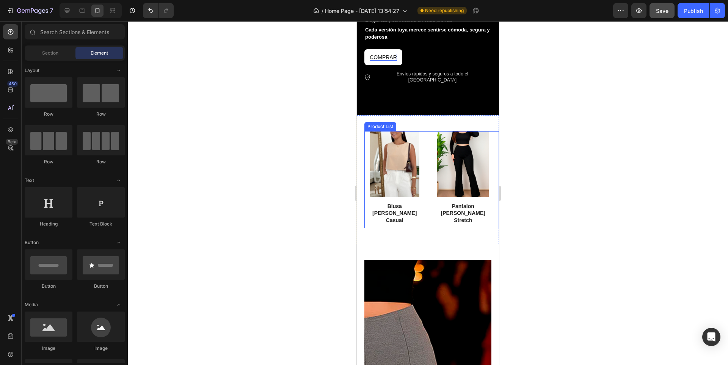
click at [429, 187] on div "Product Images blusa [PERSON_NAME] casual Product Title Row Product List Produc…" at bounding box center [432, 179] width 135 height 97
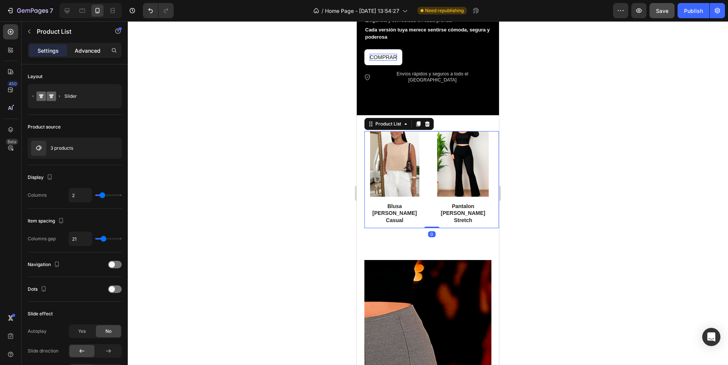
click at [93, 50] on p "Advanced" at bounding box center [88, 51] width 26 height 8
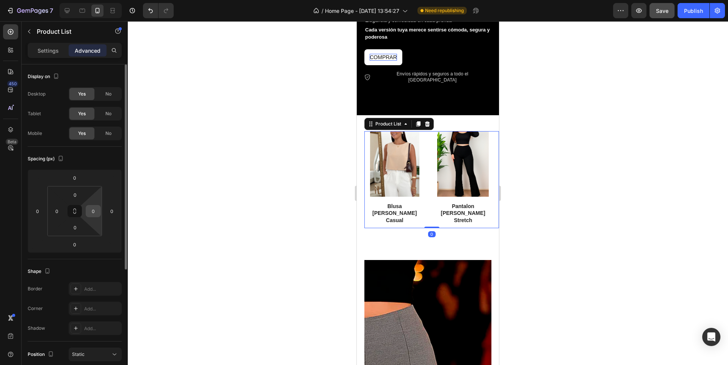
click at [96, 217] on input "0" at bounding box center [93, 211] width 11 height 11
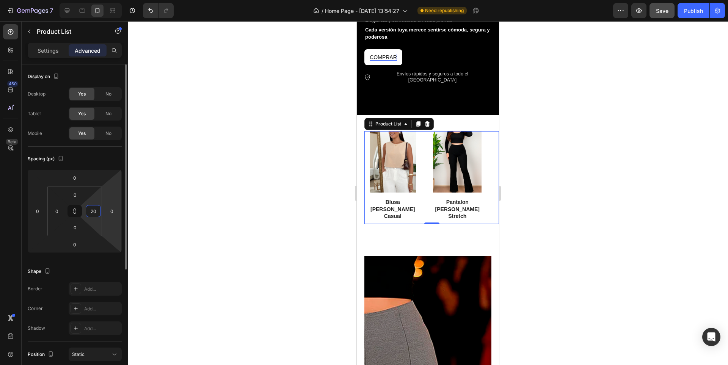
type input "0"
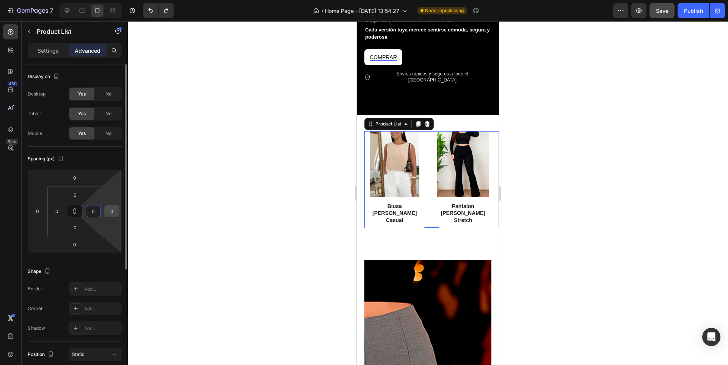
click at [113, 211] on input "0" at bounding box center [111, 211] width 11 height 11
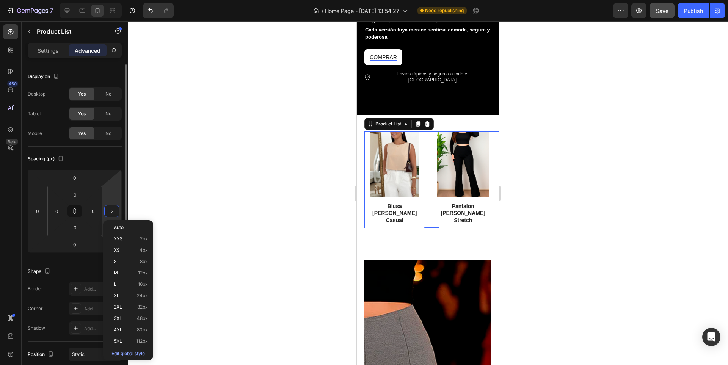
type input "20"
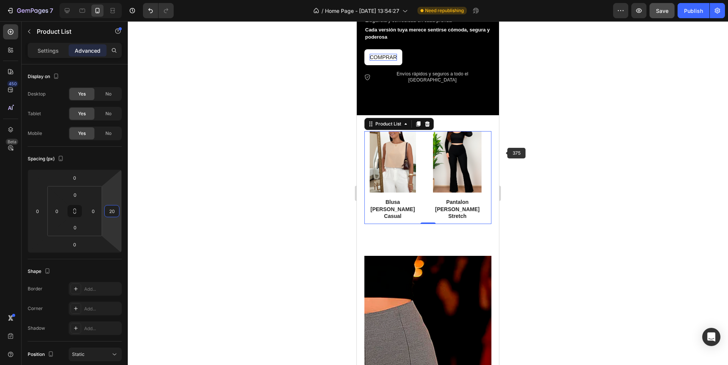
click at [573, 170] on div at bounding box center [428, 193] width 601 height 344
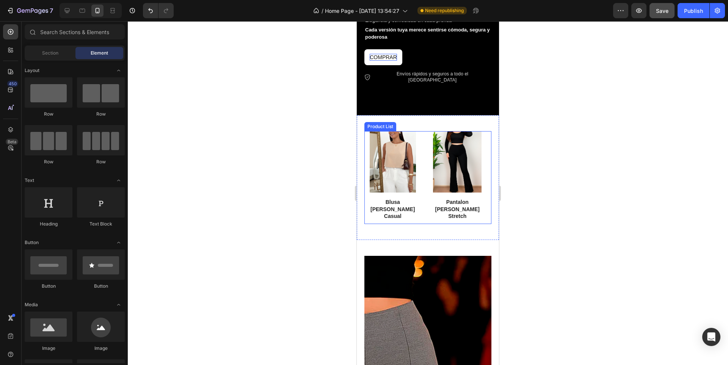
click at [427, 166] on div "Product Images blusa [PERSON_NAME] casual Product Title Row Product List Produc…" at bounding box center [428, 177] width 127 height 93
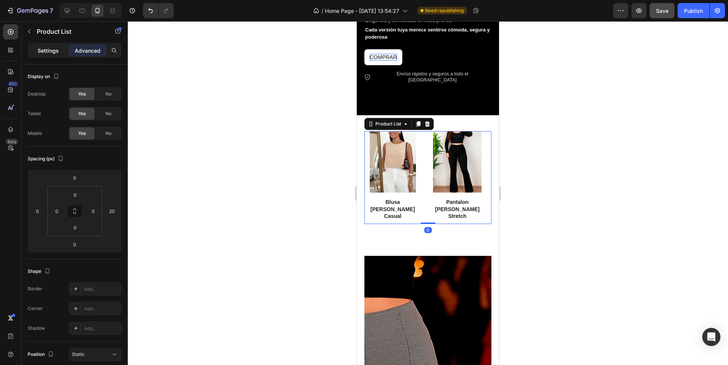
click at [47, 49] on p "Settings" at bounding box center [48, 51] width 21 height 8
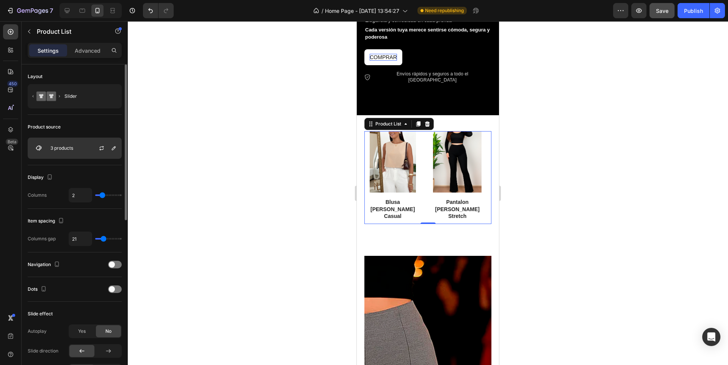
click at [72, 148] on p "3 products" at bounding box center [61, 148] width 23 height 5
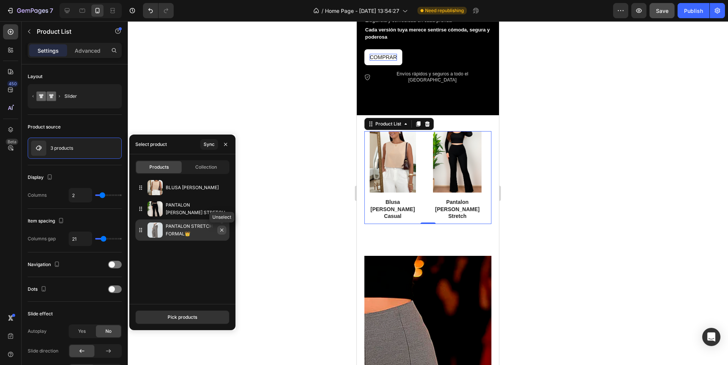
click at [220, 230] on icon "button" at bounding box center [222, 230] width 6 height 6
click at [419, 121] on icon at bounding box center [419, 123] width 4 height 5
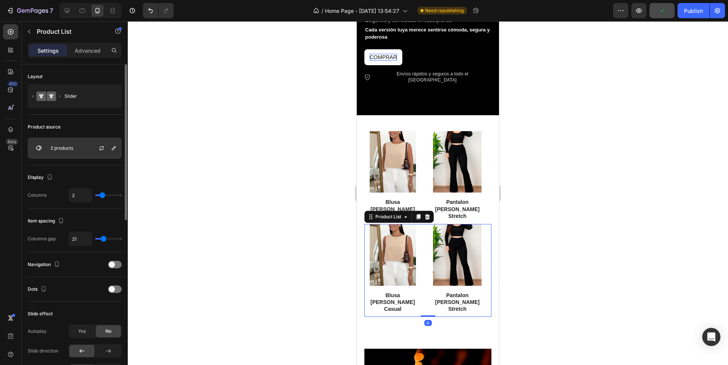
click at [79, 148] on div "2 products" at bounding box center [75, 148] width 94 height 21
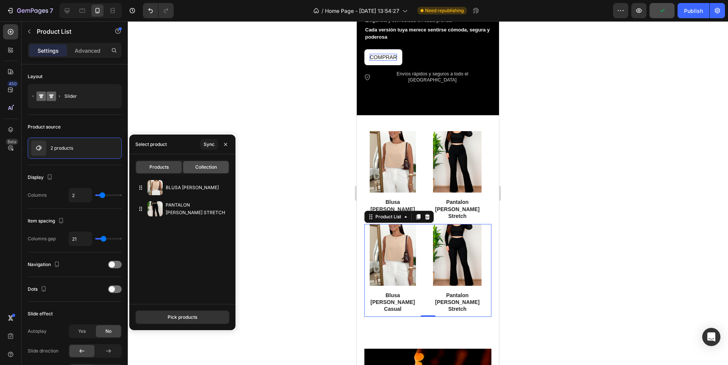
click at [209, 168] on span "Collection" at bounding box center [206, 167] width 22 height 7
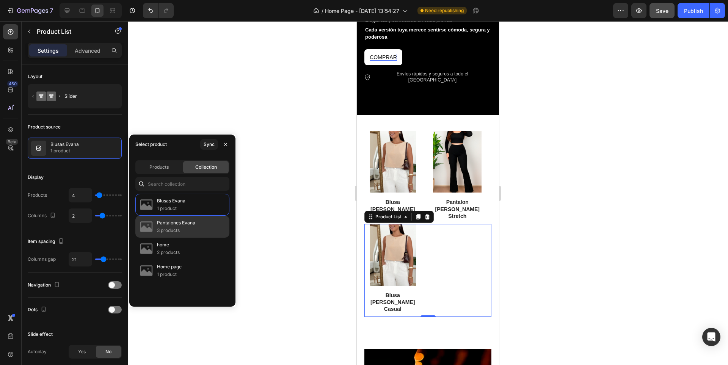
click at [178, 228] on p "3 products" at bounding box center [176, 231] width 38 height 8
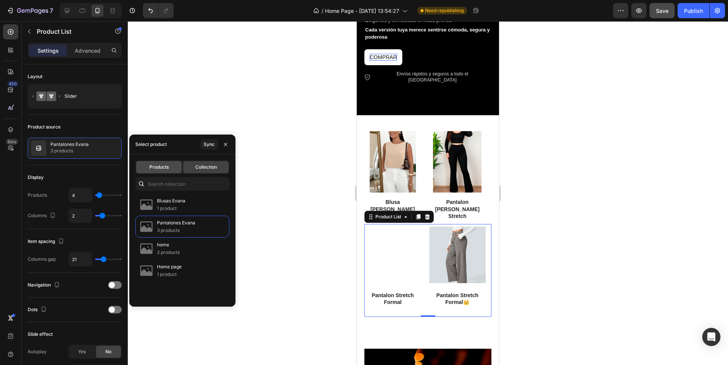
click at [168, 170] on span "Products" at bounding box center [158, 167] width 19 height 7
type input "2"
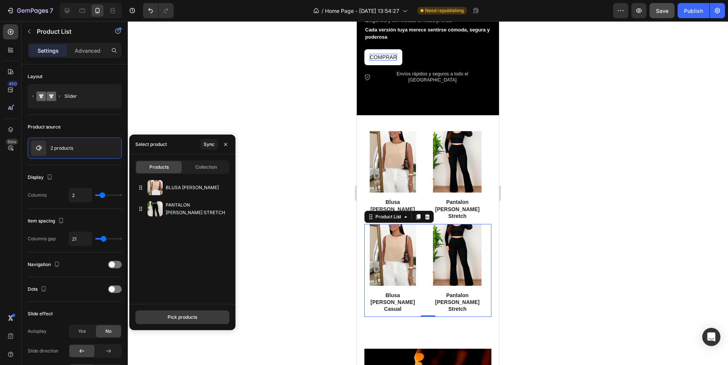
click at [191, 322] on button "Pick products" at bounding box center [182, 318] width 94 height 14
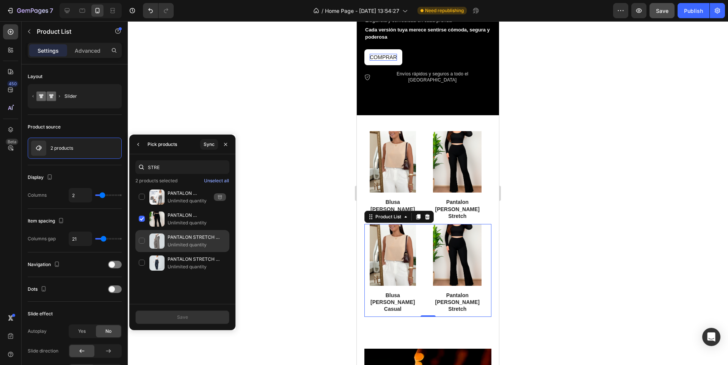
type input "STRE"
click at [145, 252] on div "PANTALON STRETCH FORMAL👑 Unlimited quantity" at bounding box center [182, 263] width 94 height 22
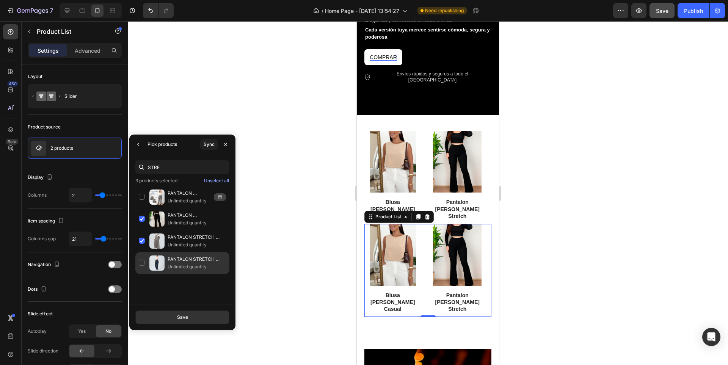
click at [141, 261] on div "PANTALON STRETCH FORMAL Unlimited quantity" at bounding box center [182, 263] width 94 height 22
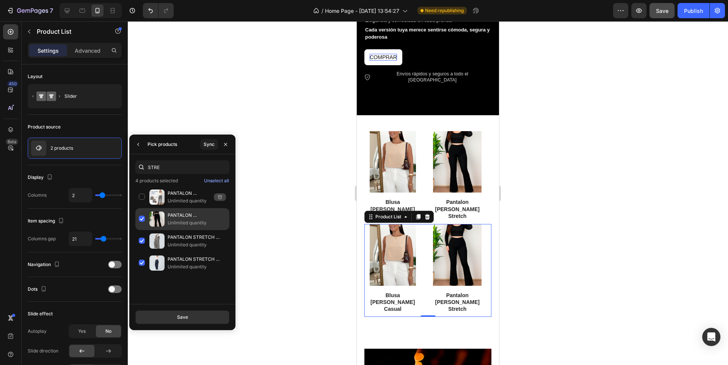
click at [142, 230] on div "PANTALON [PERSON_NAME] STRETCH Unlimited quantity" at bounding box center [182, 241] width 94 height 22
click at [199, 316] on button "Save" at bounding box center [182, 318] width 94 height 14
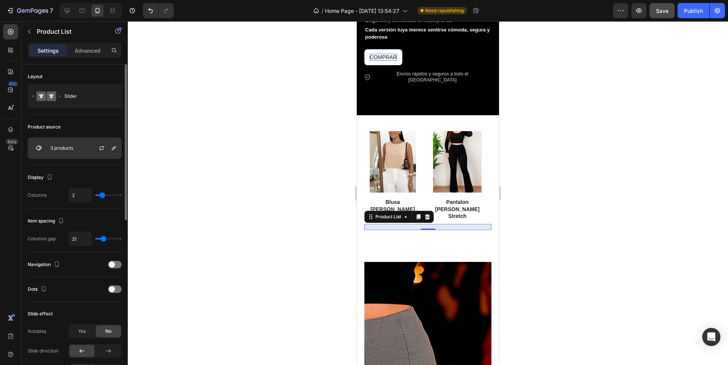
click at [77, 150] on div "3 products" at bounding box center [75, 148] width 94 height 21
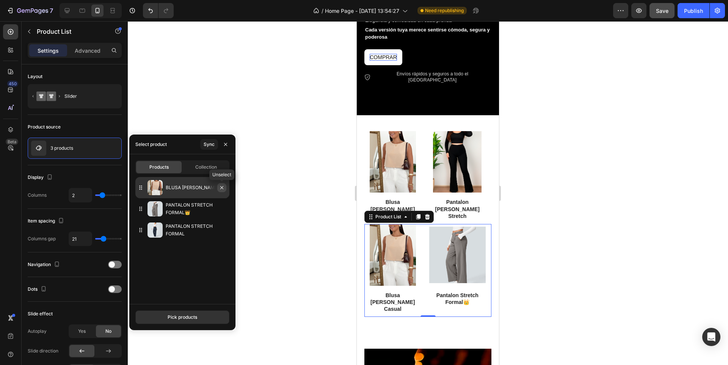
click at [222, 189] on icon "button" at bounding box center [222, 188] width 6 height 6
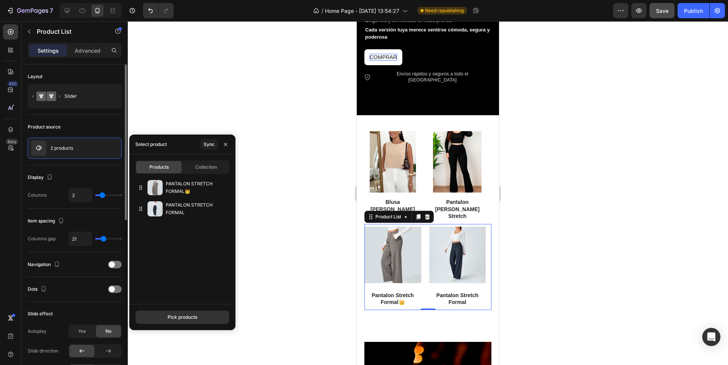
click at [106, 174] on div "Display" at bounding box center [75, 177] width 94 height 12
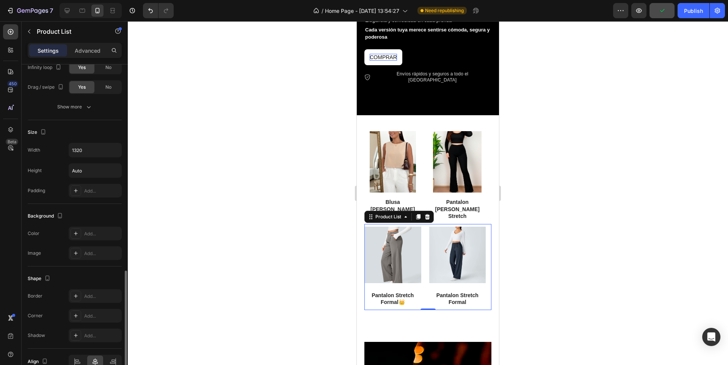
scroll to position [343, 0]
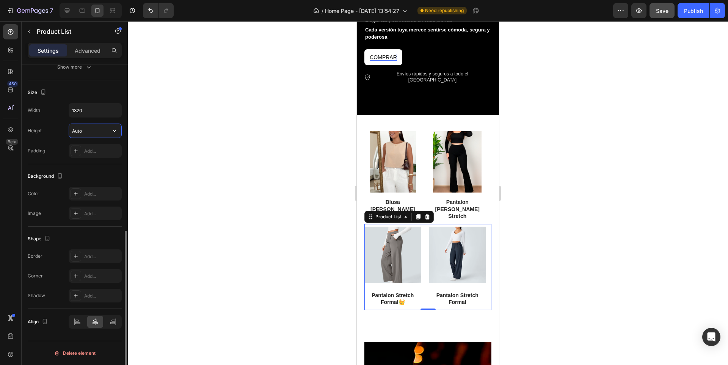
click at [88, 133] on input "Auto" at bounding box center [95, 131] width 52 height 14
click at [111, 131] on icon "button" at bounding box center [115, 131] width 8 height 8
click at [104, 85] on div "Size Width 1320 Height Auto Padding Add..." at bounding box center [75, 122] width 94 height 84
click at [567, 210] on div at bounding box center [428, 193] width 601 height 344
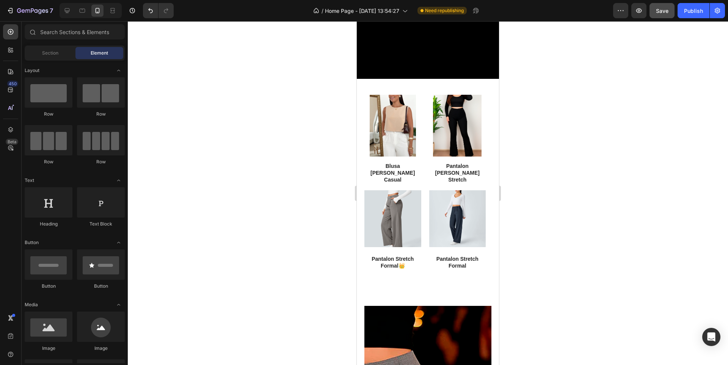
scroll to position [304, 0]
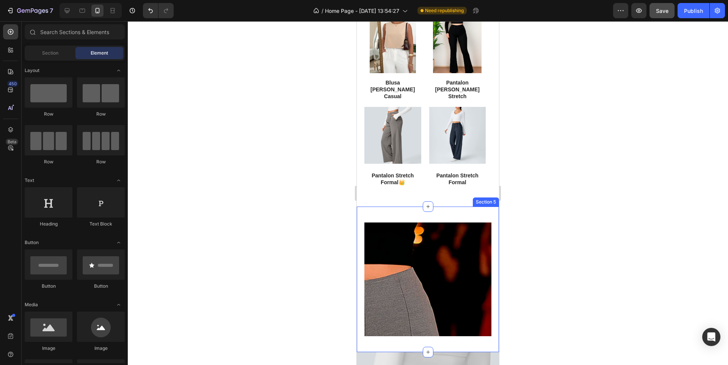
click at [461, 207] on div "Image Section 5" at bounding box center [428, 280] width 142 height 146
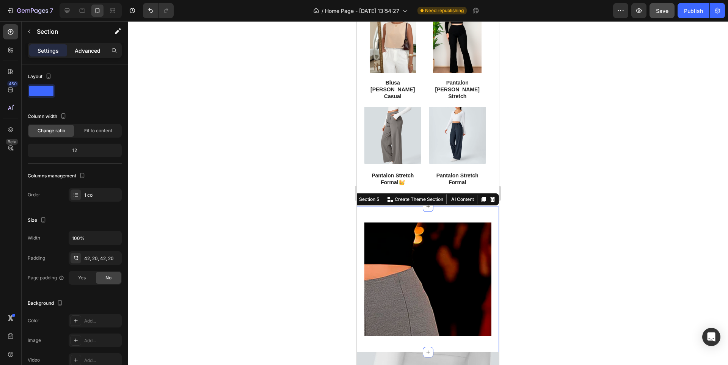
click at [95, 54] on p "Advanced" at bounding box center [88, 51] width 26 height 8
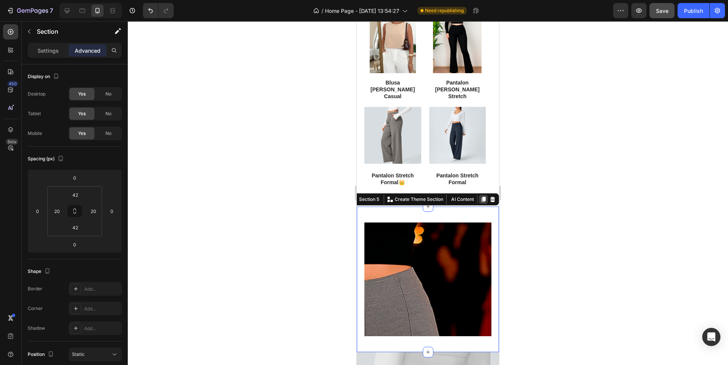
click at [481, 197] on icon at bounding box center [484, 200] width 6 height 6
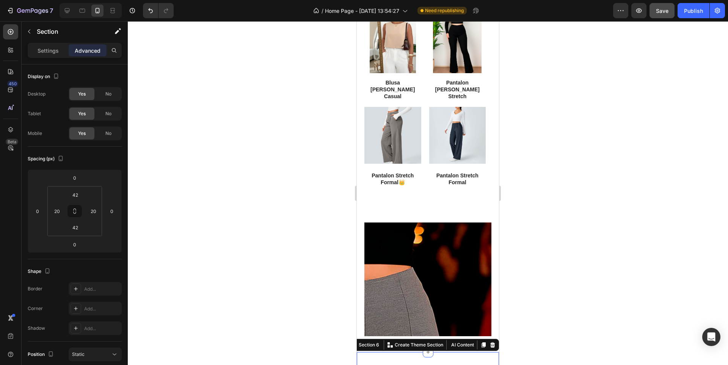
scroll to position [184, 0]
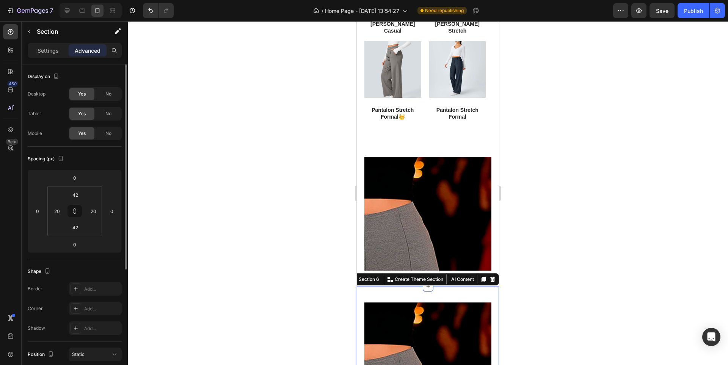
scroll to position [449, 0]
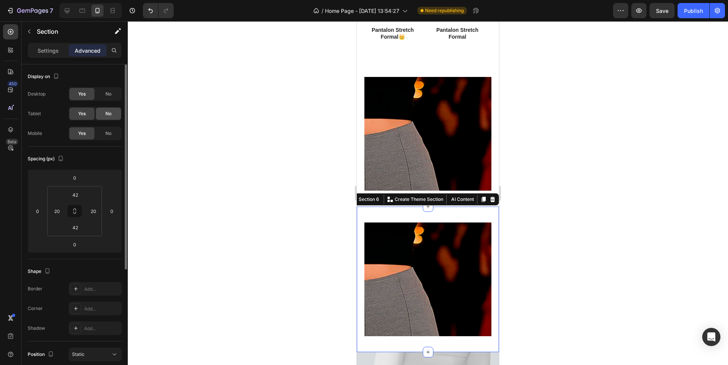
click at [108, 114] on span "No" at bounding box center [108, 113] width 6 height 7
click at [106, 93] on span "No" at bounding box center [108, 94] width 6 height 7
click at [360, 155] on div "Image Section 5" at bounding box center [428, 134] width 142 height 146
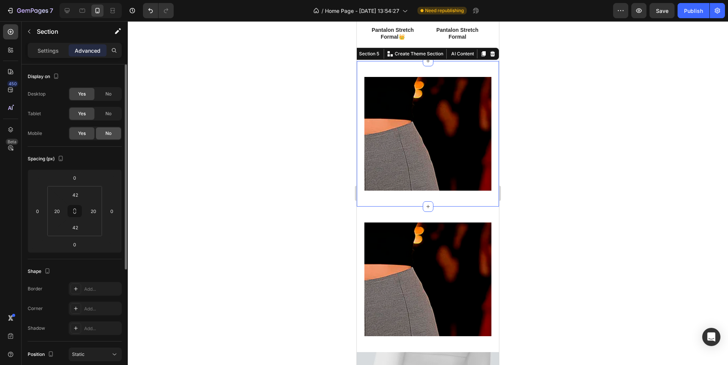
click at [116, 135] on div "No" at bounding box center [108, 133] width 25 height 12
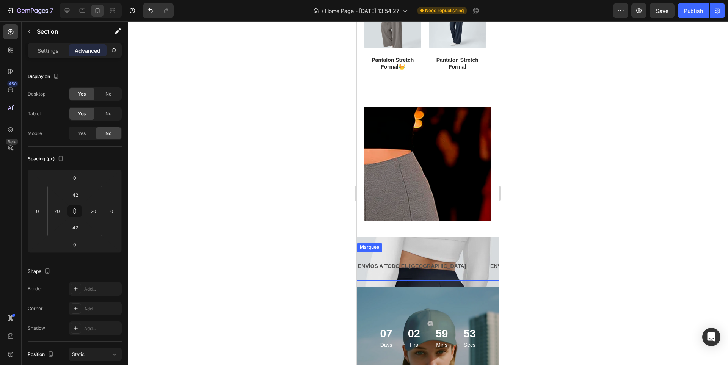
scroll to position [373, 0]
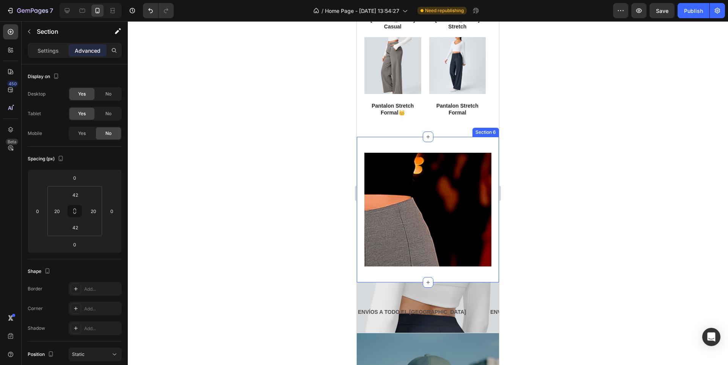
click at [455, 261] on div "Image Section 6" at bounding box center [428, 210] width 142 height 146
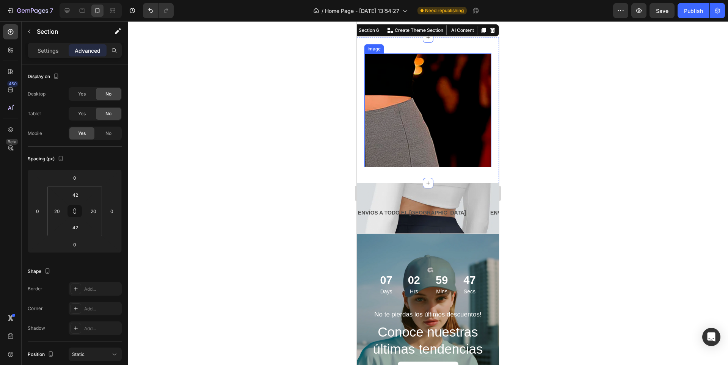
scroll to position [411, 0]
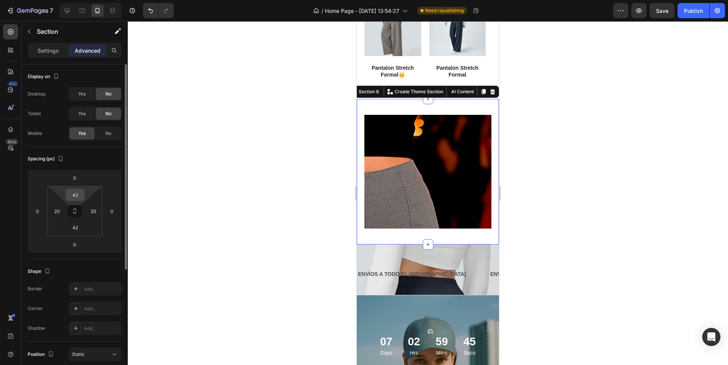
click at [75, 195] on input "42" at bounding box center [75, 194] width 15 height 11
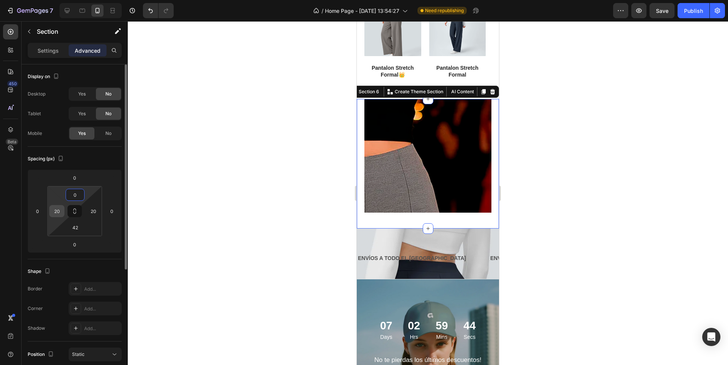
type input "0"
click at [61, 212] on input "20" at bounding box center [56, 211] width 11 height 11
type input "0"
click at [97, 211] on input "20" at bounding box center [93, 211] width 11 height 11
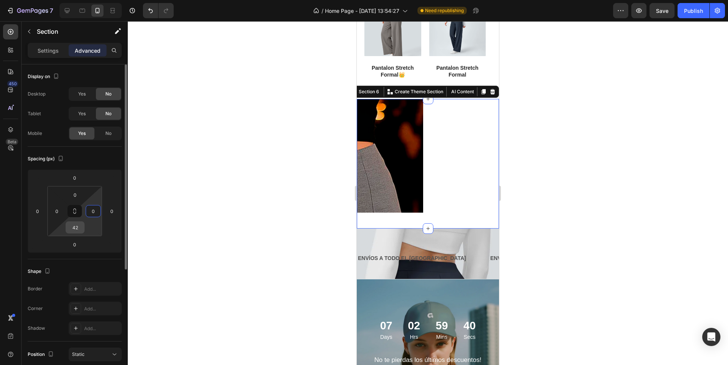
type input "0"
click at [80, 227] on input "42" at bounding box center [75, 227] width 15 height 11
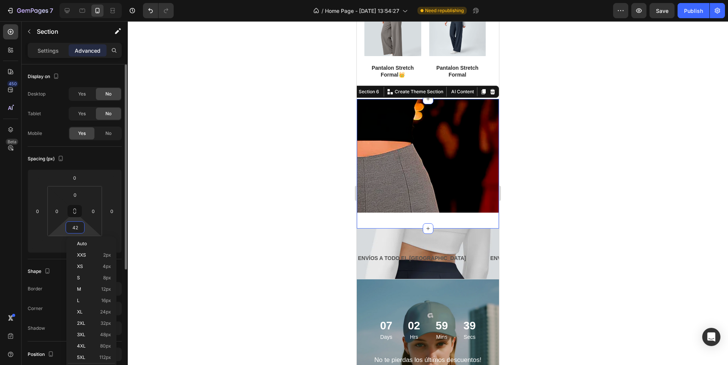
type input "0"
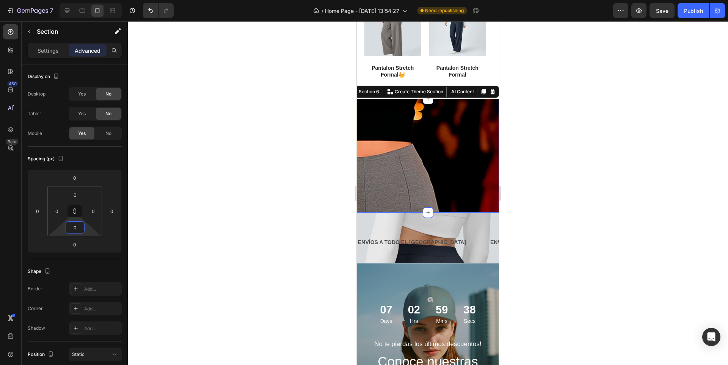
click at [592, 162] on div at bounding box center [428, 193] width 601 height 344
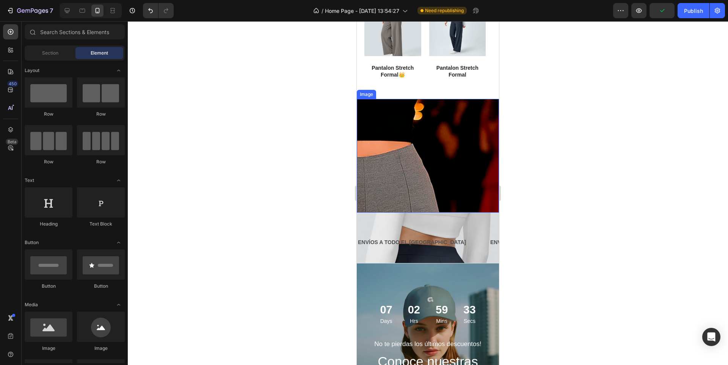
click at [448, 165] on img at bounding box center [428, 156] width 142 height 114
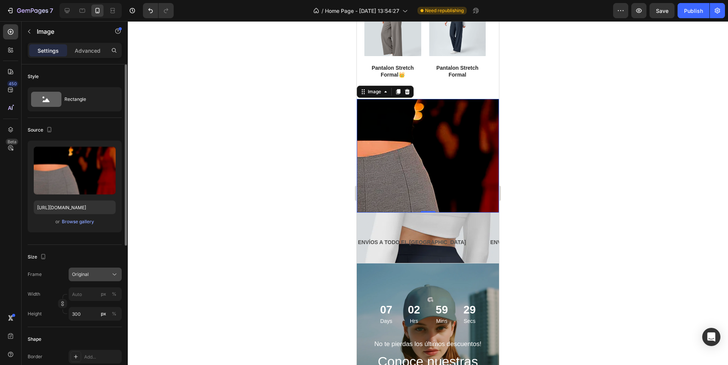
click at [107, 279] on button "Original" at bounding box center [95, 275] width 53 height 14
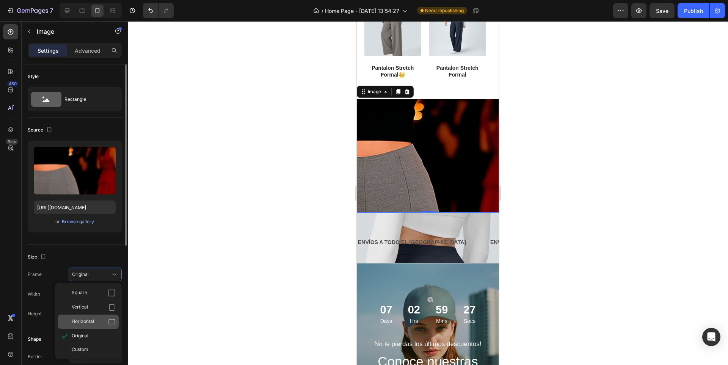
click at [104, 320] on div "Horizontal" at bounding box center [94, 322] width 44 height 8
type input "400"
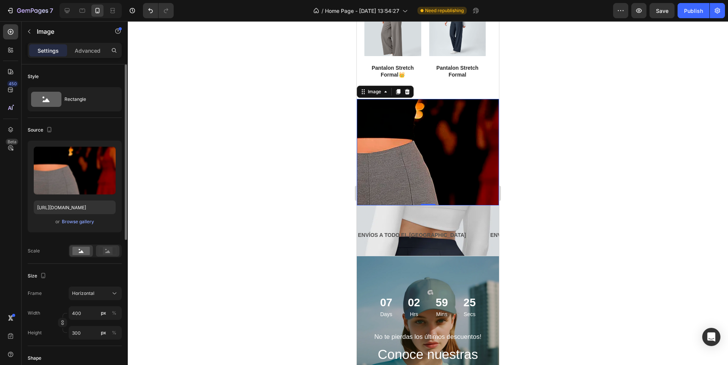
click at [106, 256] on div at bounding box center [108, 250] width 24 height 11
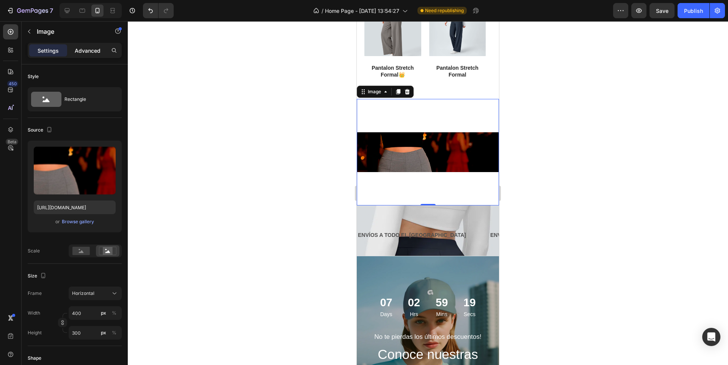
click at [89, 55] on div "Advanced" at bounding box center [88, 50] width 38 height 12
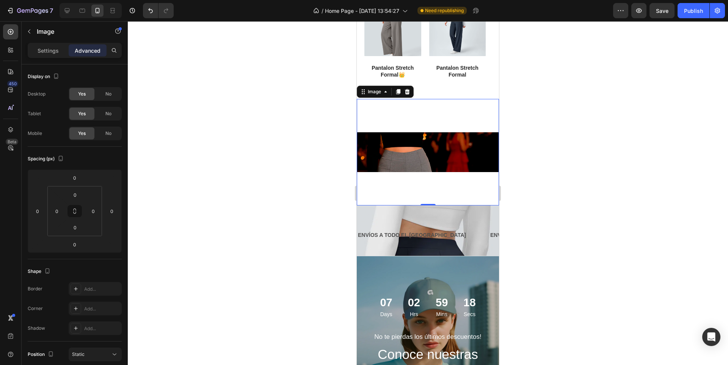
click at [247, 130] on div at bounding box center [428, 193] width 601 height 344
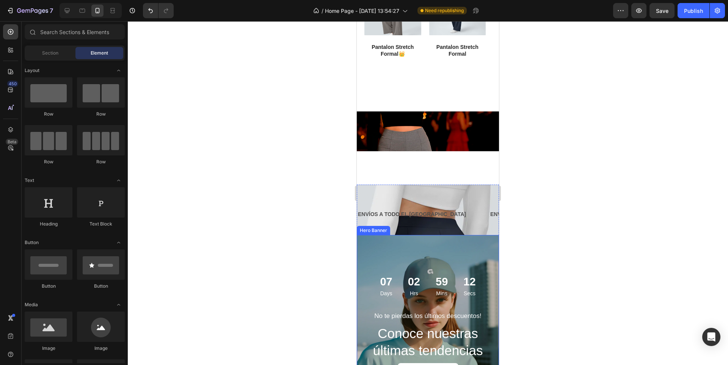
scroll to position [449, 0]
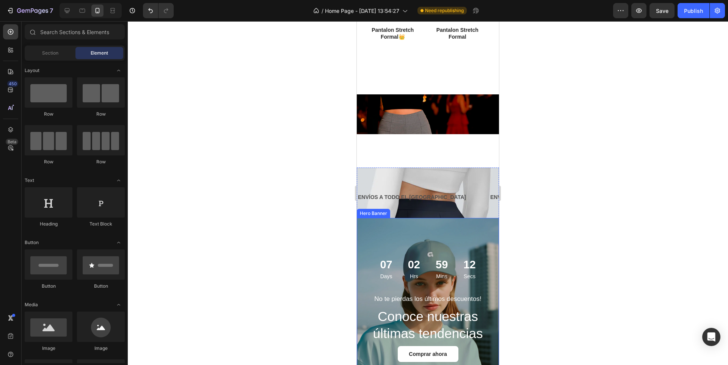
click at [437, 226] on div "Background Image" at bounding box center [428, 298] width 142 height 160
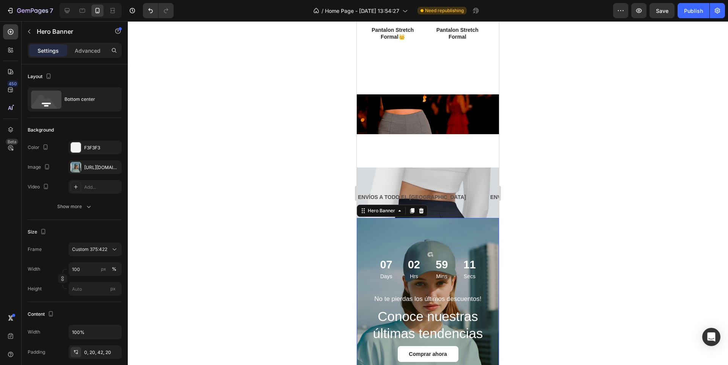
click at [400, 225] on div "Background Image" at bounding box center [428, 298] width 142 height 160
click at [114, 168] on icon "button" at bounding box center [114, 167] width 6 height 6
type input "Auto"
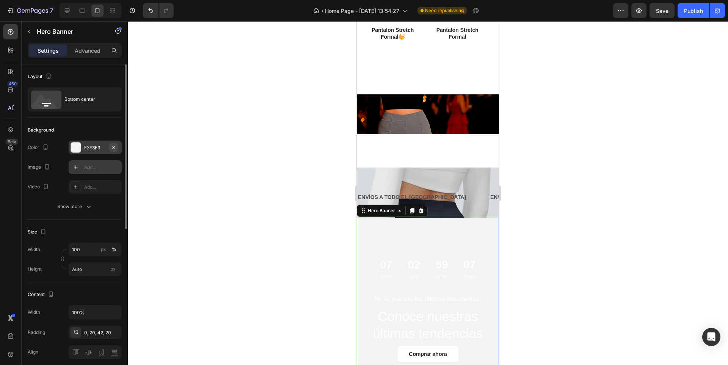
click at [114, 148] on icon "button" at bounding box center [113, 147] width 3 height 3
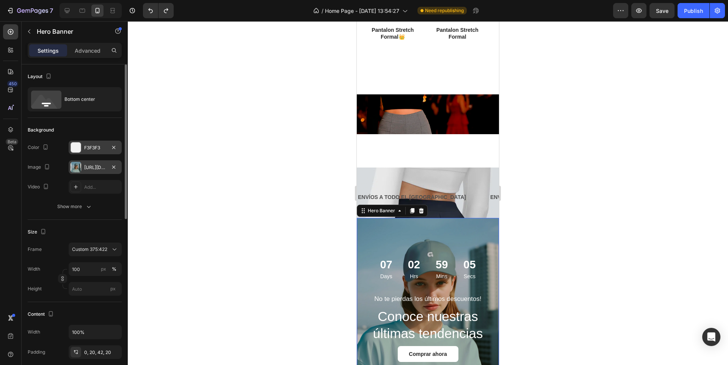
click at [602, 207] on div at bounding box center [428, 193] width 601 height 344
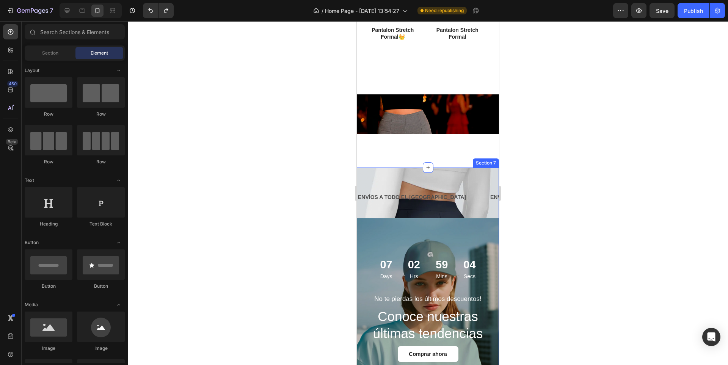
scroll to position [335, 0]
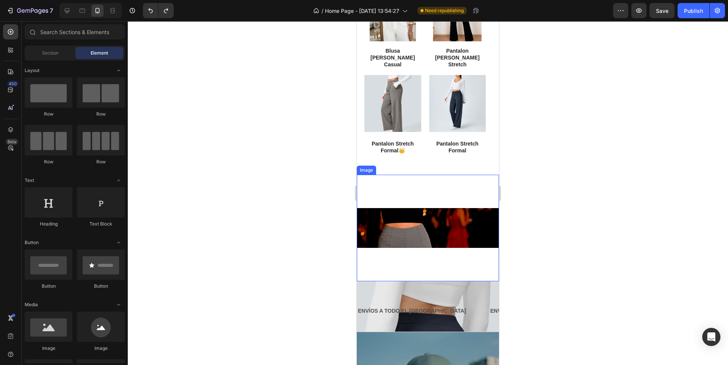
click at [475, 190] on img at bounding box center [428, 228] width 142 height 107
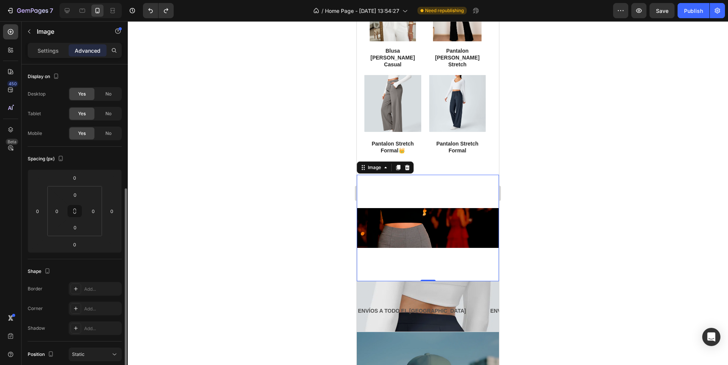
scroll to position [114, 0]
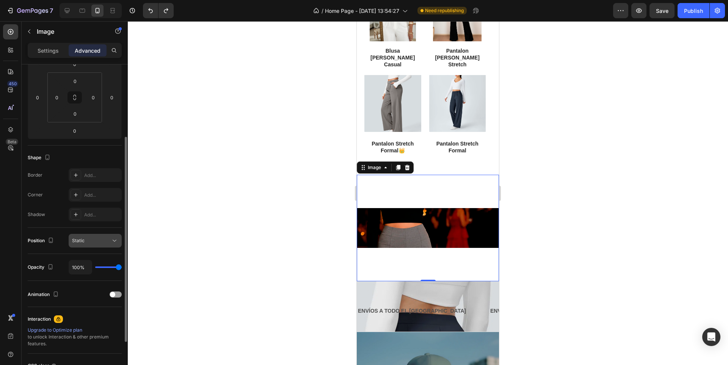
click at [102, 240] on div "Static" at bounding box center [91, 241] width 39 height 7
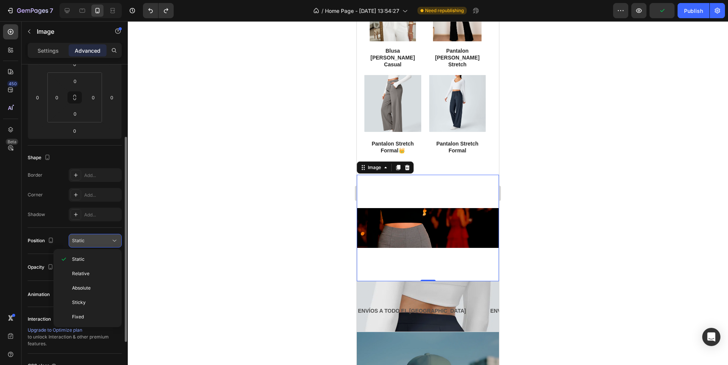
click at [102, 240] on div "Static" at bounding box center [91, 241] width 39 height 7
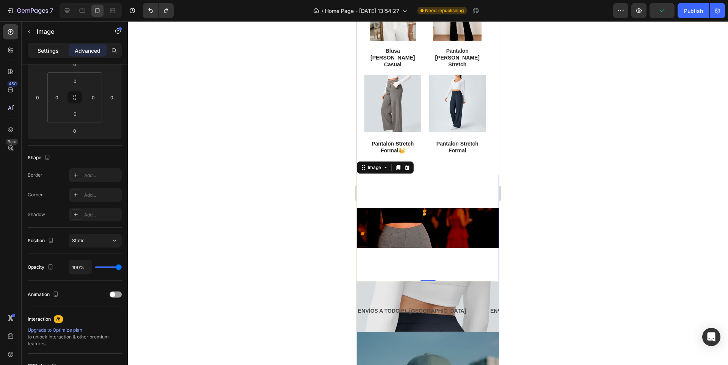
click at [42, 52] on p "Settings" at bounding box center [48, 51] width 21 height 8
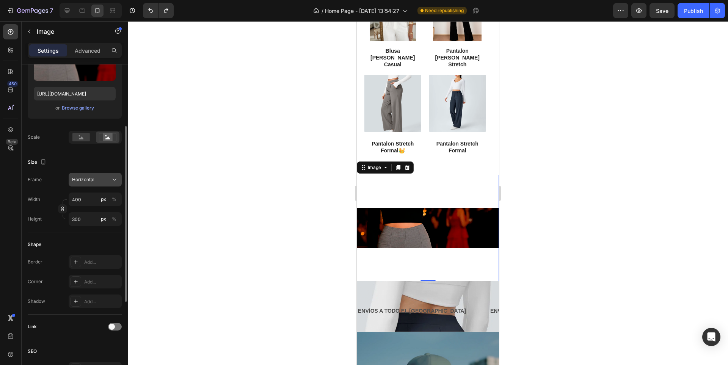
click at [116, 181] on icon at bounding box center [115, 180] width 8 height 8
click at [88, 203] on input "400" at bounding box center [95, 200] width 53 height 14
type input "8"
type input "6"
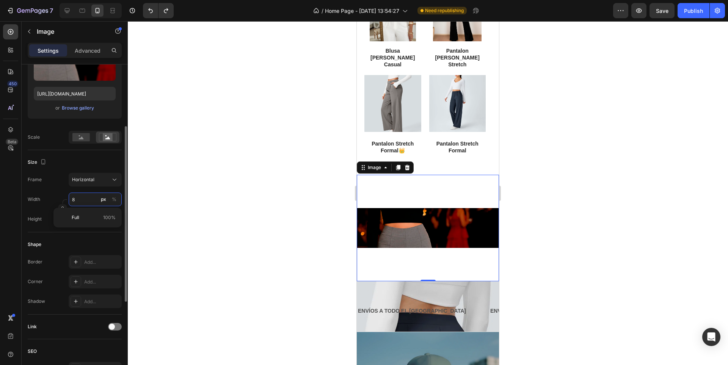
type input "80"
type input "60"
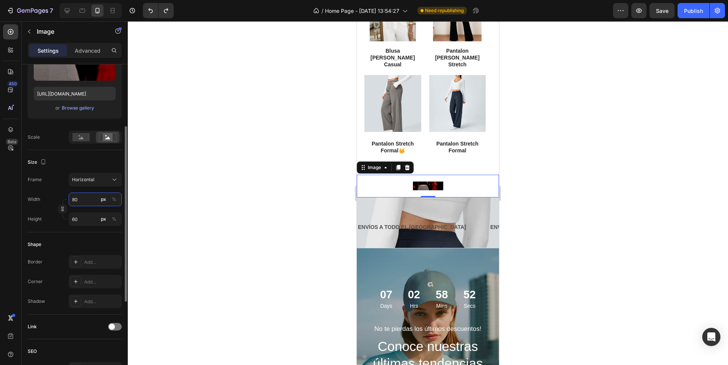
type input "800"
type input "600"
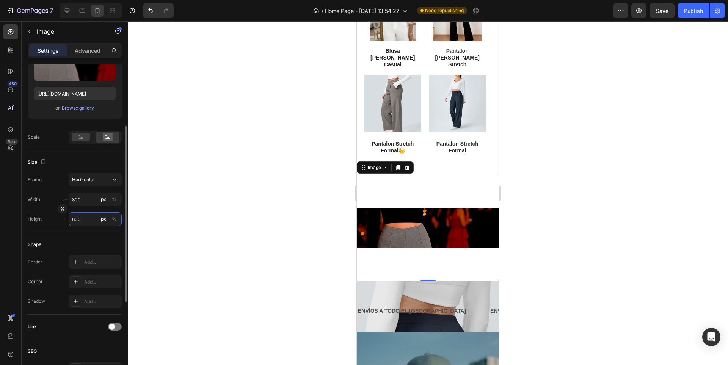
click at [83, 219] on input "600" at bounding box center [95, 219] width 53 height 14
type input "11"
type input "8"
type input "107"
type input "80"
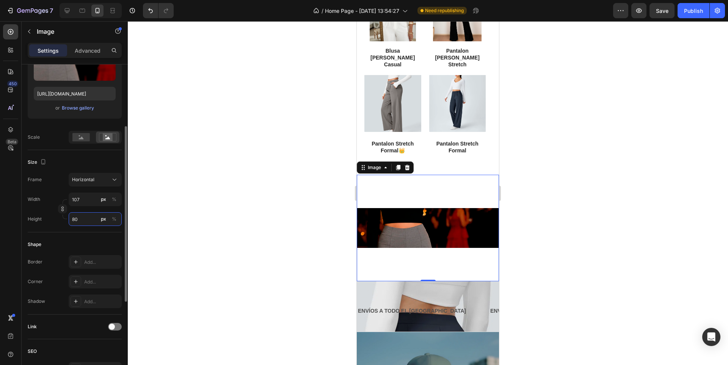
type input "1067"
type input "800"
click at [96, 181] on div "Horizontal" at bounding box center [90, 179] width 37 height 7
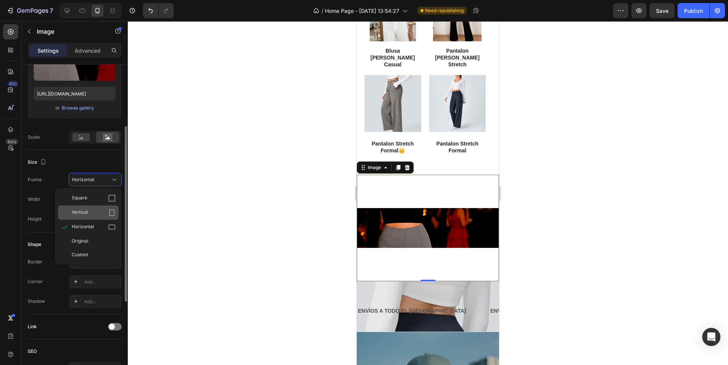
click at [98, 216] on div "Vertical" at bounding box center [94, 213] width 44 height 8
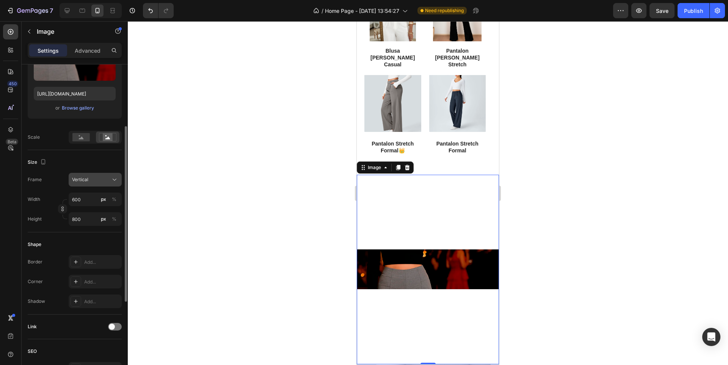
click at [104, 181] on div "Vertical" at bounding box center [90, 179] width 37 height 7
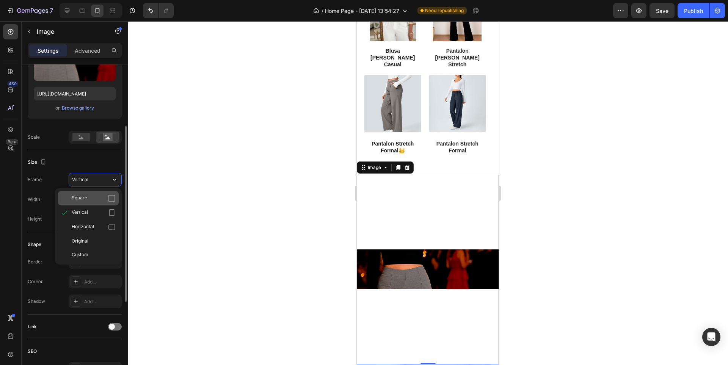
click at [106, 196] on div "Square" at bounding box center [94, 199] width 44 height 8
type input "800"
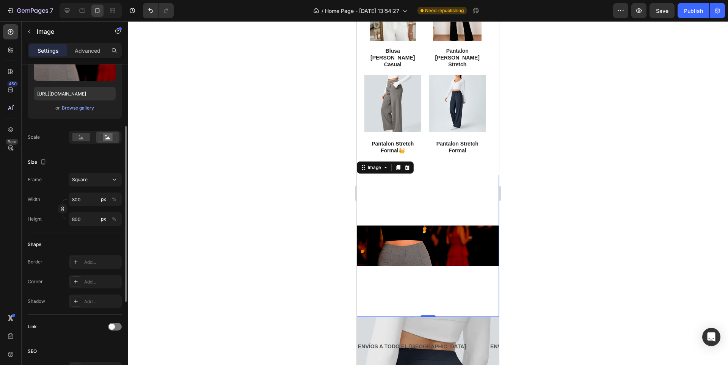
drag, startPoint x: 109, startPoint y: 179, endPoint x: 109, endPoint y: 187, distance: 7.6
click at [109, 180] on div "Square" at bounding box center [90, 179] width 37 height 7
click at [105, 235] on div "Original" at bounding box center [88, 241] width 61 height 14
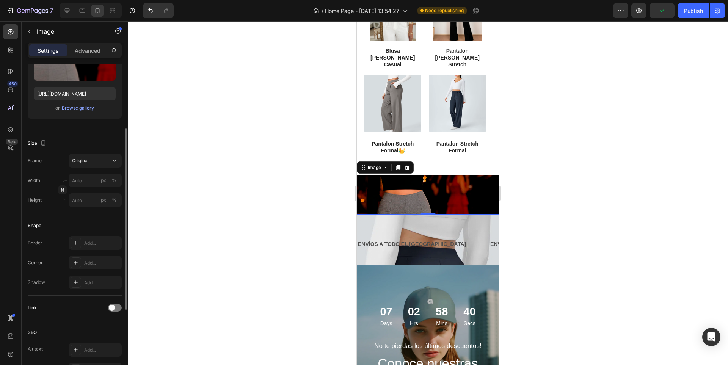
click at [565, 205] on div at bounding box center [428, 193] width 601 height 344
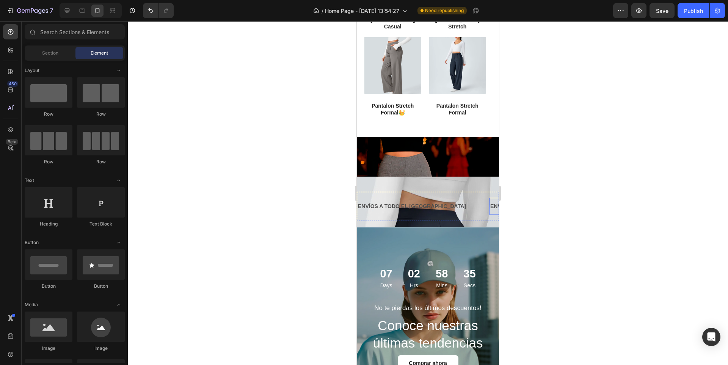
scroll to position [411, 0]
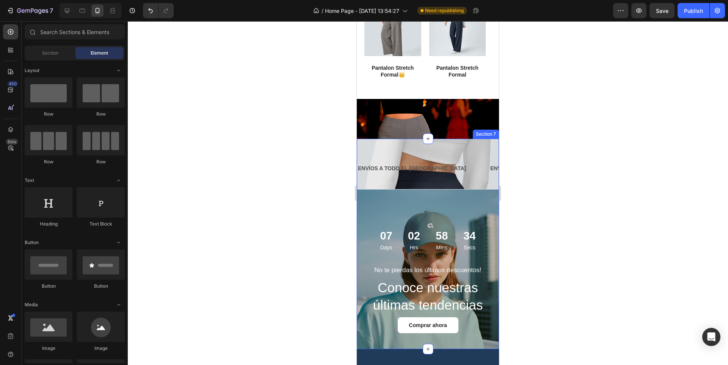
click at [434, 139] on div "ENVÍOS A TODO EL PERÚ Text Block ENVÍOS A TODO EL PERÚ Text Block ENVÍOS A TODO…" at bounding box center [428, 164] width 142 height 50
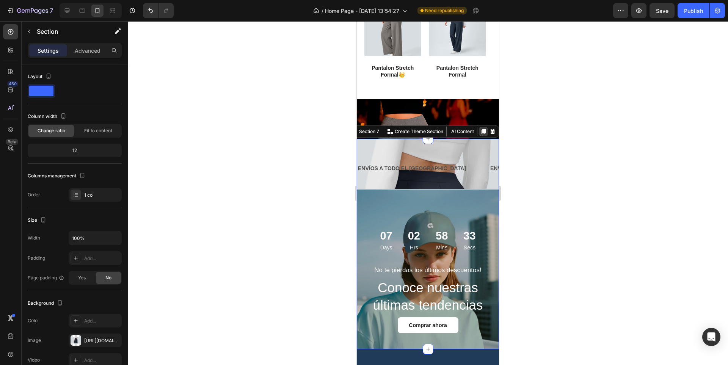
click at [481, 129] on icon at bounding box center [484, 132] width 6 height 6
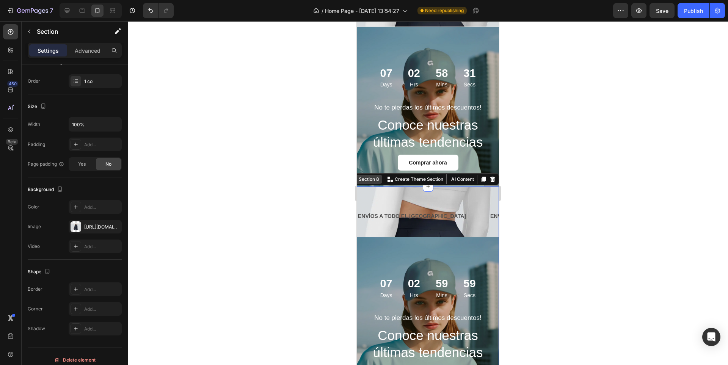
scroll to position [546, 0]
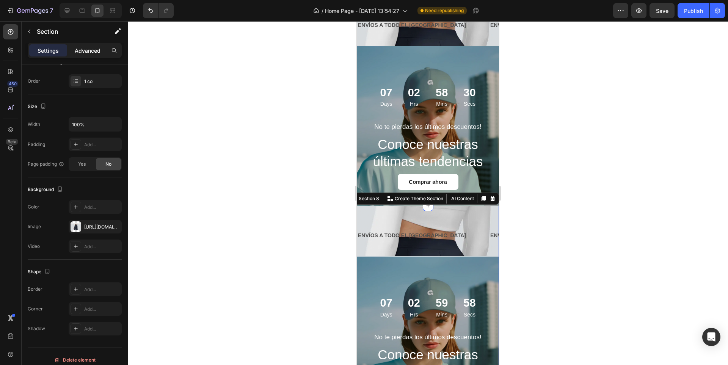
click at [85, 55] on div "Advanced" at bounding box center [88, 50] width 38 height 12
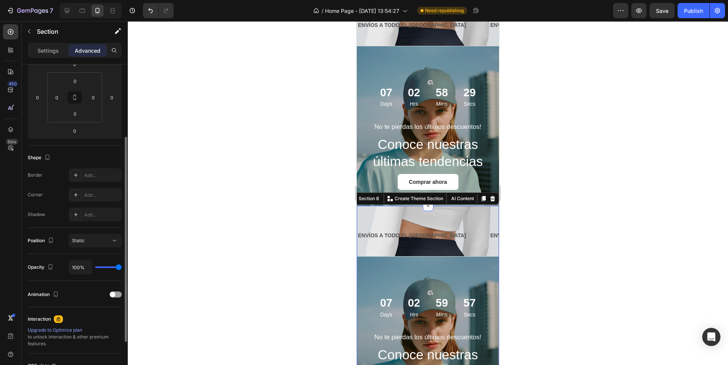
scroll to position [0, 0]
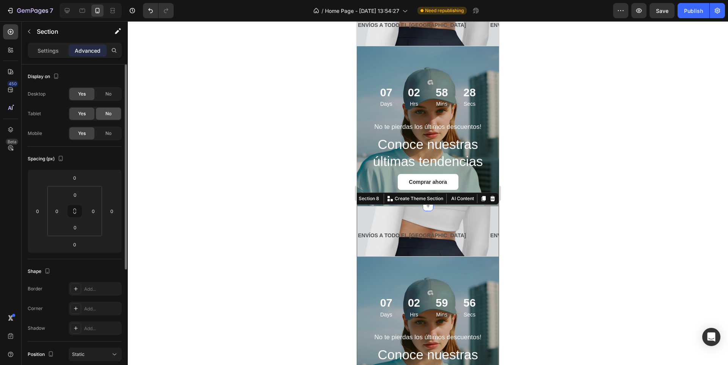
click at [107, 117] on span "No" at bounding box center [108, 113] width 6 height 7
click at [109, 98] on div "No" at bounding box center [108, 94] width 25 height 12
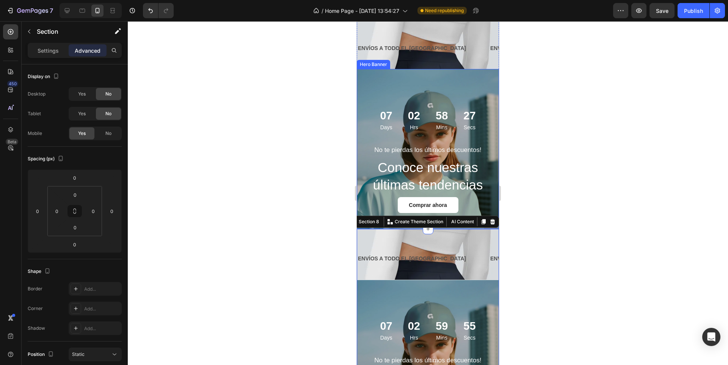
scroll to position [315, 0]
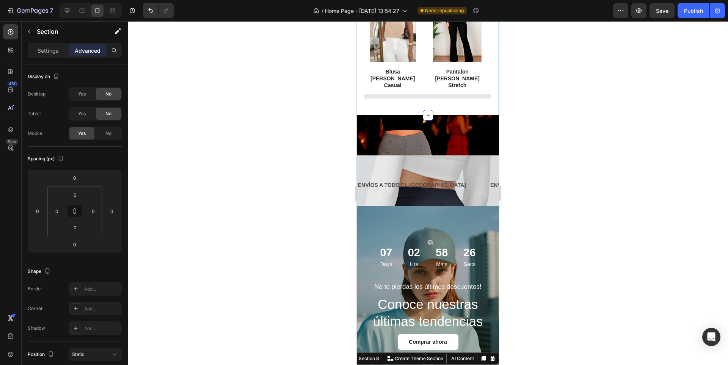
click at [488, 75] on div "Product Images blusa mary casual Product Title Row Product List Product Images …" at bounding box center [432, 49] width 135 height 99
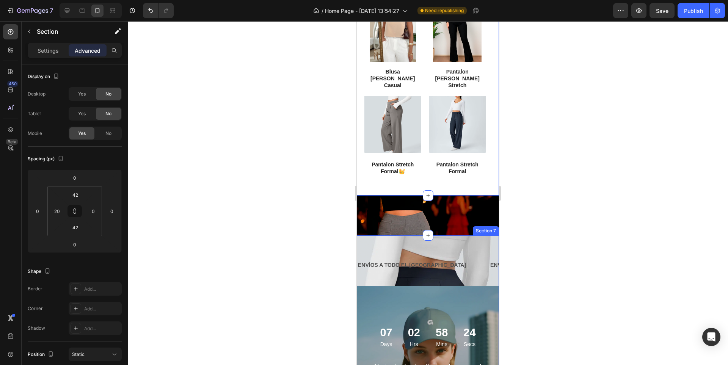
click at [489, 237] on div "ENVÍOS A TODO EL PERÚ Text Block ENVÍOS A TODO EL PERÚ Text Block ENVÍOS A TODO…" at bounding box center [428, 261] width 142 height 50
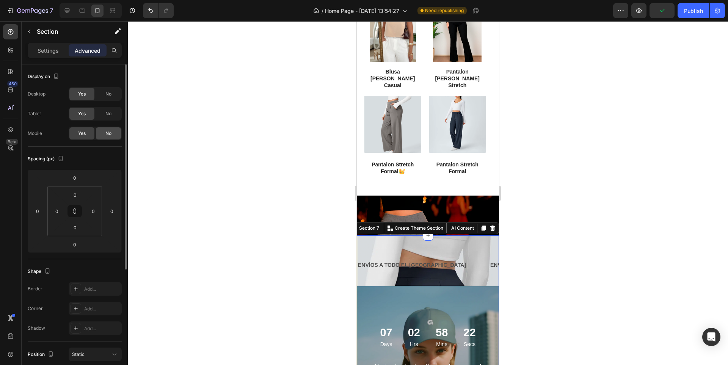
click at [112, 137] on div "No" at bounding box center [108, 133] width 25 height 12
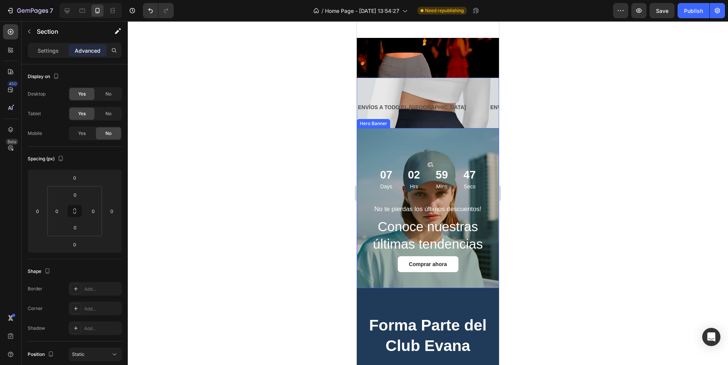
scroll to position [428, 0]
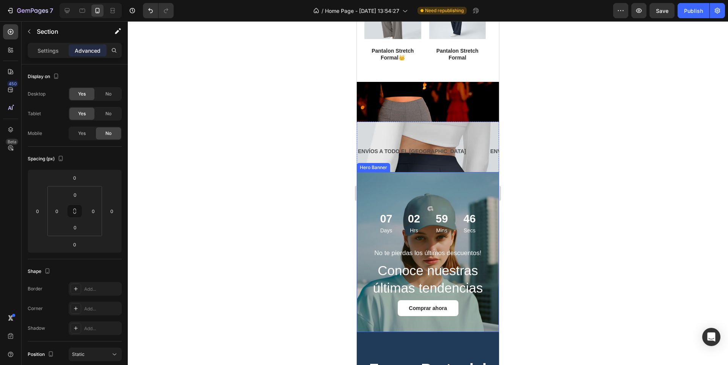
click at [433, 182] on div "Background Image" at bounding box center [428, 252] width 142 height 160
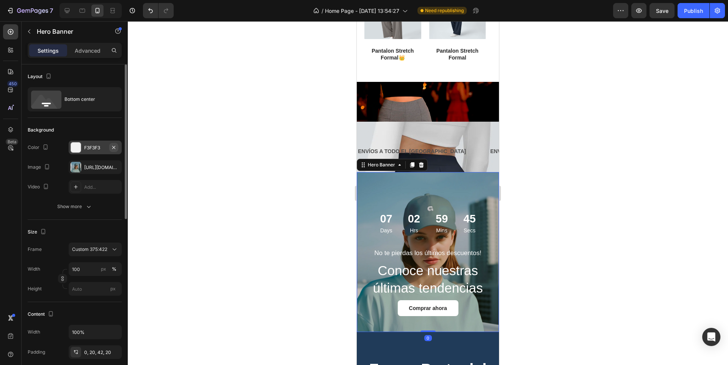
click at [116, 150] on button "button" at bounding box center [113, 147] width 9 height 9
click at [115, 168] on icon "button" at bounding box center [114, 167] width 6 height 6
type input "Auto"
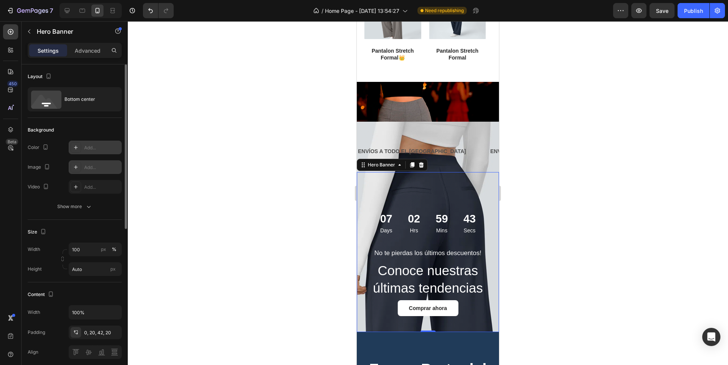
click at [560, 210] on div at bounding box center [428, 193] width 601 height 344
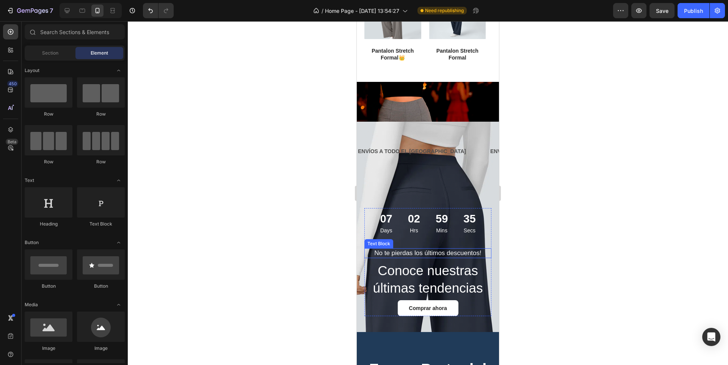
click at [460, 249] on p "No te pierdas los últimos descuentos!" at bounding box center [428, 253] width 126 height 8
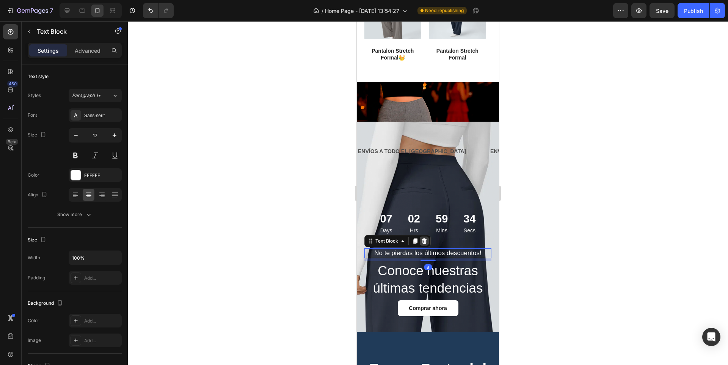
click at [424, 238] on icon at bounding box center [425, 241] width 6 height 6
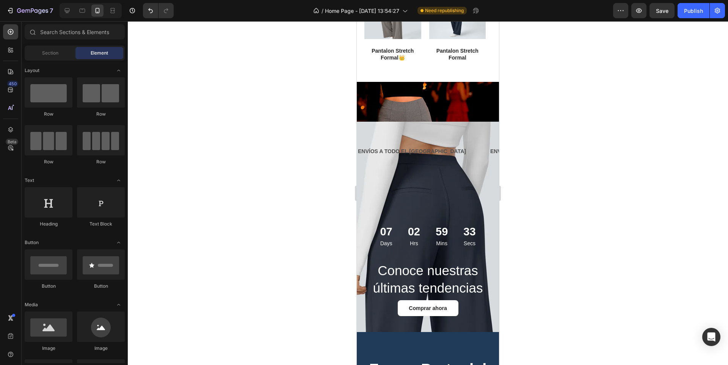
click at [569, 243] on div at bounding box center [428, 193] width 601 height 344
click at [434, 148] on div "ENVÍOS A TODO EL PERÚ Text Block" at bounding box center [423, 151] width 132 height 17
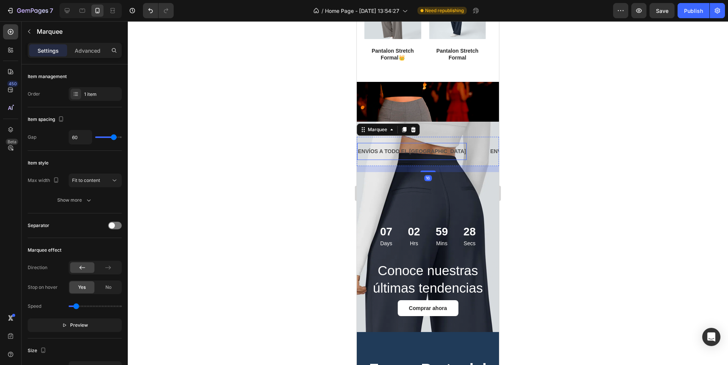
click at [385, 147] on p "ENVÍOS A TODO EL [GEOGRAPHIC_DATA]" at bounding box center [412, 151] width 108 height 9
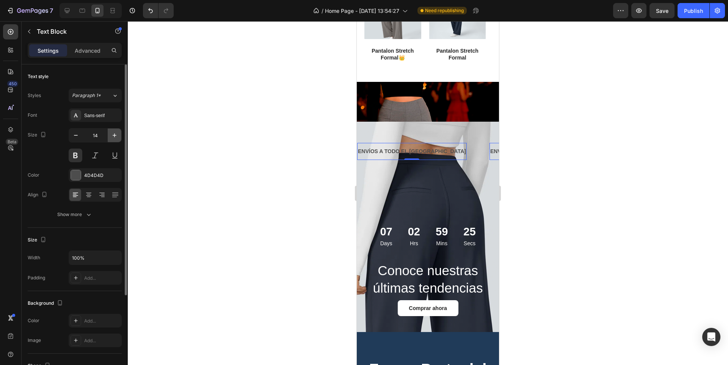
click at [114, 140] on button "button" at bounding box center [115, 136] width 14 height 14
click at [115, 139] on button "button" at bounding box center [115, 136] width 14 height 14
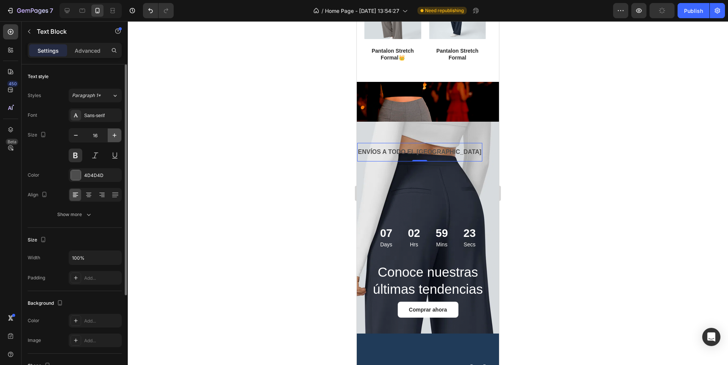
click at [115, 139] on button "button" at bounding box center [115, 136] width 14 height 14
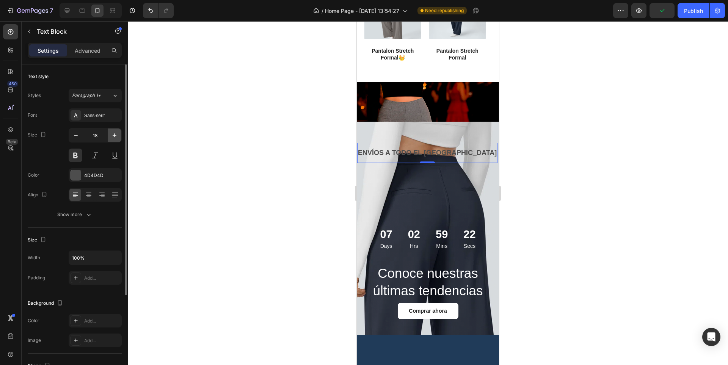
click at [115, 139] on button "button" at bounding box center [115, 136] width 14 height 14
type input "20"
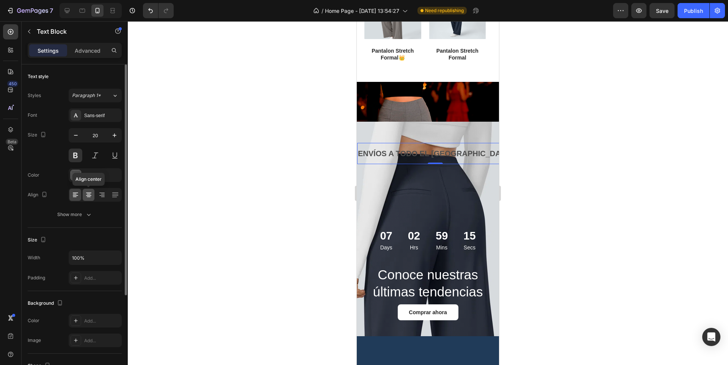
click at [90, 197] on icon at bounding box center [89, 197] width 4 height 1
click at [78, 219] on button "Show more" at bounding box center [75, 215] width 94 height 14
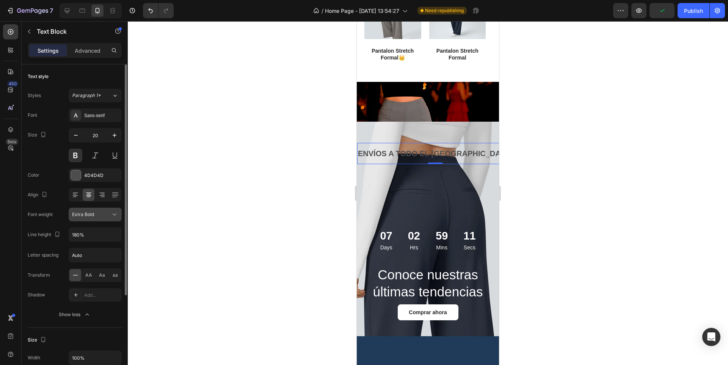
click at [97, 218] on div "Extra Bold" at bounding box center [91, 214] width 39 height 7
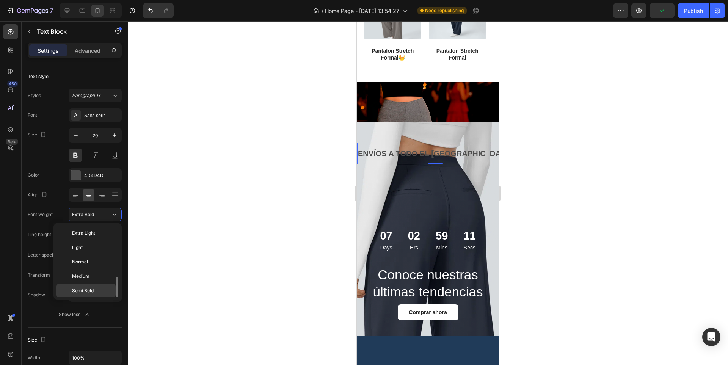
scroll to position [30, 0]
click at [93, 282] on div "Bold" at bounding box center [86, 275] width 59 height 14
click at [220, 257] on div at bounding box center [428, 193] width 601 height 344
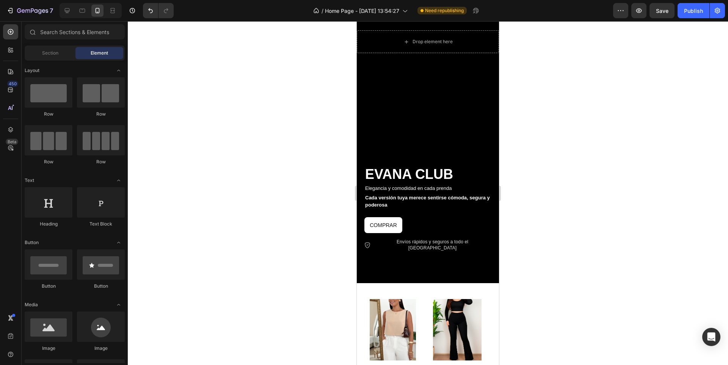
scroll to position [0, 0]
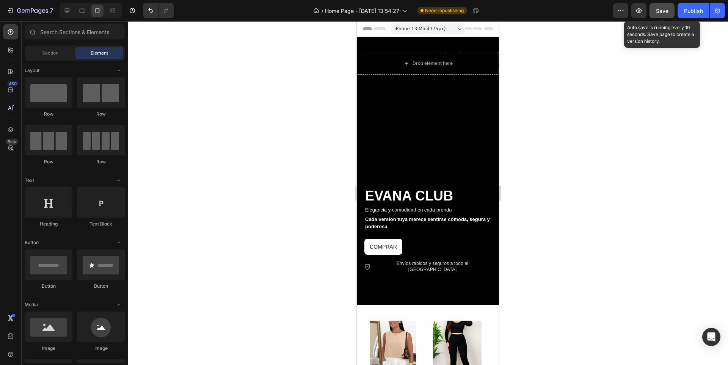
click at [665, 16] on button "Save" at bounding box center [662, 10] width 25 height 15
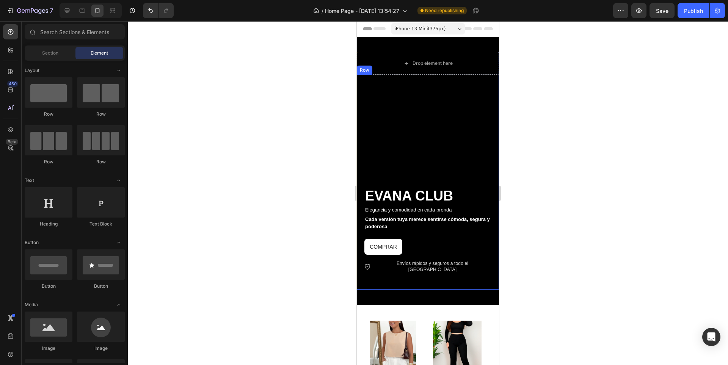
click at [542, 181] on div at bounding box center [428, 193] width 601 height 344
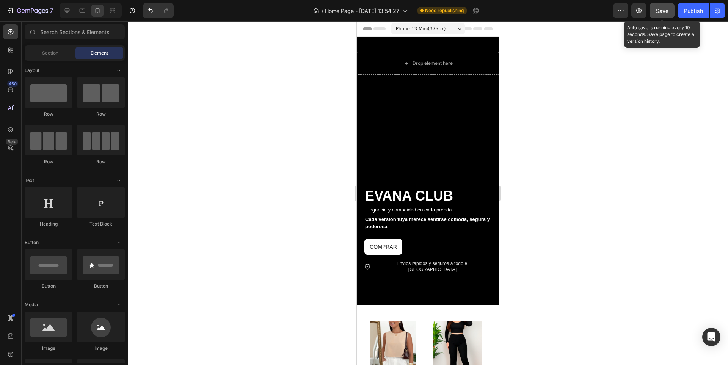
click at [669, 16] on button "Save" at bounding box center [662, 10] width 25 height 15
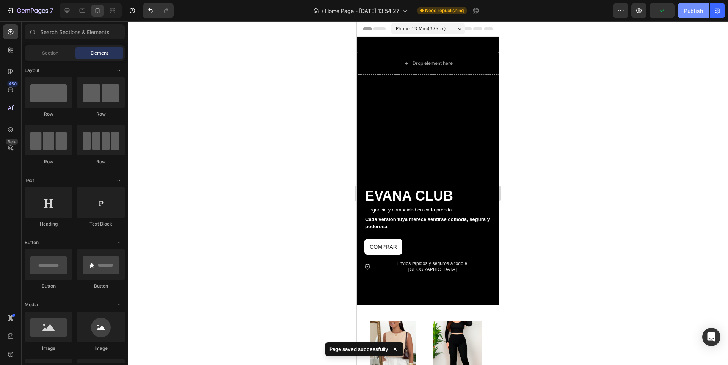
click at [699, 15] on button "Publish" at bounding box center [694, 10] width 32 height 15
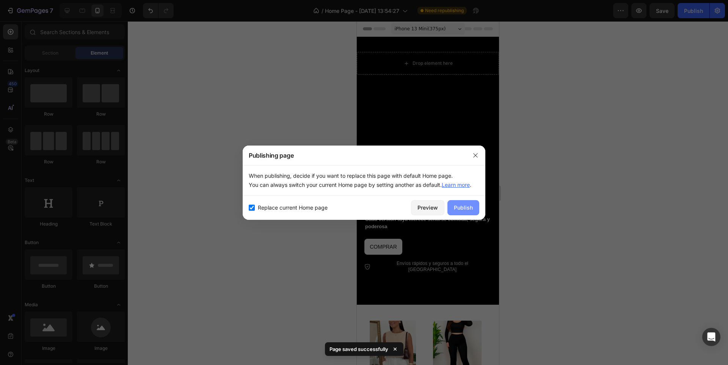
click at [462, 206] on div "Publish" at bounding box center [463, 208] width 19 height 8
